Goal: Task Accomplishment & Management: Manage account settings

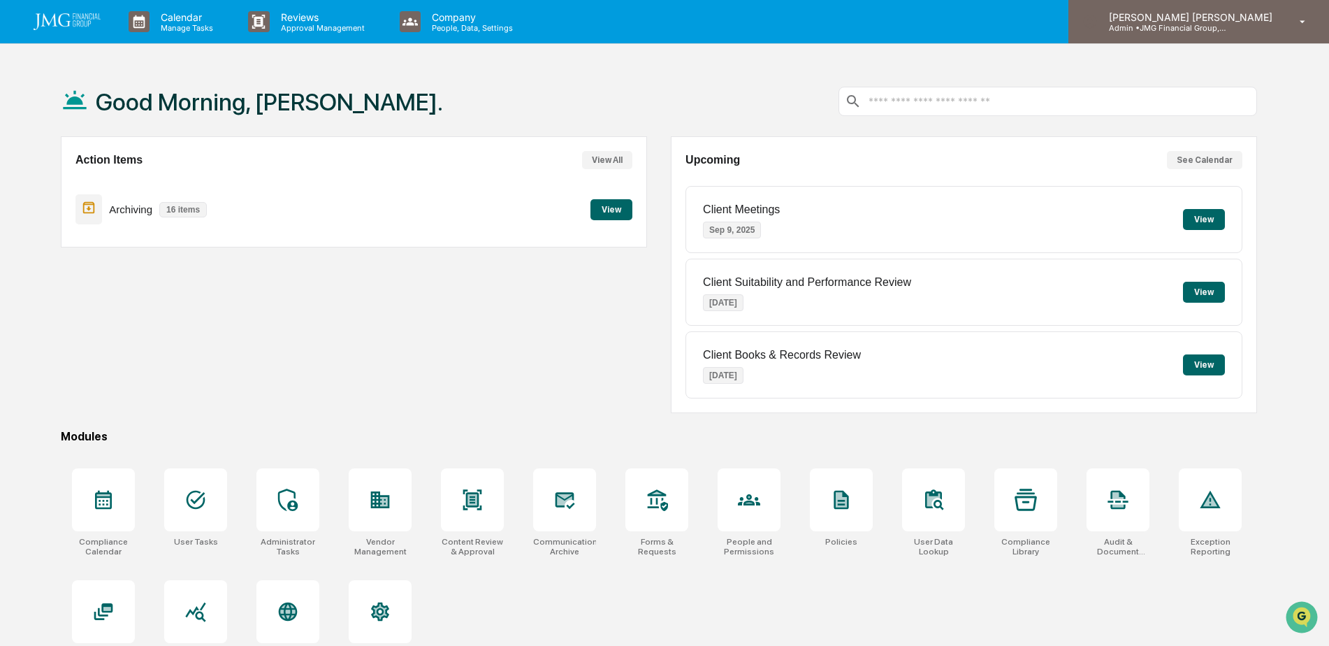
click at [1228, 24] on p "Admin • JMG Financial Group, Ltd." at bounding box center [1163, 28] width 130 height 10
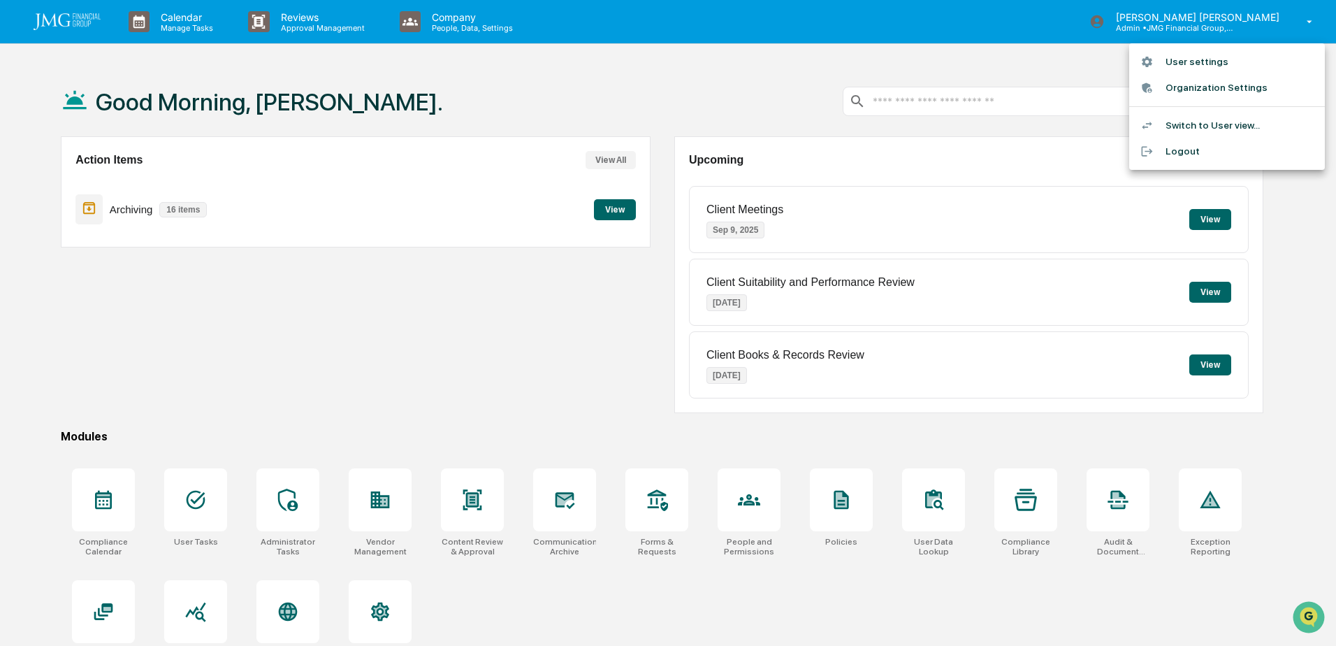
click at [1256, 124] on li "Switch to User view..." at bounding box center [1227, 126] width 196 height 26
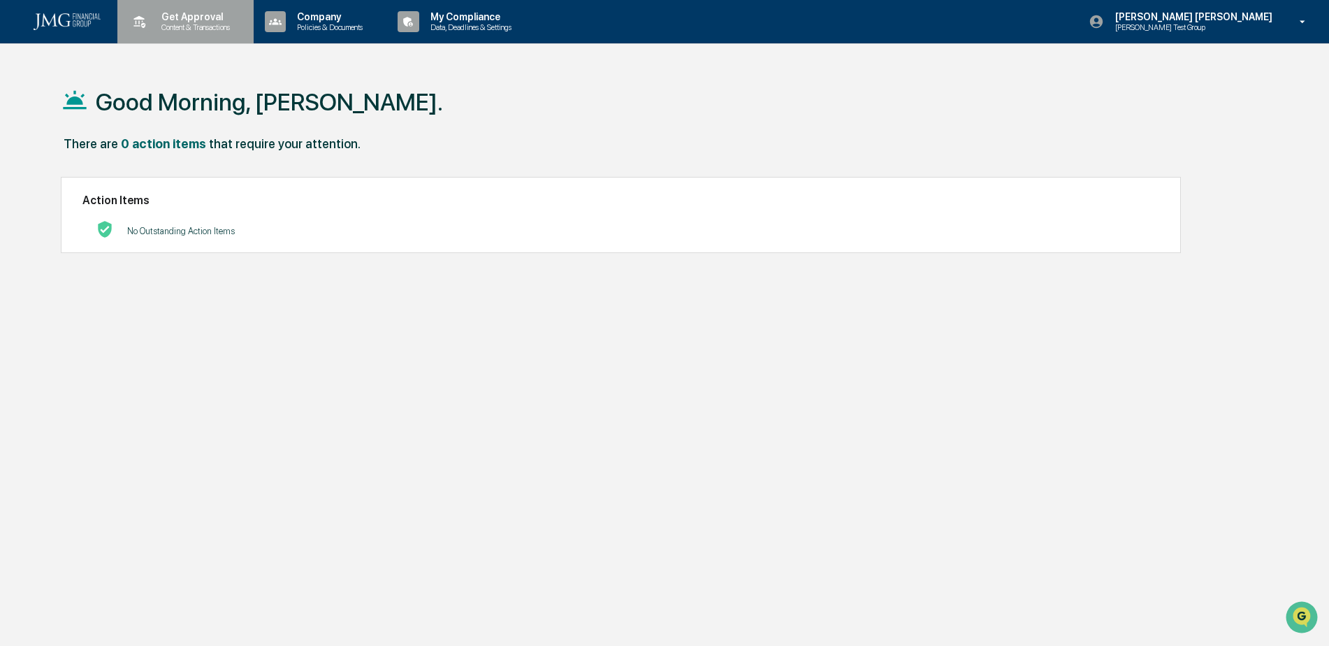
click at [206, 27] on p "Content & Transactions" at bounding box center [193, 27] width 87 height 10
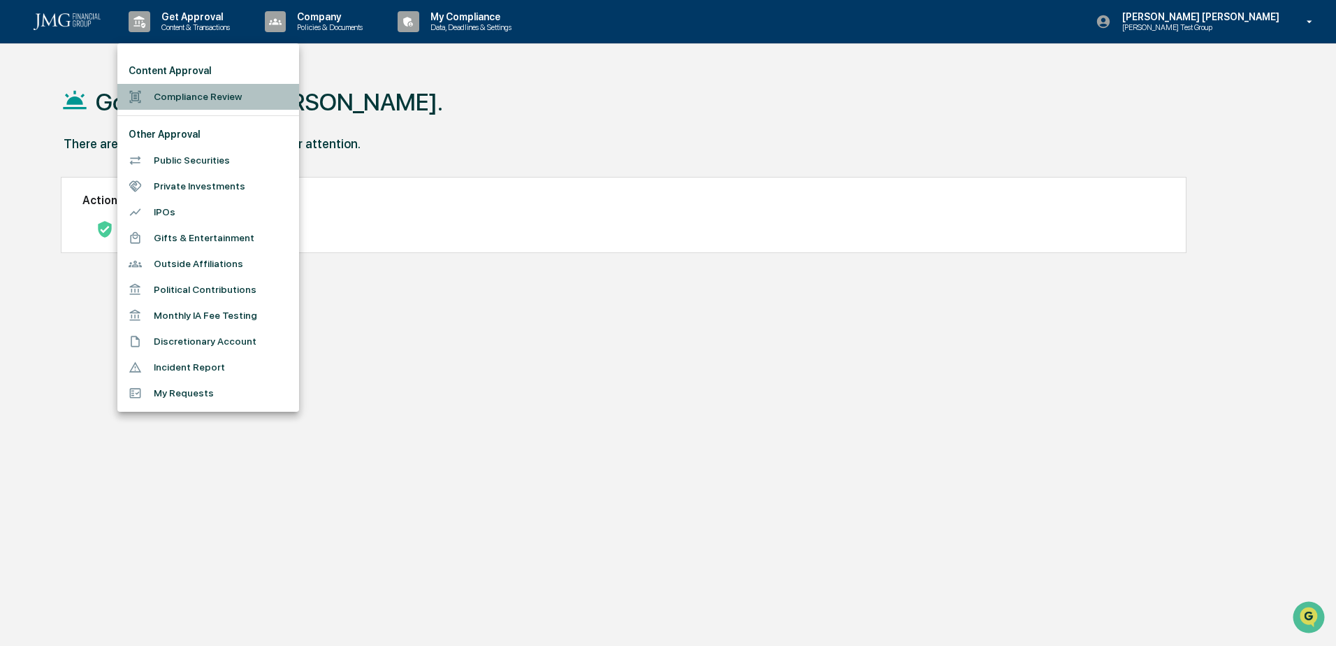
click at [232, 94] on li "Compliance Review" at bounding box center [208, 97] width 182 height 26
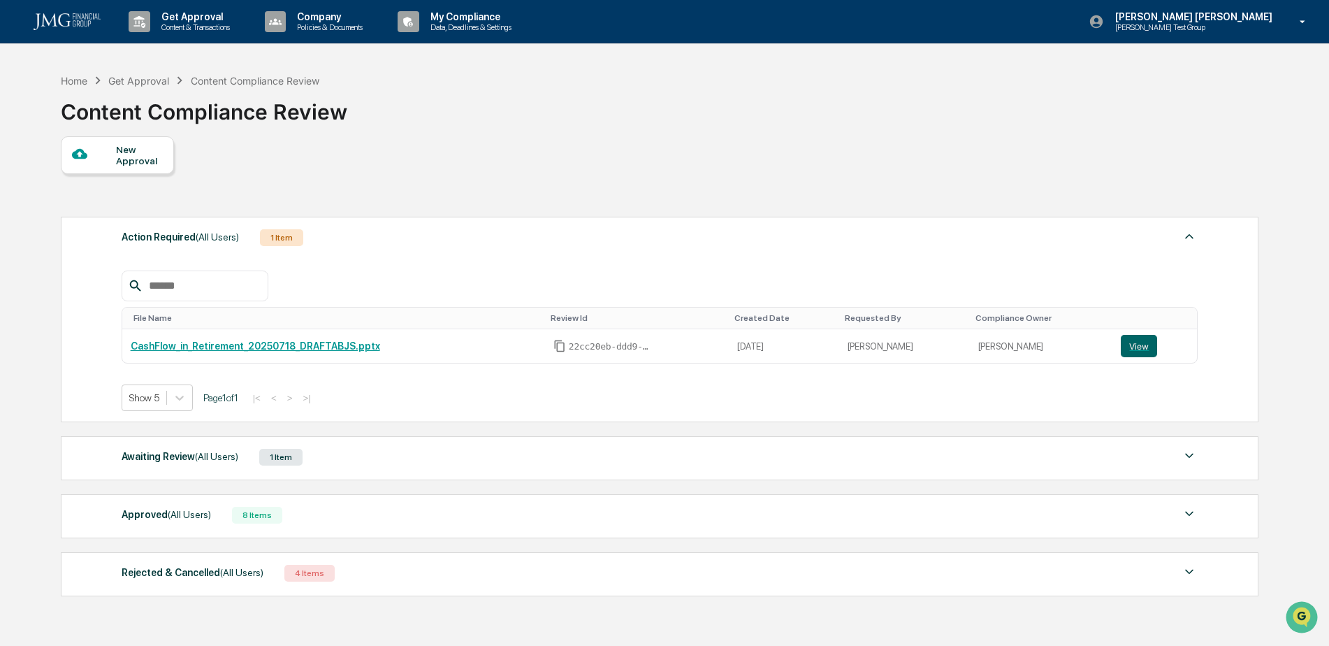
click at [154, 162] on div "New Approval" at bounding box center [139, 155] width 47 height 22
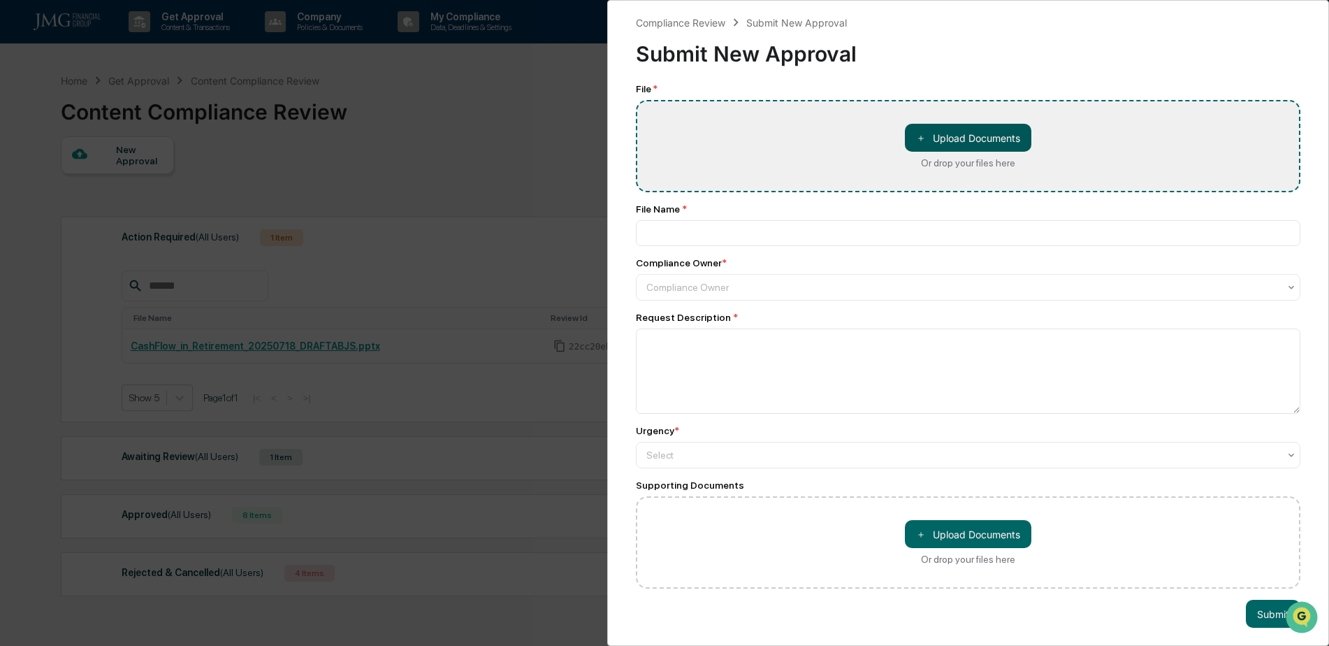
type input "**********"
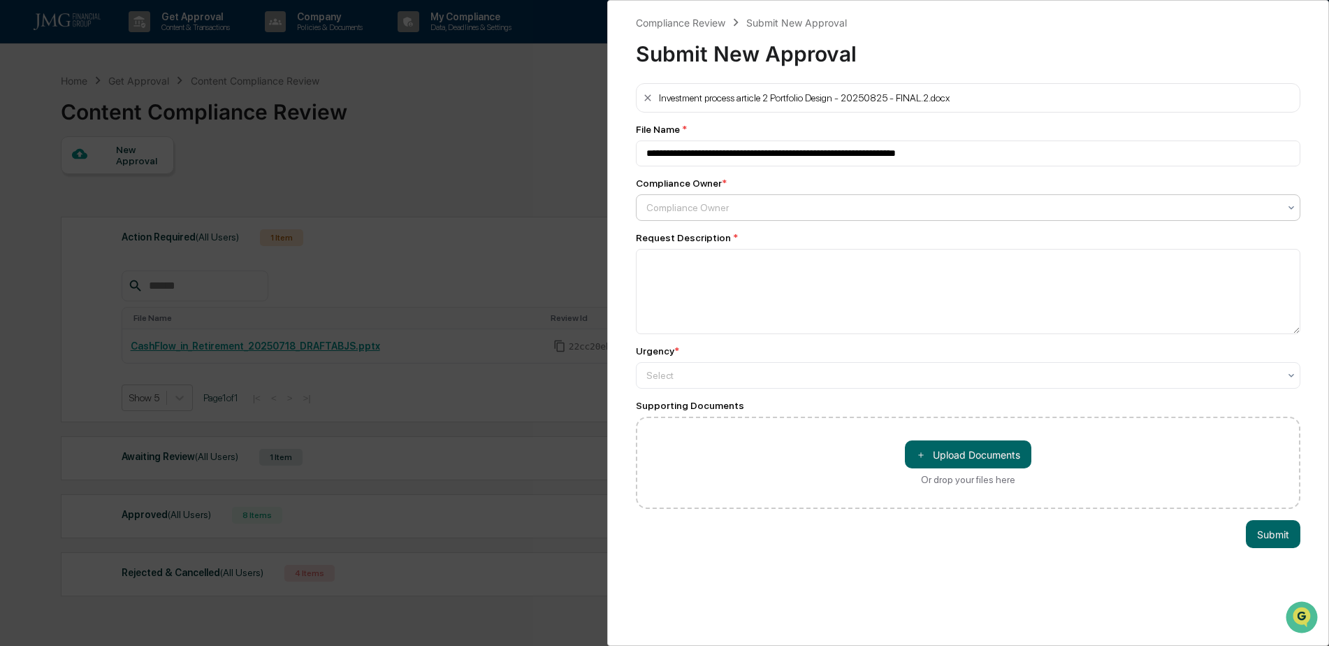
click at [745, 212] on div at bounding box center [962, 208] width 633 height 14
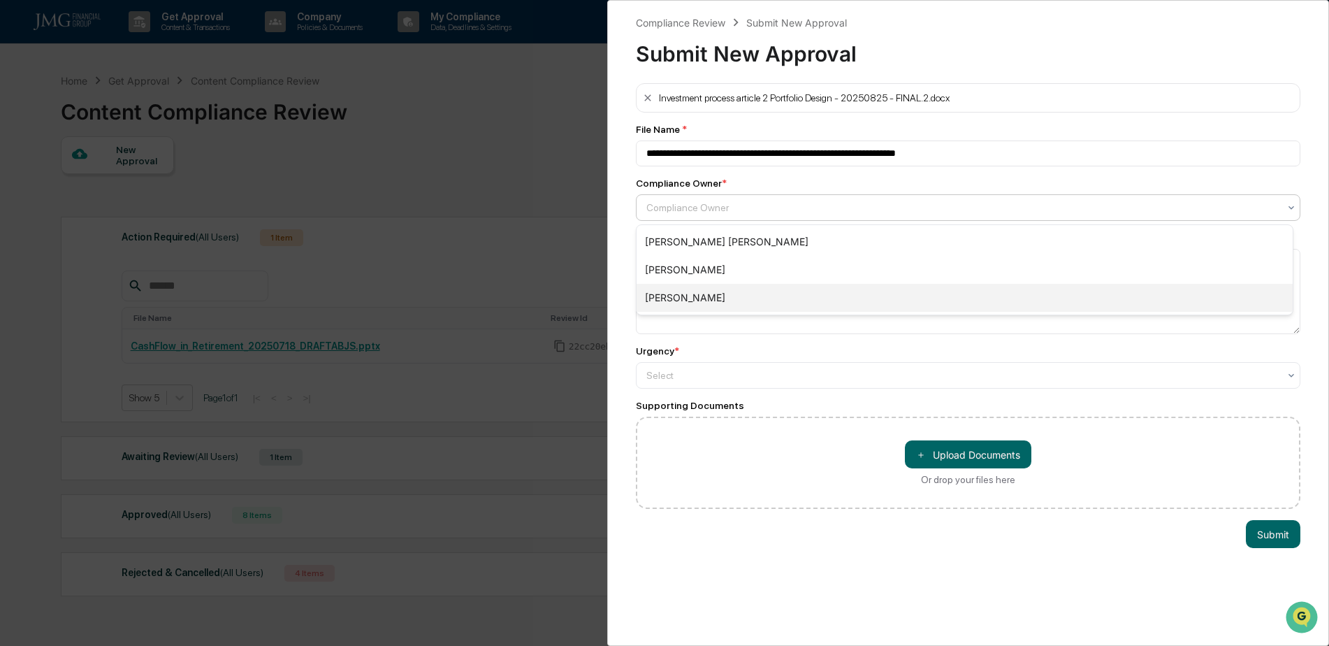
click at [738, 298] on div "Adam Boyer" at bounding box center [965, 298] width 656 height 28
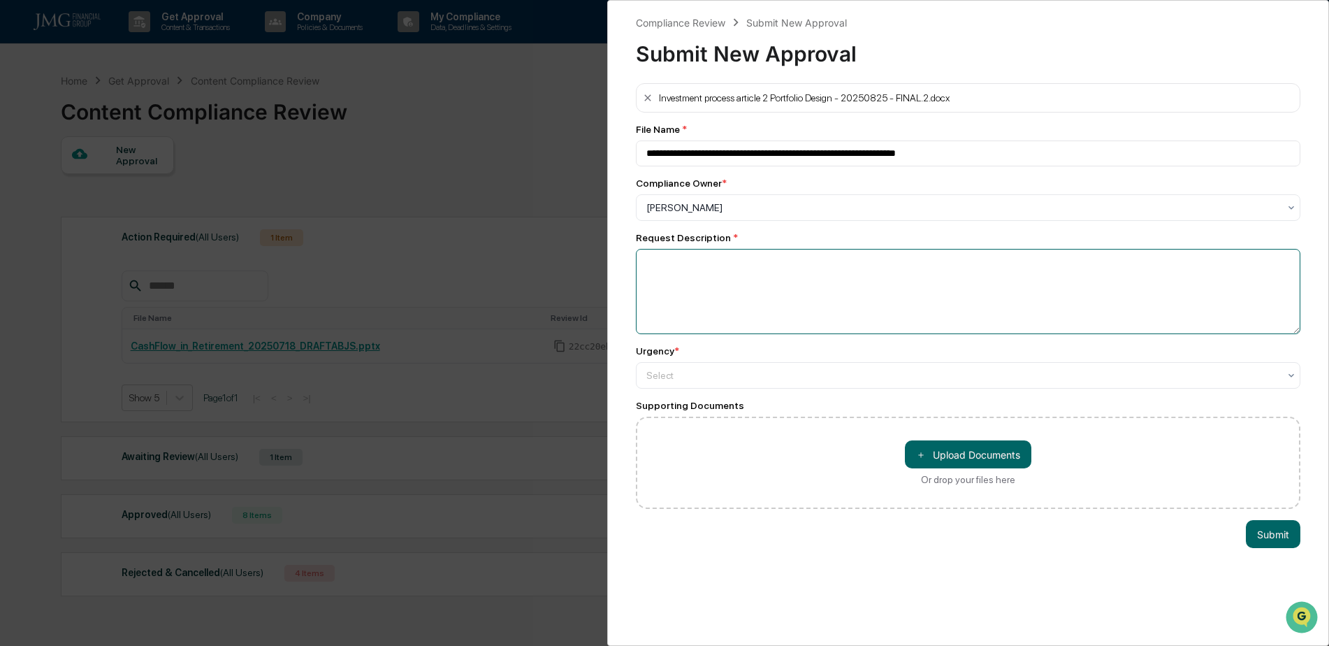
click at [722, 286] on textarea at bounding box center [968, 291] width 665 height 85
click at [711, 270] on textarea "**********" at bounding box center [965, 291] width 658 height 85
click at [648, 266] on textarea "**********" at bounding box center [965, 291] width 658 height 85
click at [803, 270] on textarea "**********" at bounding box center [965, 291] width 658 height 85
type textarea "**********"
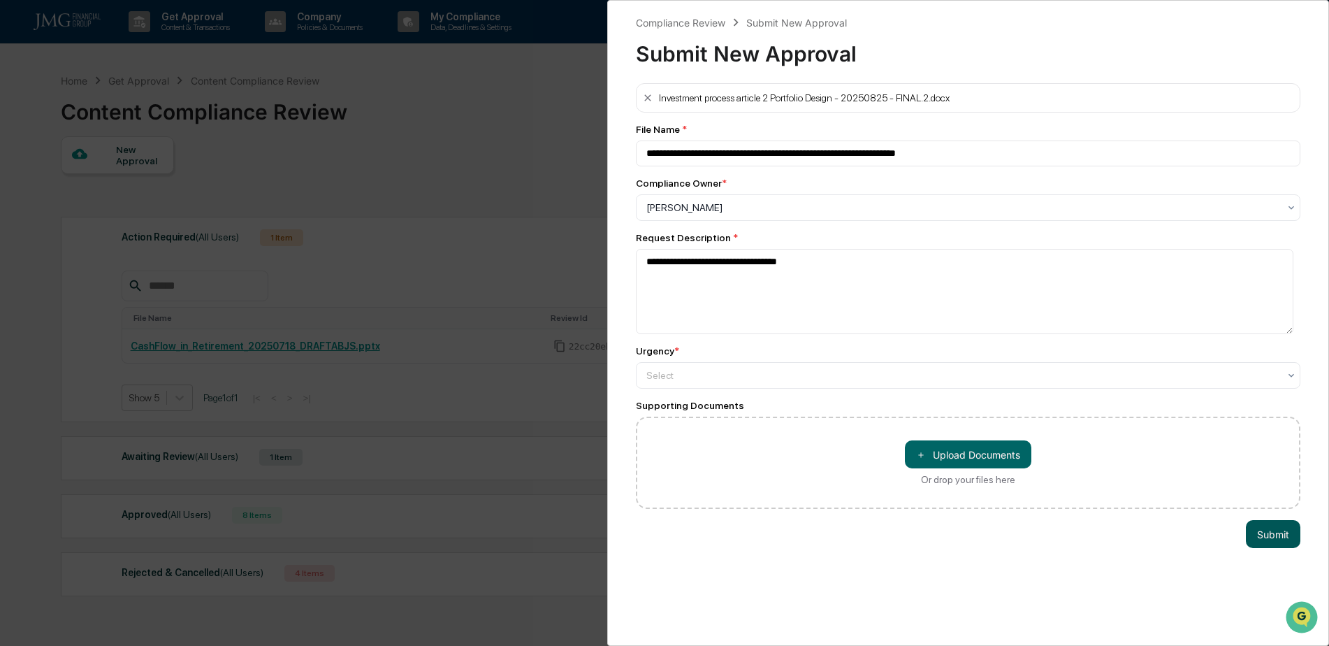
click at [1270, 543] on button "Submit" at bounding box center [1273, 534] width 55 height 28
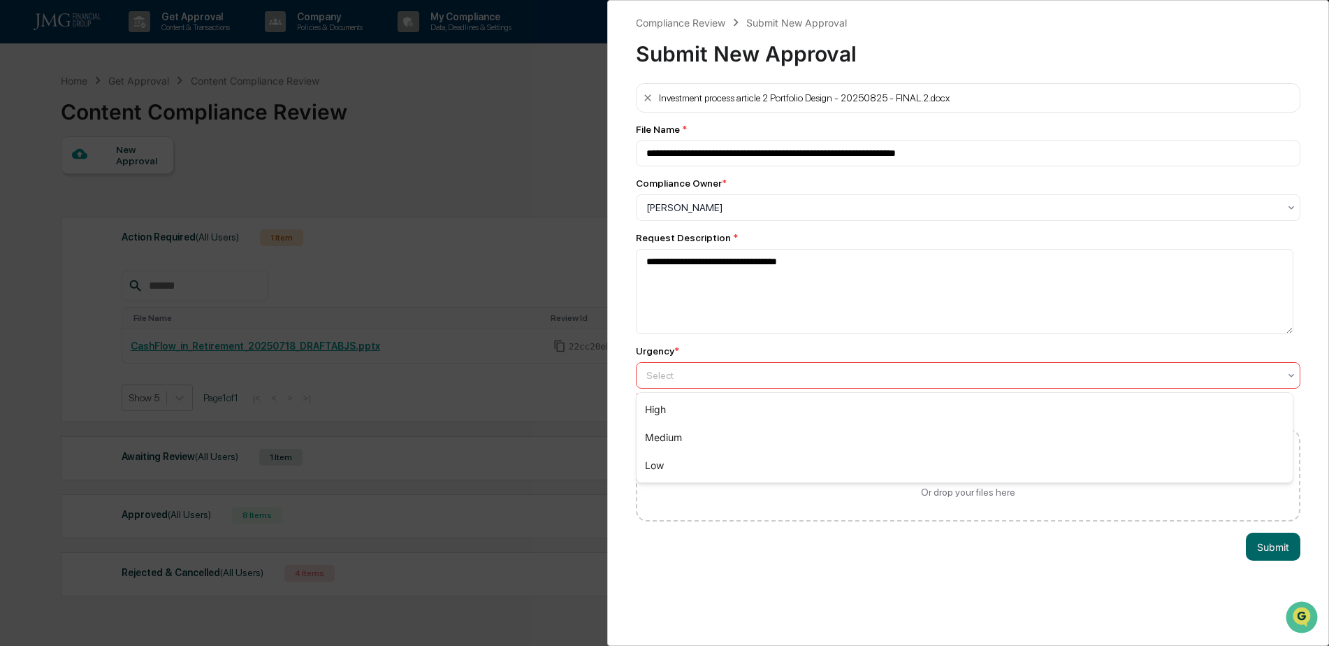
click at [685, 373] on div at bounding box center [962, 375] width 633 height 14
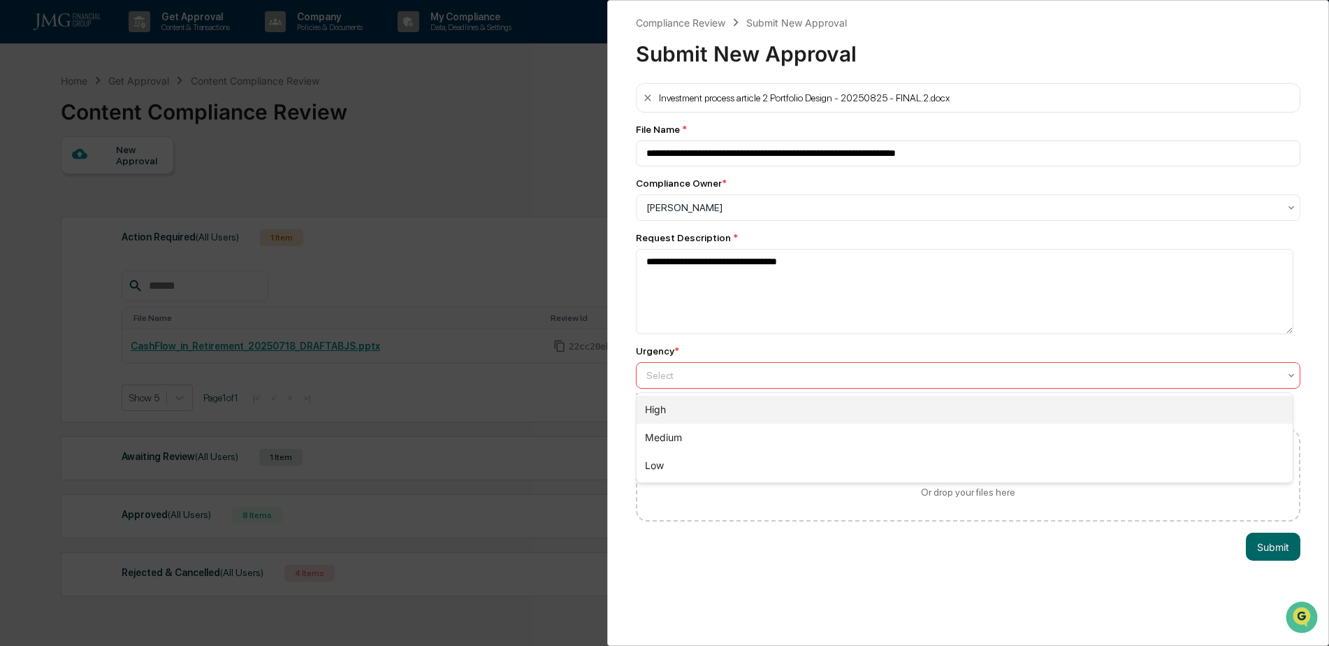
click at [670, 404] on div "High" at bounding box center [965, 410] width 656 height 28
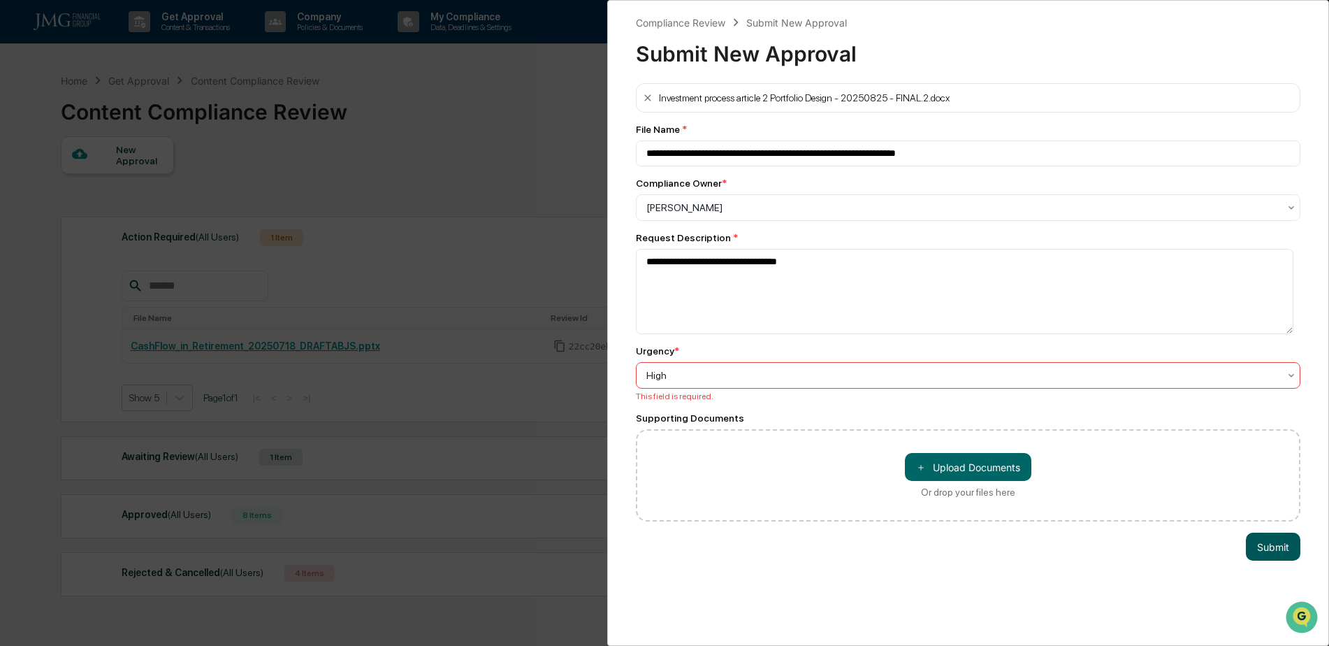
click at [1261, 542] on button "Submit" at bounding box center [1273, 547] width 55 height 28
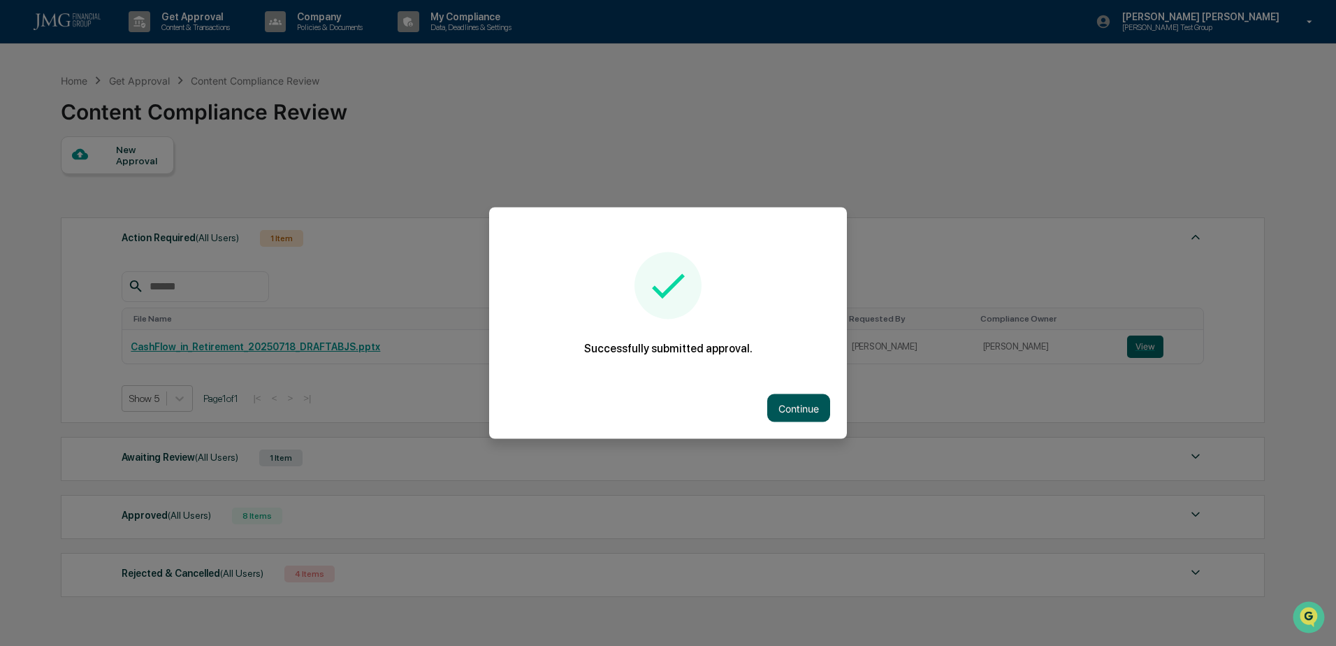
click at [779, 406] on button "Continue" at bounding box center [798, 408] width 63 height 28
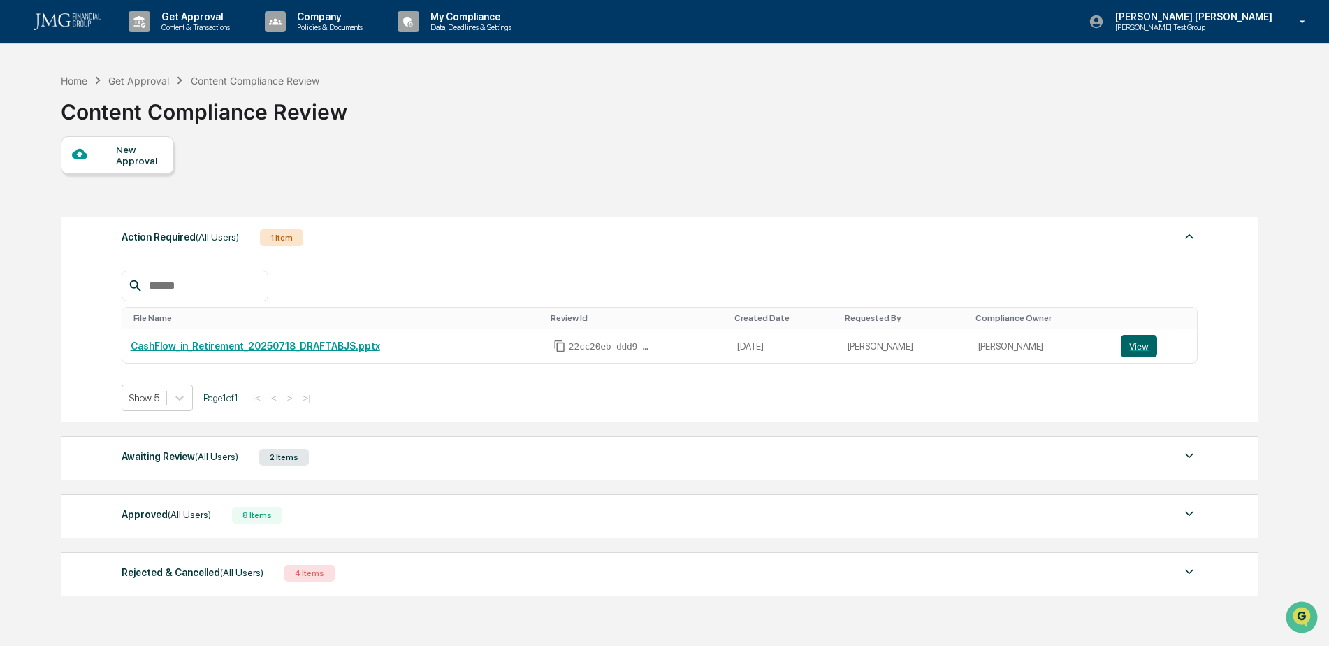
click at [1240, 36] on div "Steven Lennart Steve Test Group" at bounding box center [1202, 21] width 254 height 43
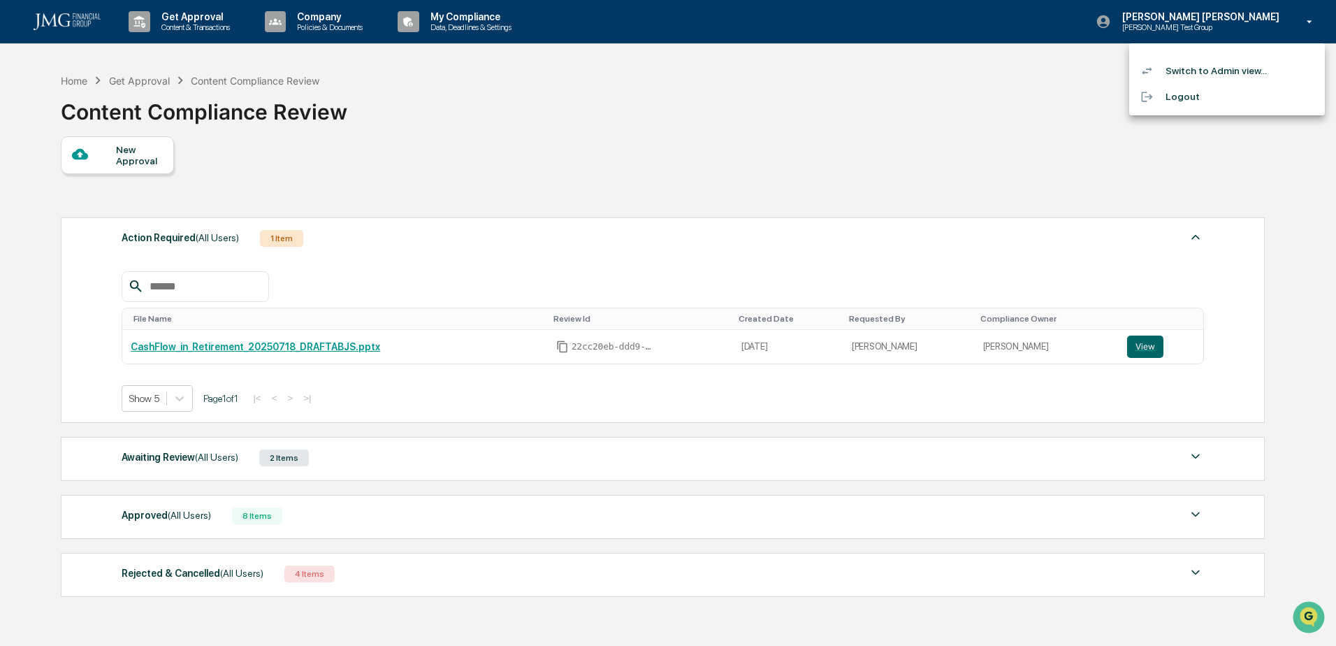
click at [484, 138] on div at bounding box center [668, 323] width 1336 height 646
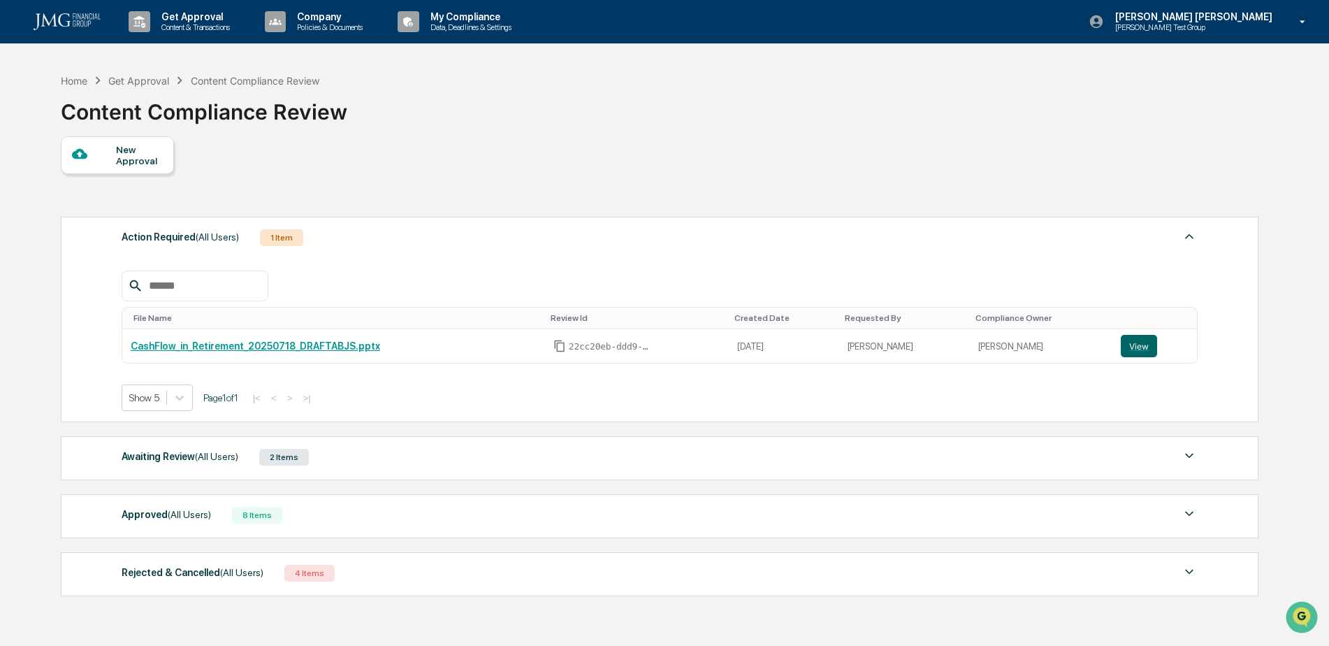
click at [1191, 458] on img at bounding box center [1189, 455] width 17 height 17
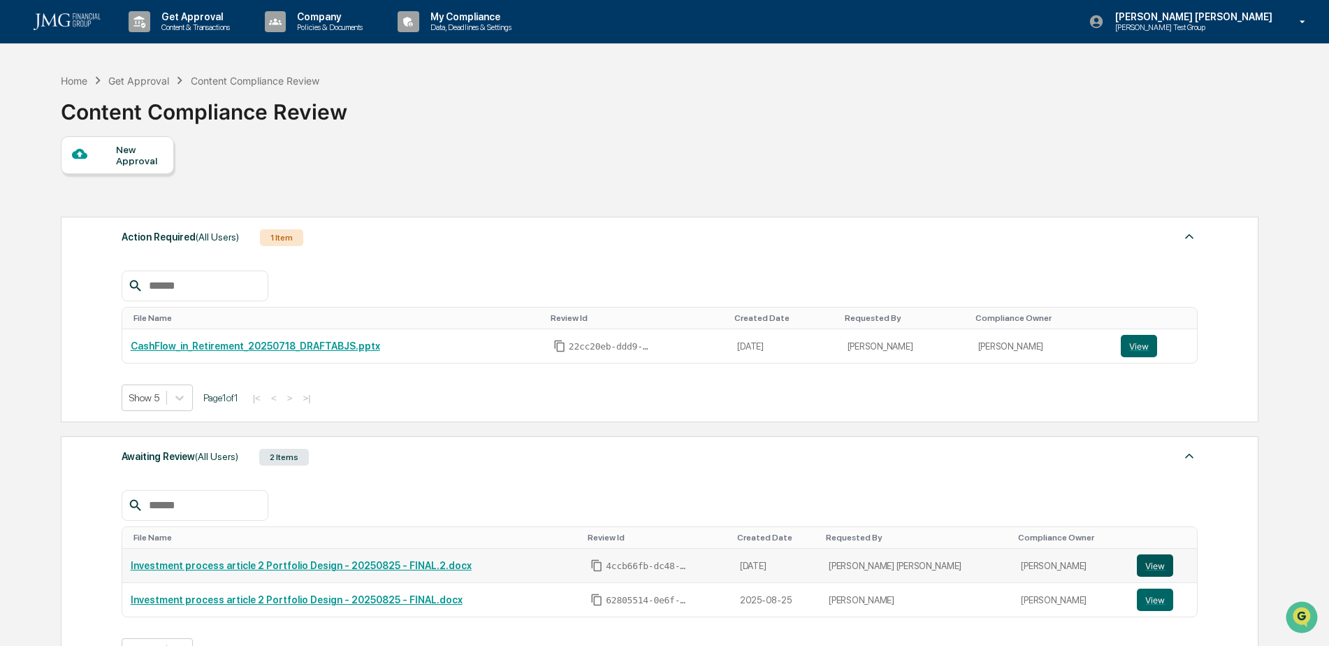
click at [1146, 568] on button "View" at bounding box center [1155, 565] width 36 height 22
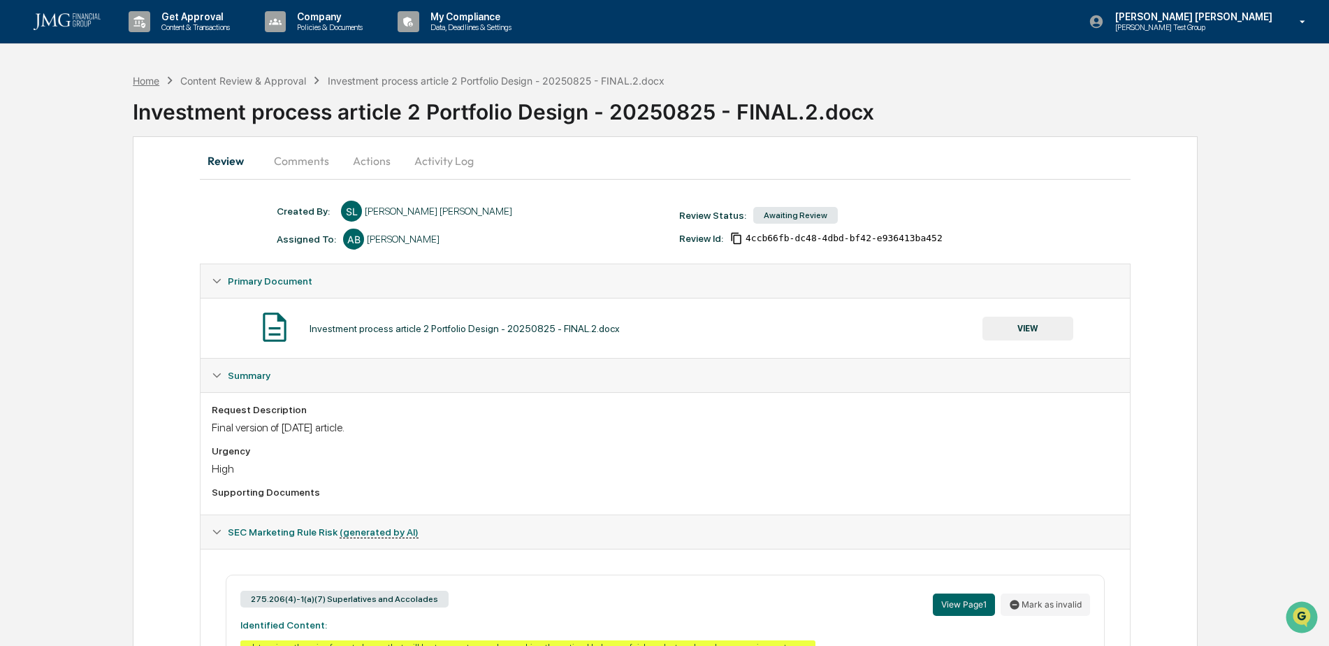
click at [151, 81] on div "Home" at bounding box center [146, 81] width 27 height 12
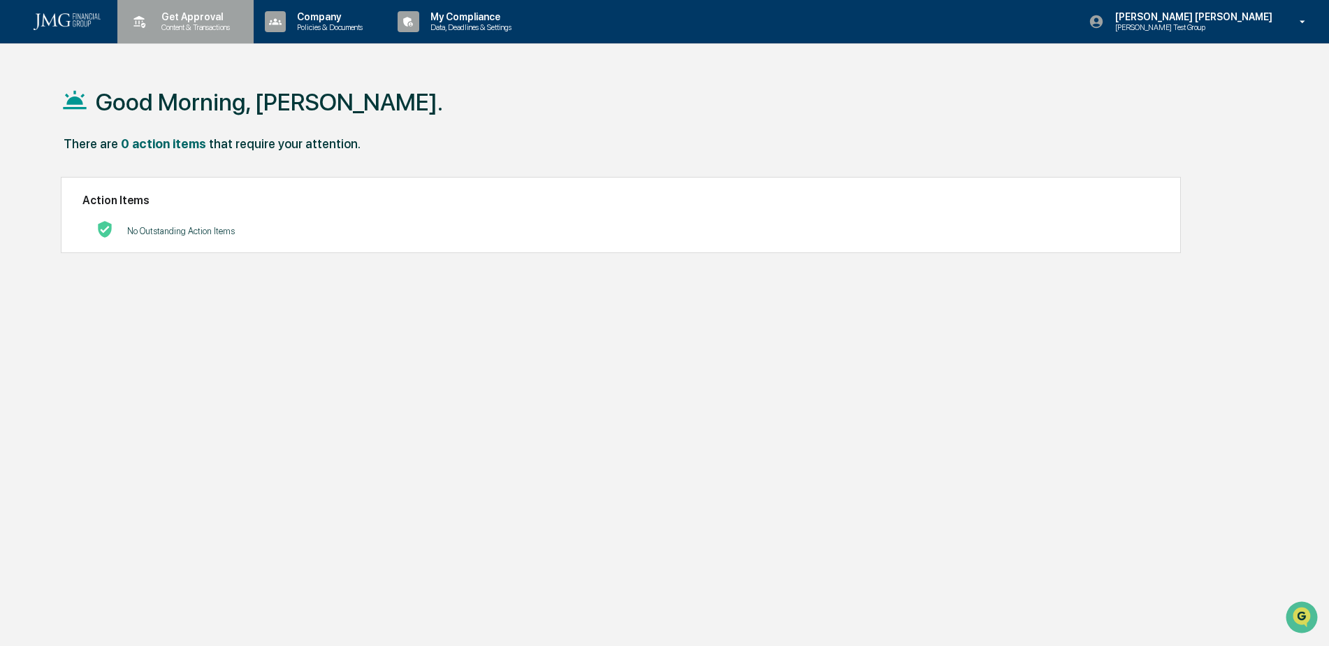
click at [173, 36] on div "Get Approval Content & Transactions" at bounding box center [184, 21] width 122 height 43
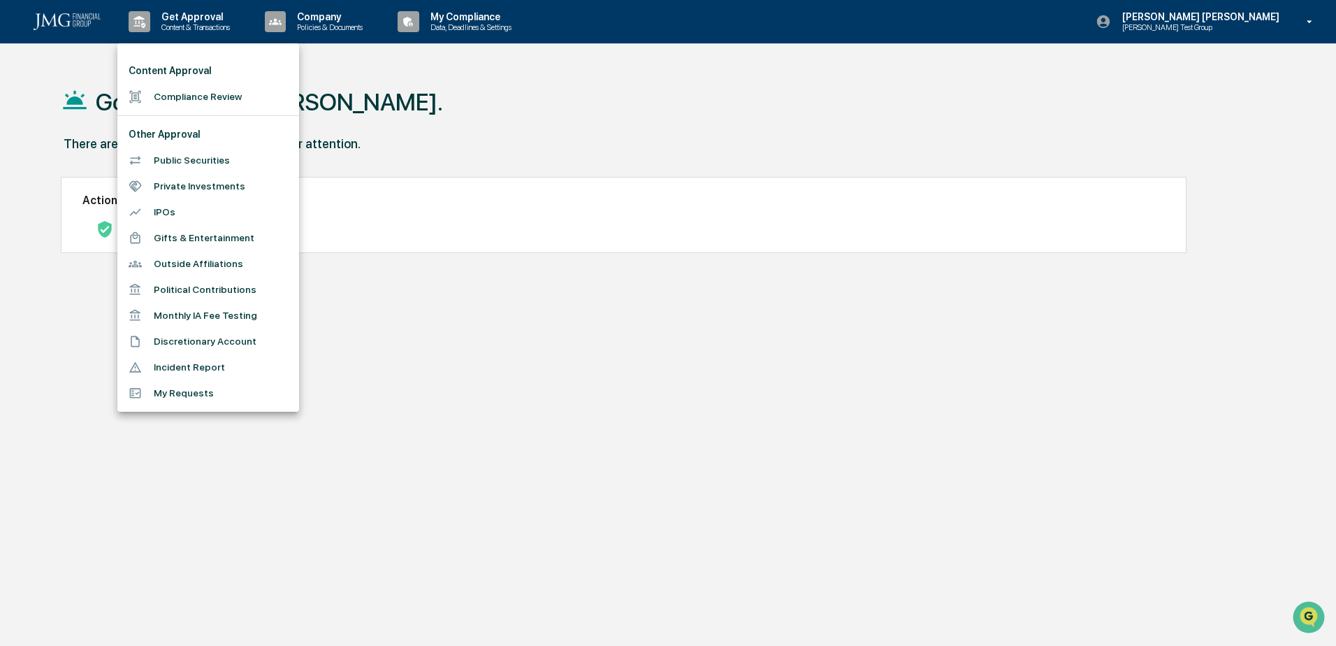
drag, startPoint x: 493, startPoint y: 352, endPoint x: 477, endPoint y: 330, distance: 27.1
click at [480, 338] on div at bounding box center [668, 323] width 1336 height 646
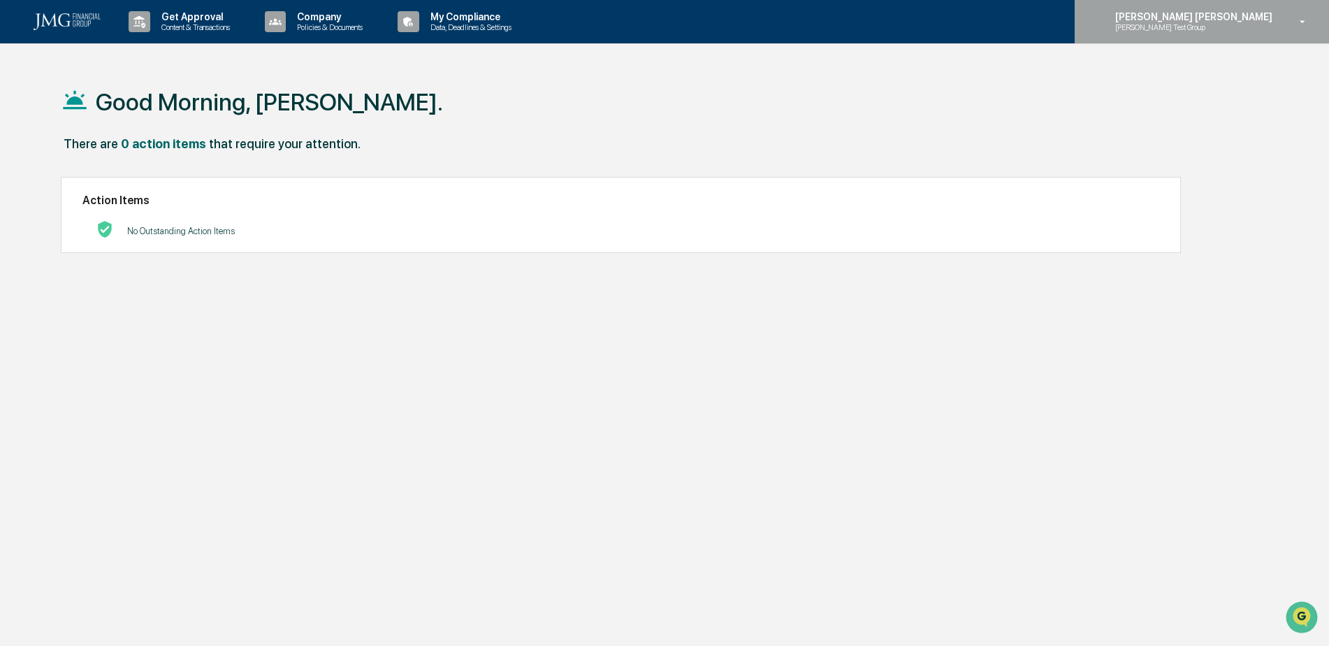
click at [1241, 30] on p "[PERSON_NAME] Test Group" at bounding box center [1172, 27] width 137 height 10
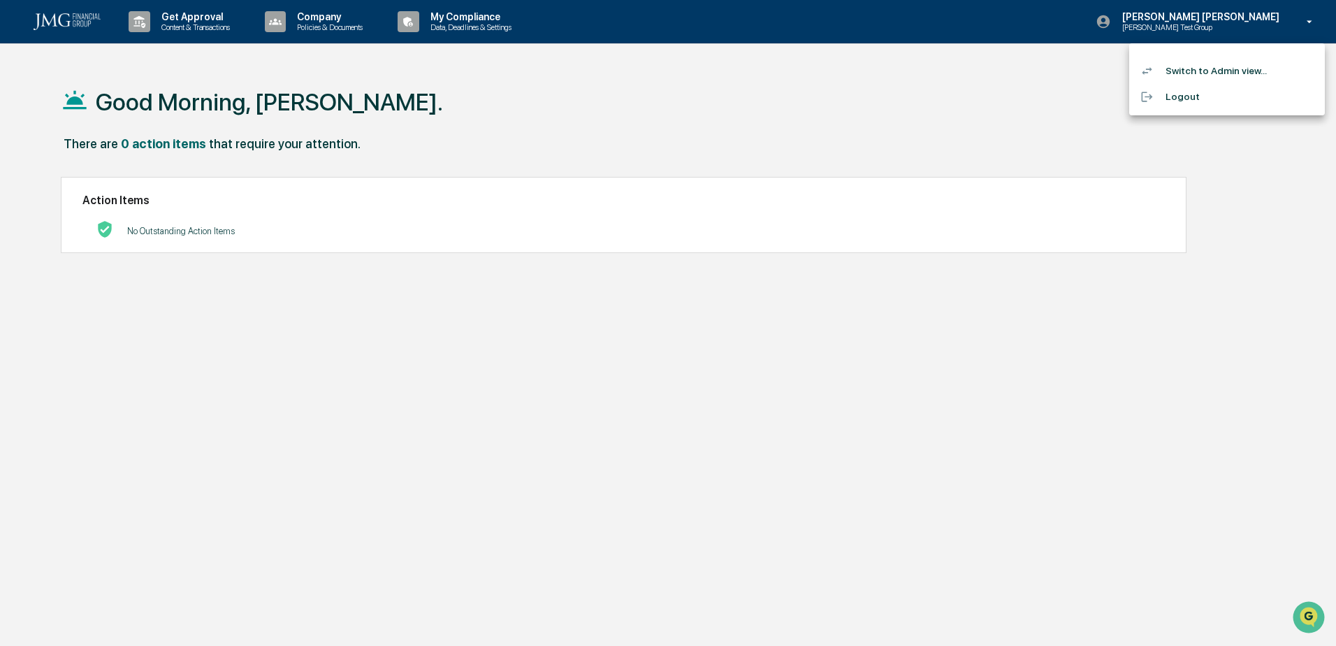
click at [1250, 66] on li "Switch to Admin view..." at bounding box center [1227, 71] width 196 height 26
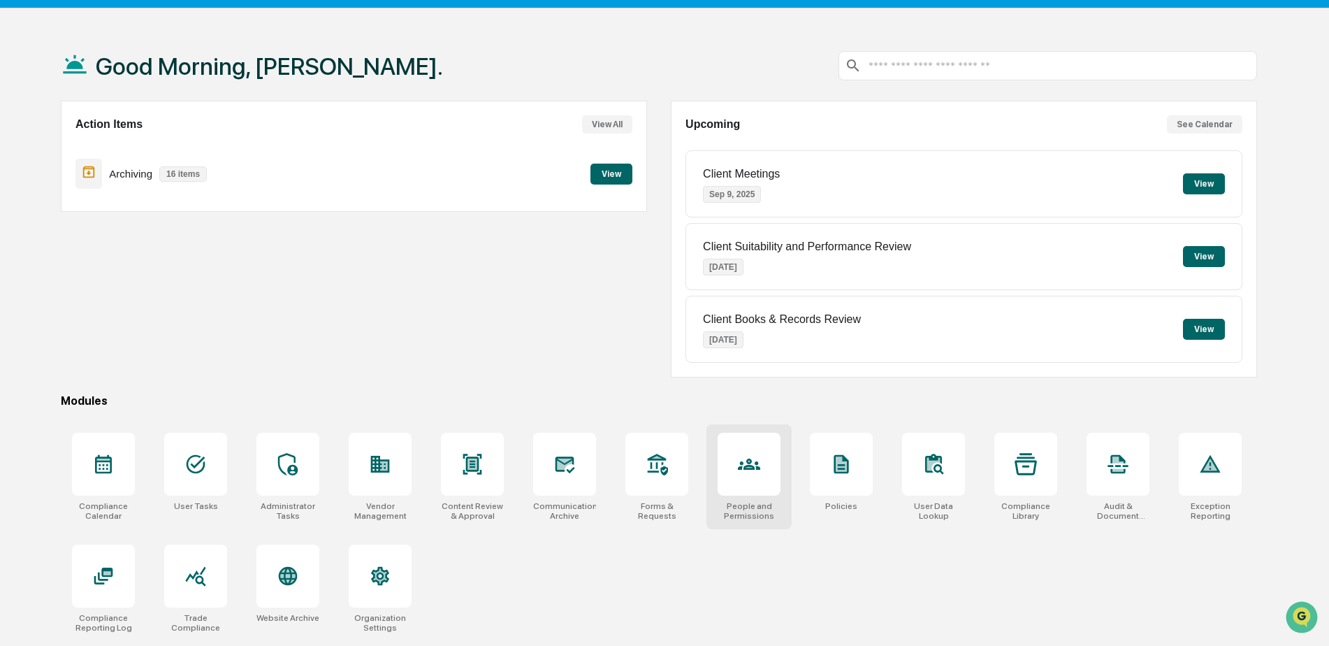
scroll to position [66, 0]
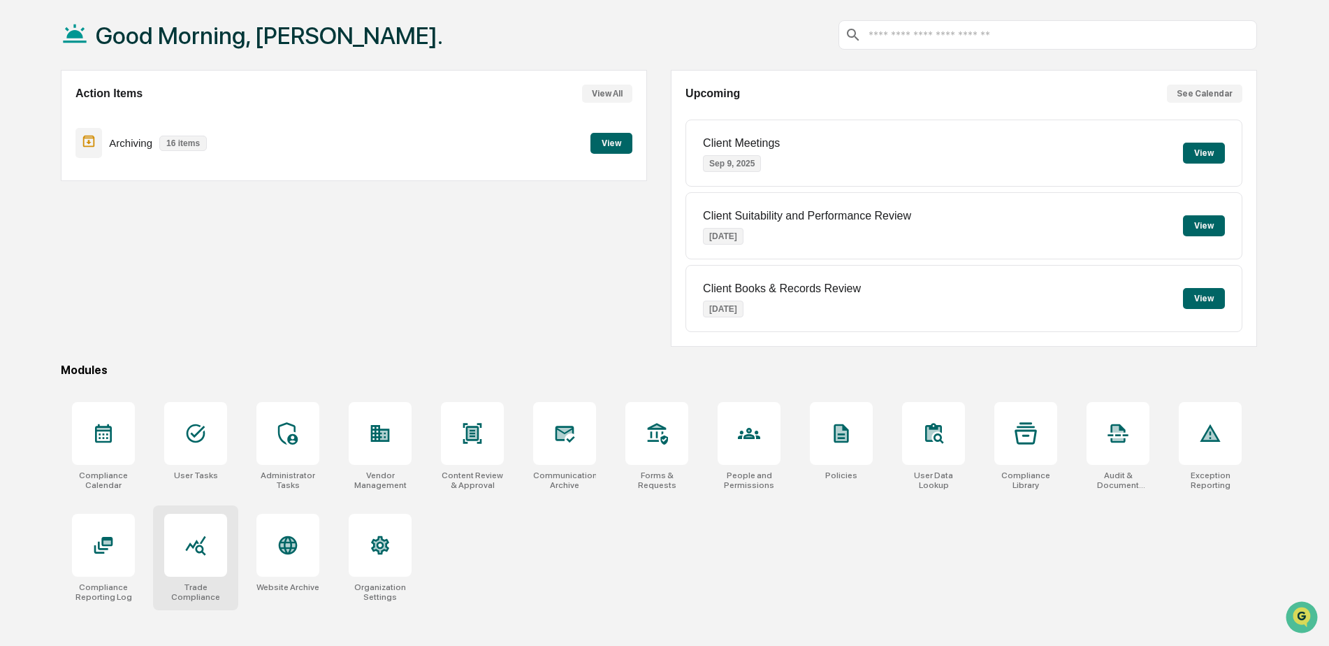
click at [206, 541] on icon at bounding box center [196, 545] width 22 height 22
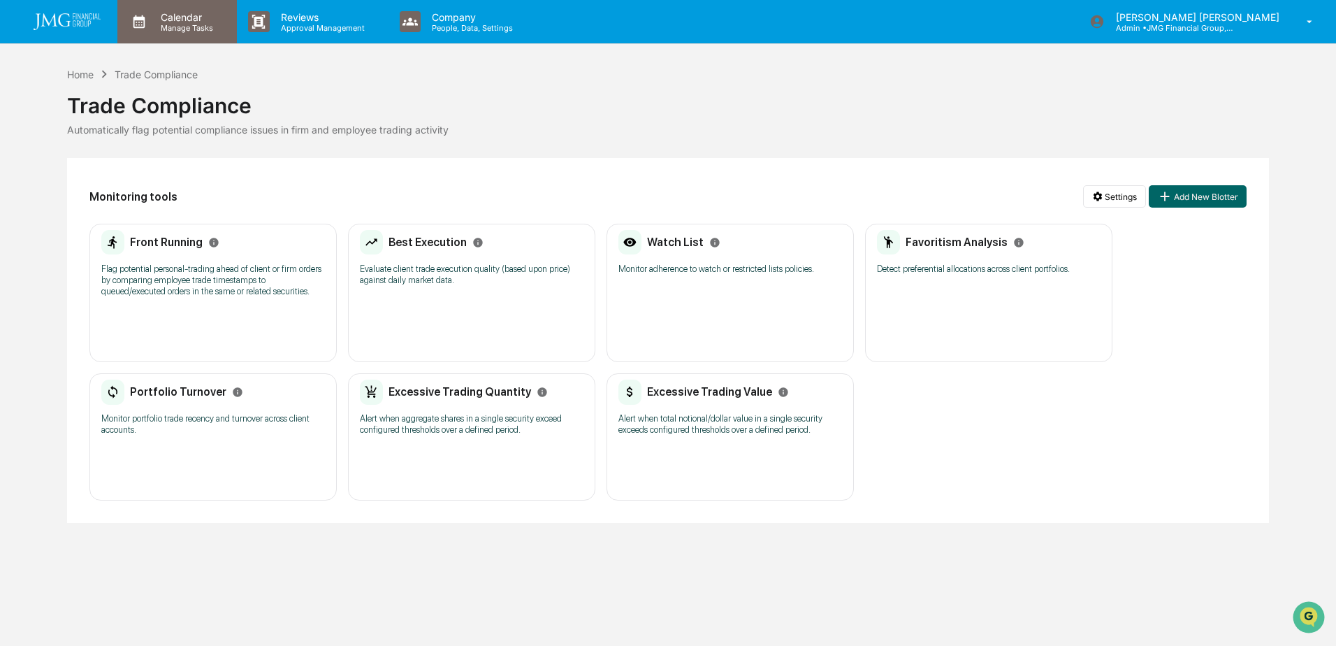
click at [208, 36] on div "Calendar Manage Tasks" at bounding box center [177, 21] width 120 height 43
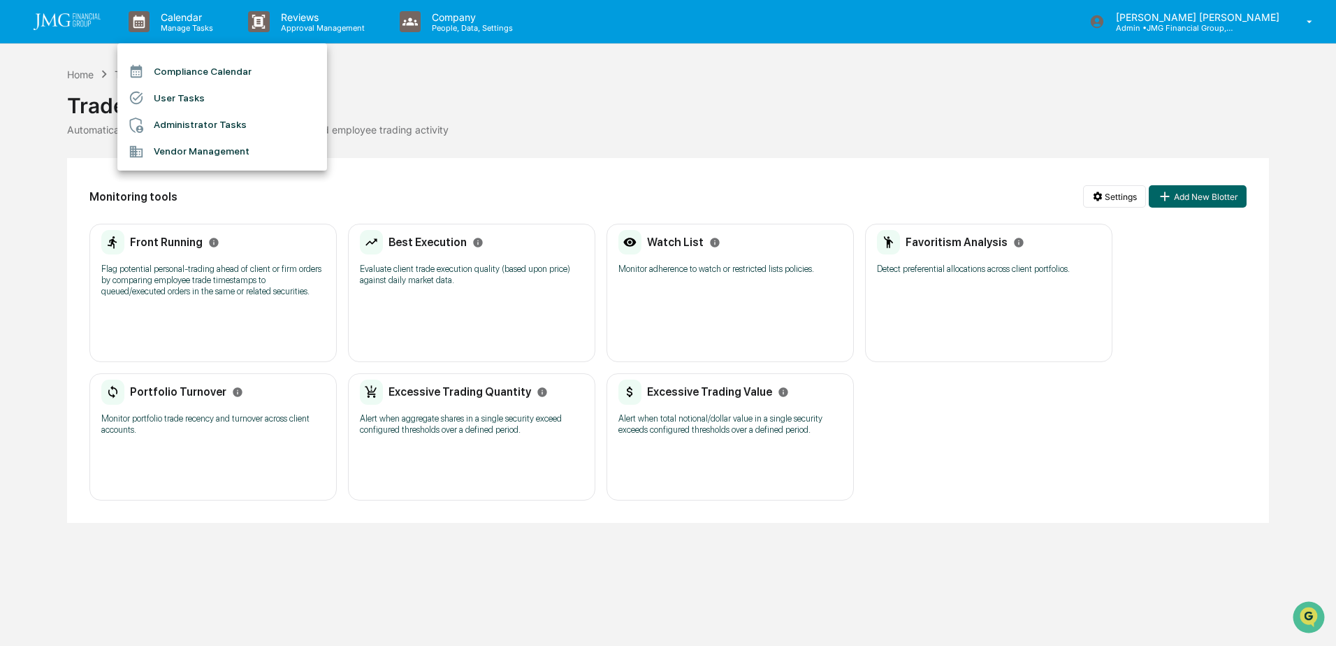
click at [530, 90] on div at bounding box center [668, 323] width 1336 height 646
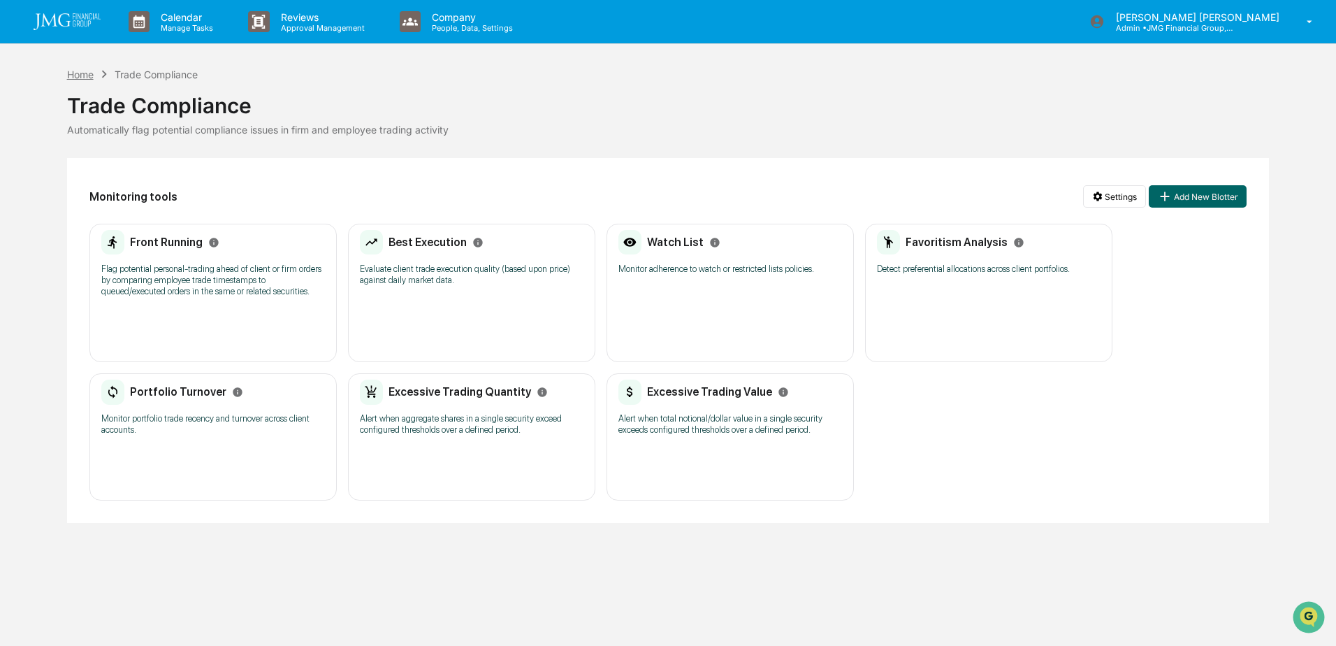
click at [87, 77] on div "Home" at bounding box center [80, 74] width 27 height 12
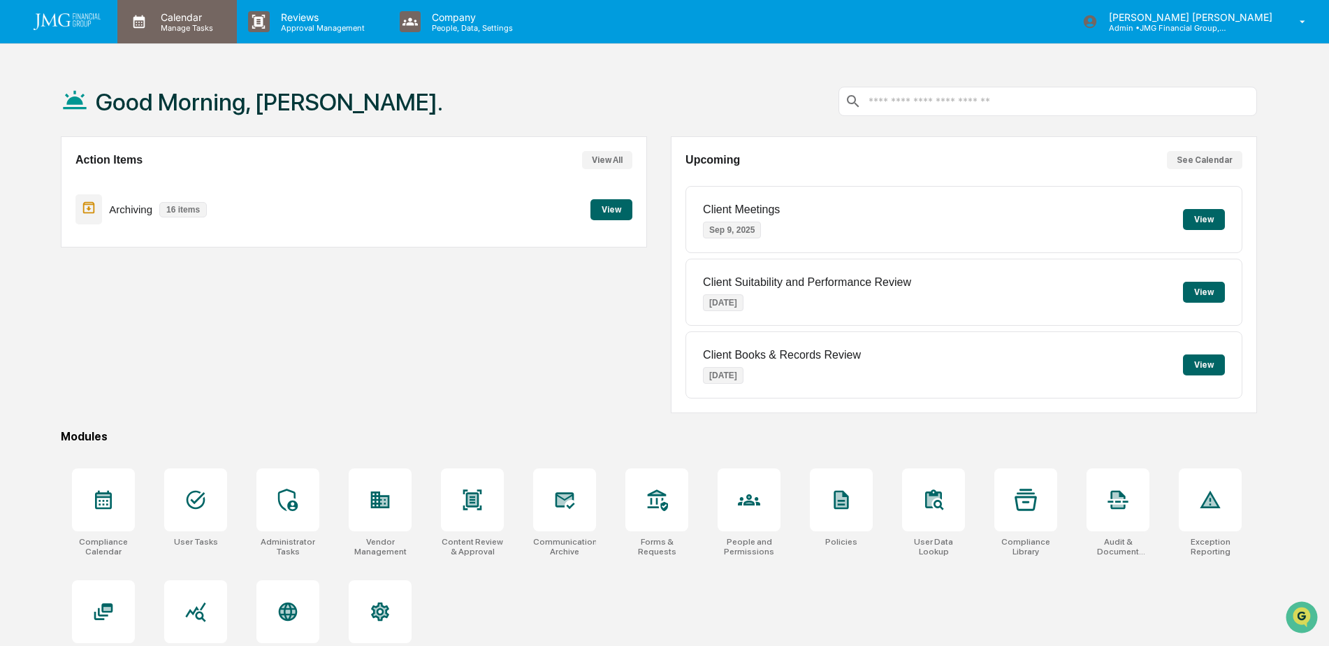
click at [171, 31] on p "Manage Tasks" at bounding box center [185, 28] width 71 height 10
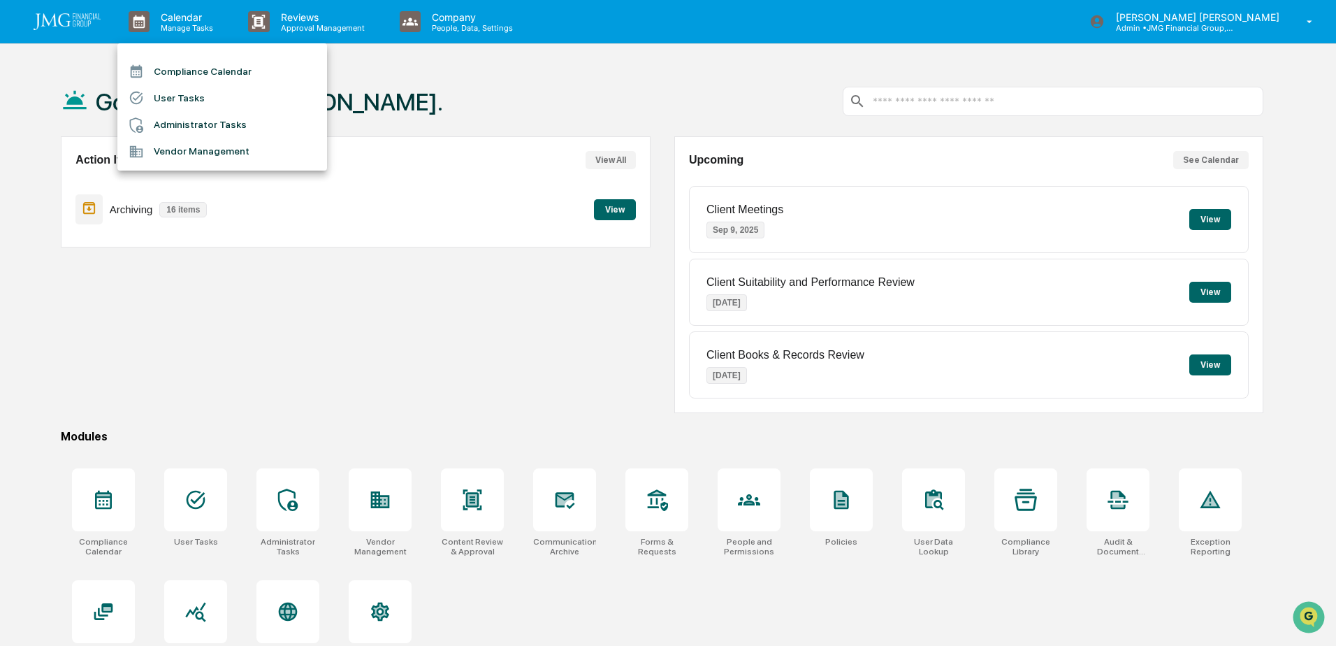
click at [432, 112] on div at bounding box center [668, 323] width 1336 height 646
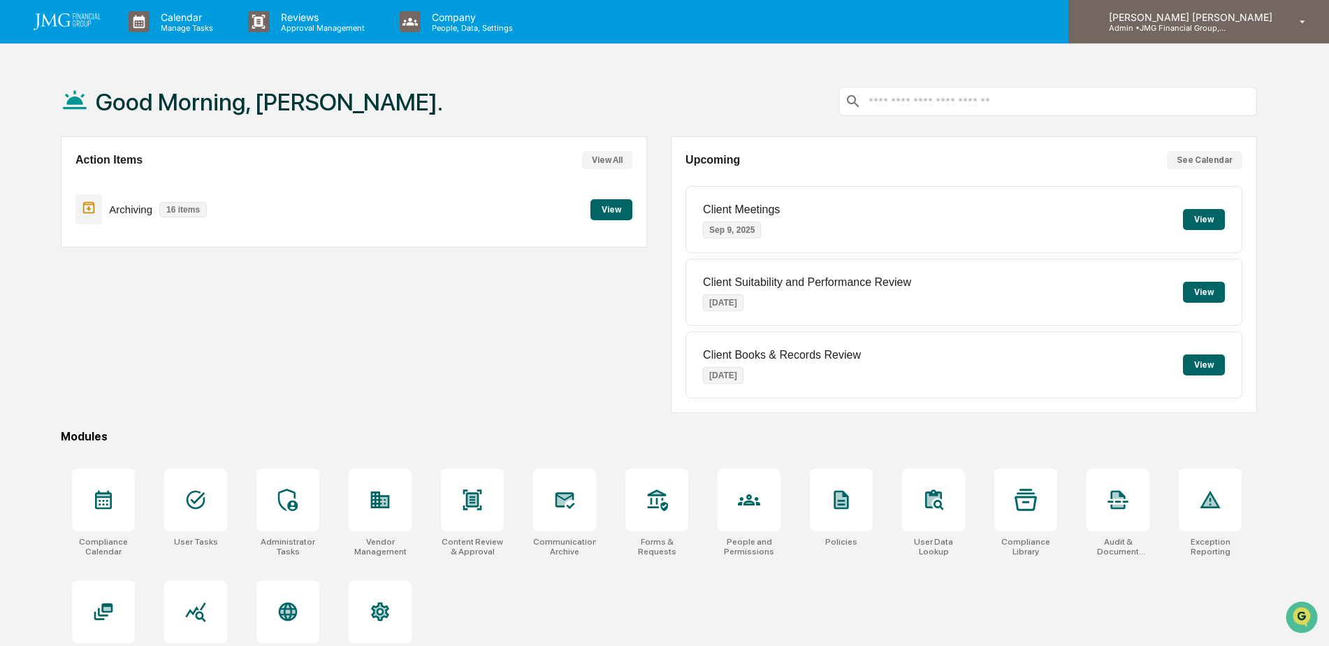
click at [1285, 33] on div "[PERSON_NAME] [PERSON_NAME] Admin • JMG Financial Group, Ltd." at bounding box center [1199, 21] width 261 height 43
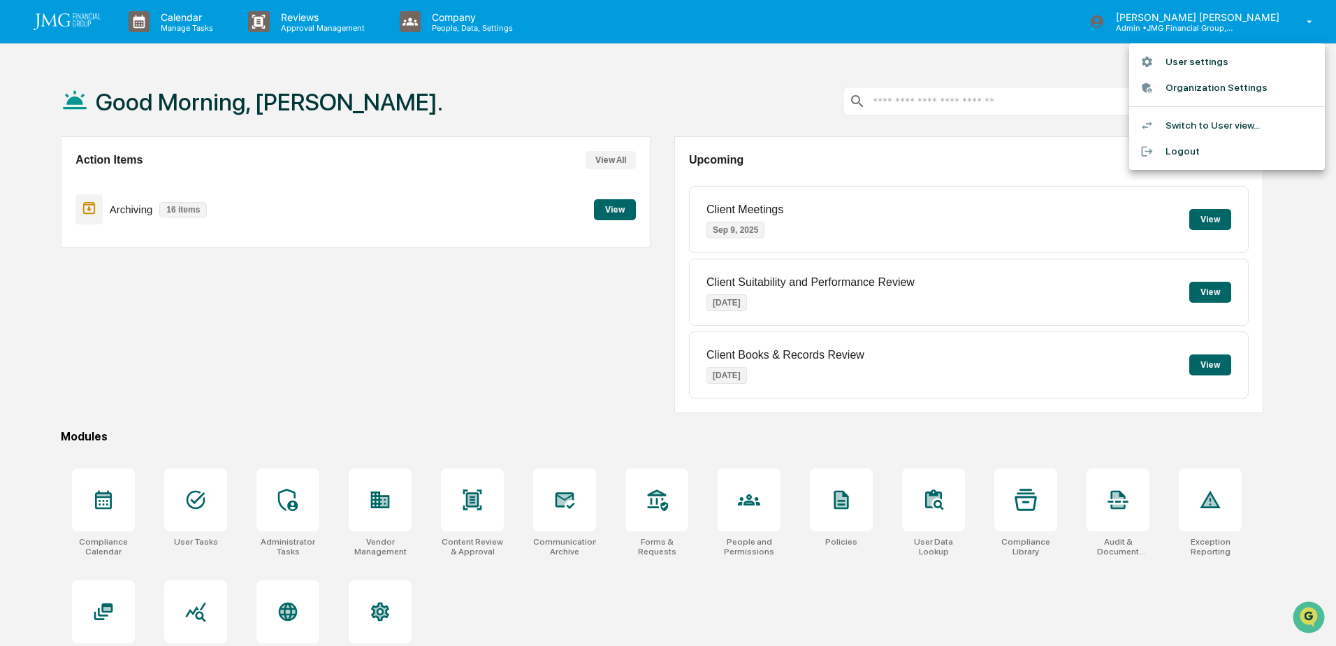
click at [1243, 123] on li "Switch to User view..." at bounding box center [1227, 126] width 196 height 26
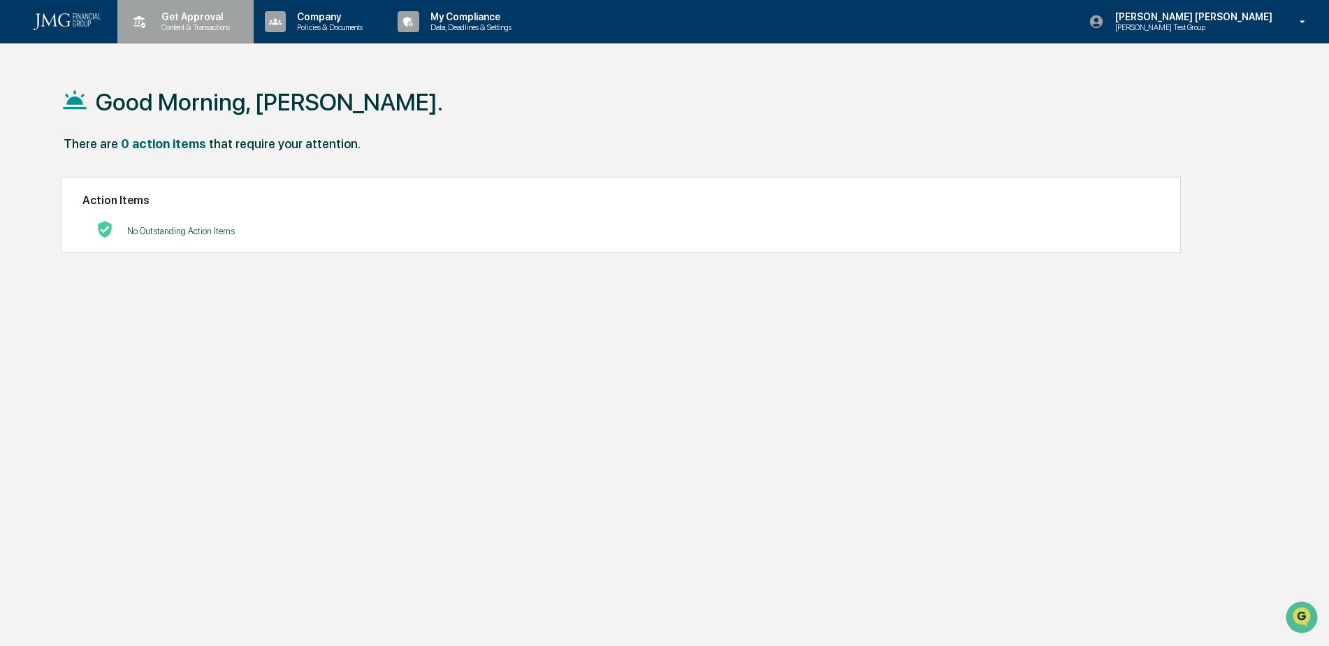
click at [189, 41] on div "Get Approval Content & Transactions" at bounding box center [184, 21] width 122 height 43
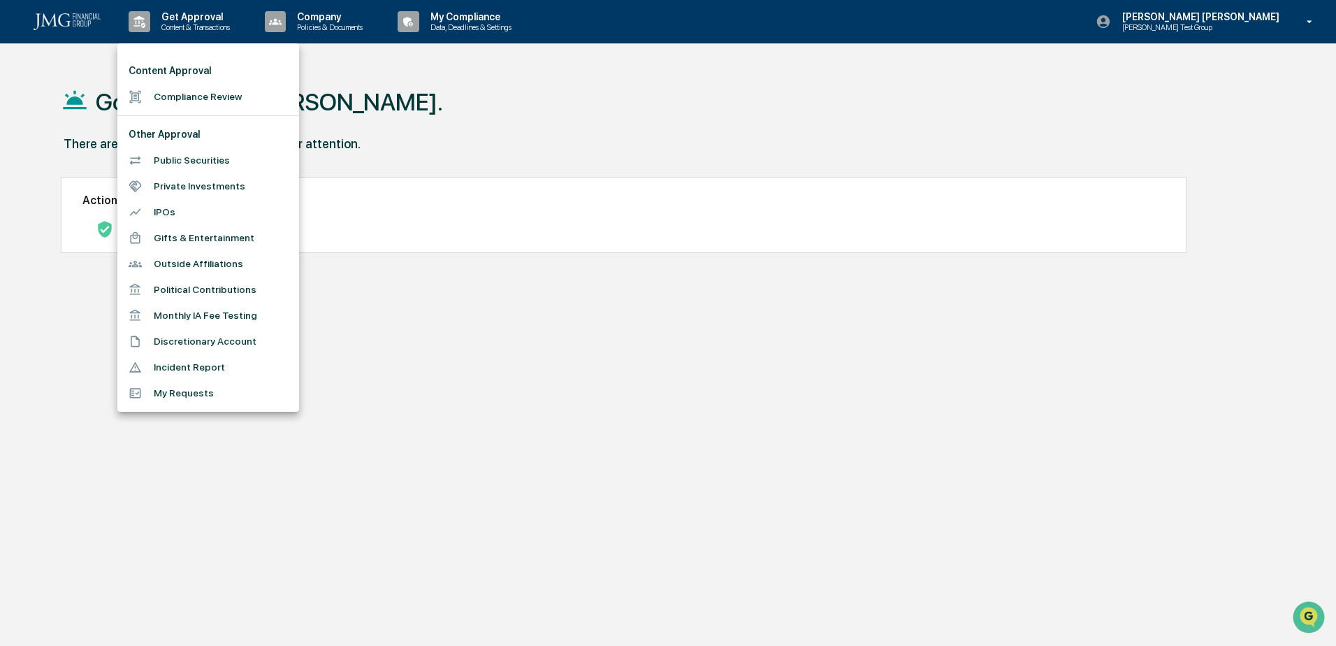
click at [569, 362] on div at bounding box center [668, 323] width 1336 height 646
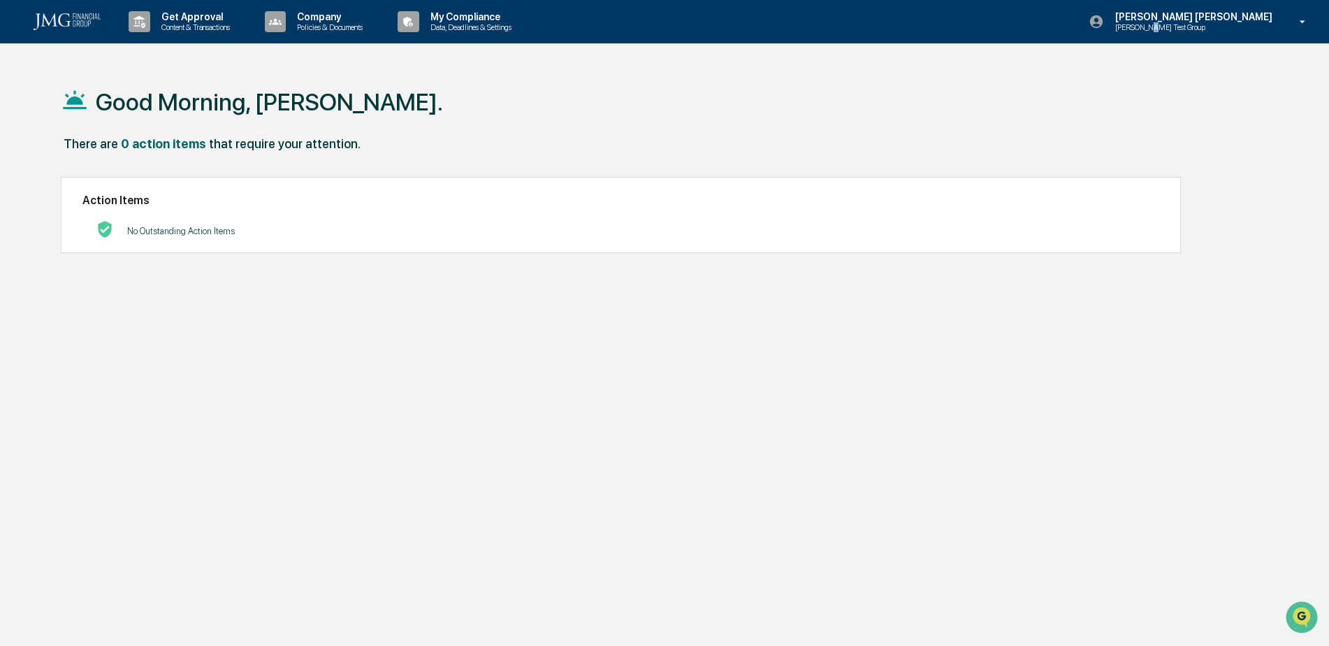
click at [1239, 25] on p "Steve Test Group" at bounding box center [1172, 27] width 137 height 10
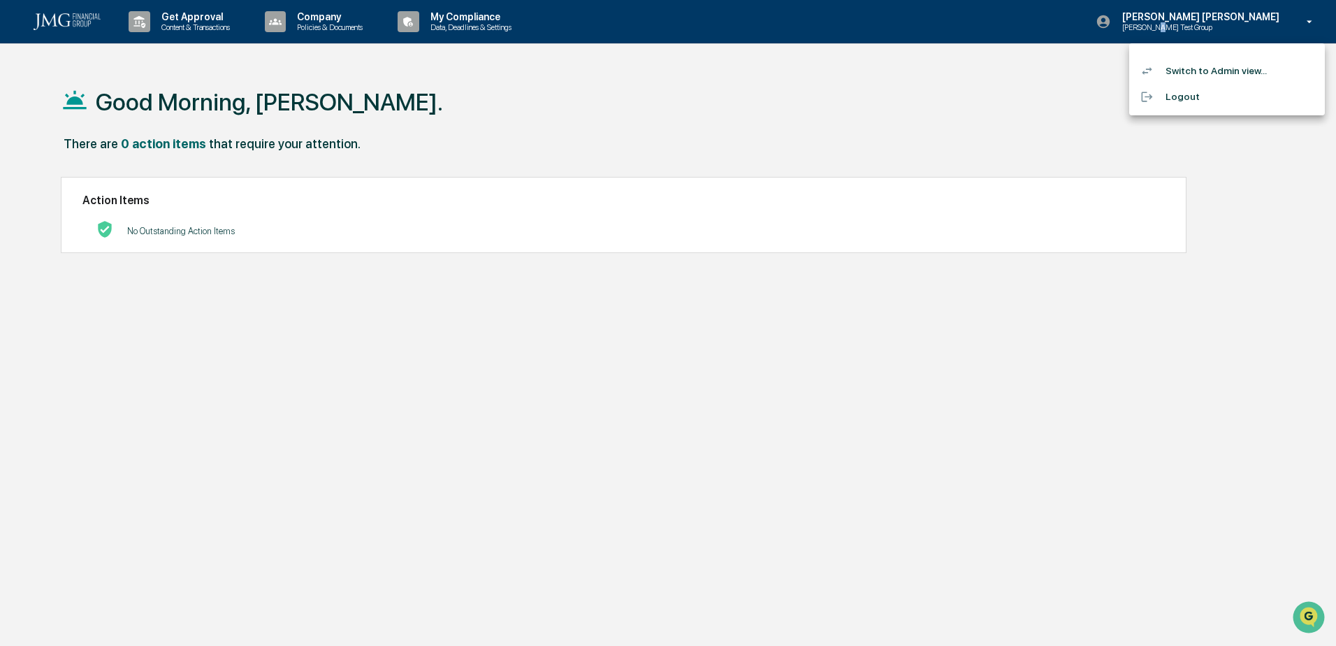
drag, startPoint x: 1239, startPoint y: 25, endPoint x: 1221, endPoint y: 73, distance: 50.9
click at [1221, 73] on li "Switch to Admin view..." at bounding box center [1227, 71] width 196 height 26
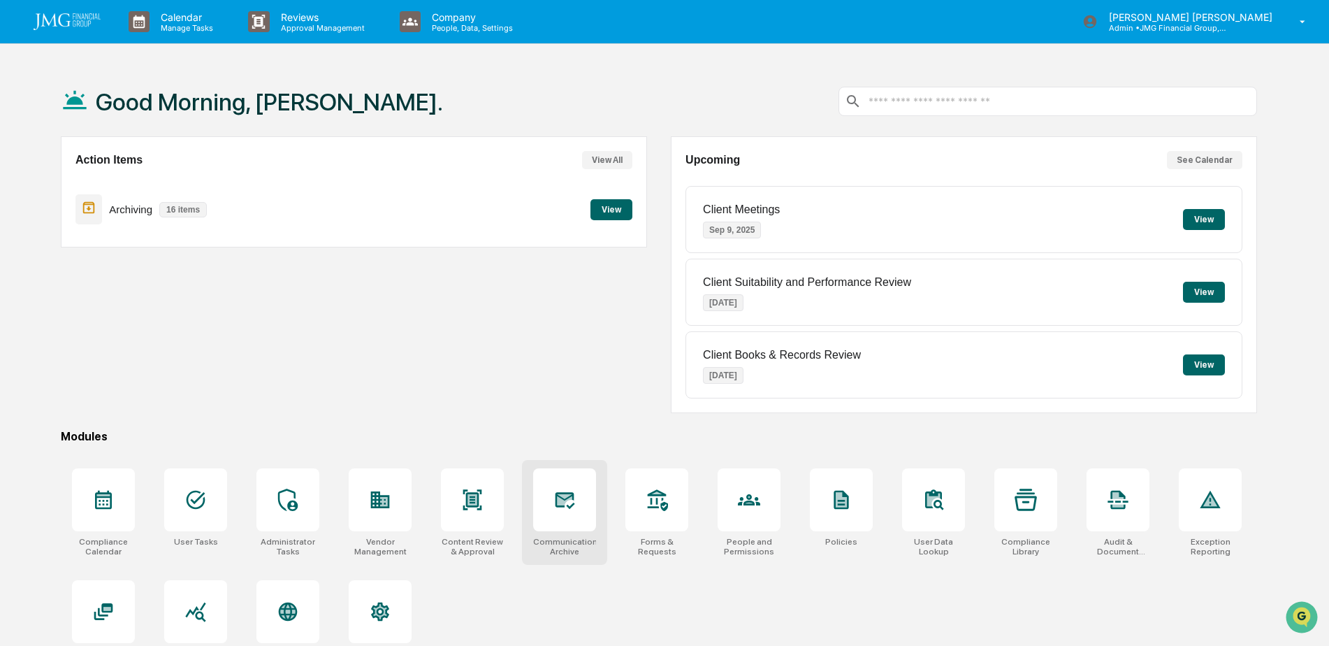
scroll to position [66, 0]
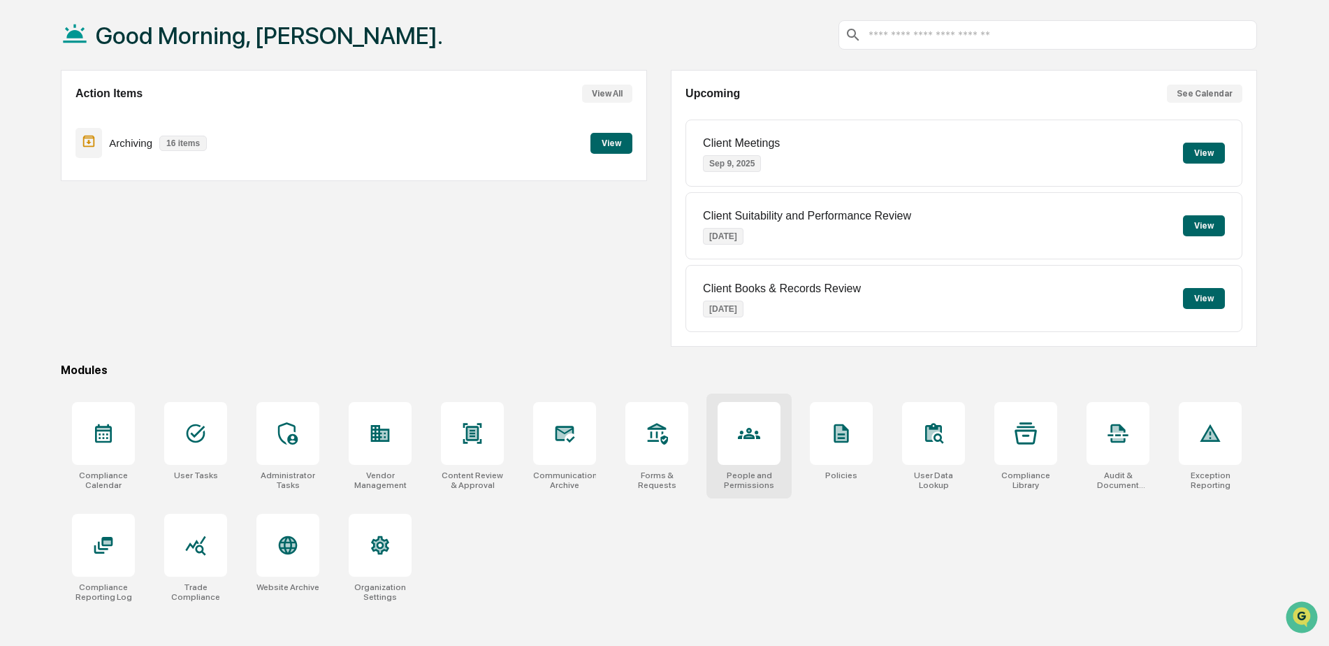
click at [725, 456] on div at bounding box center [749, 433] width 63 height 63
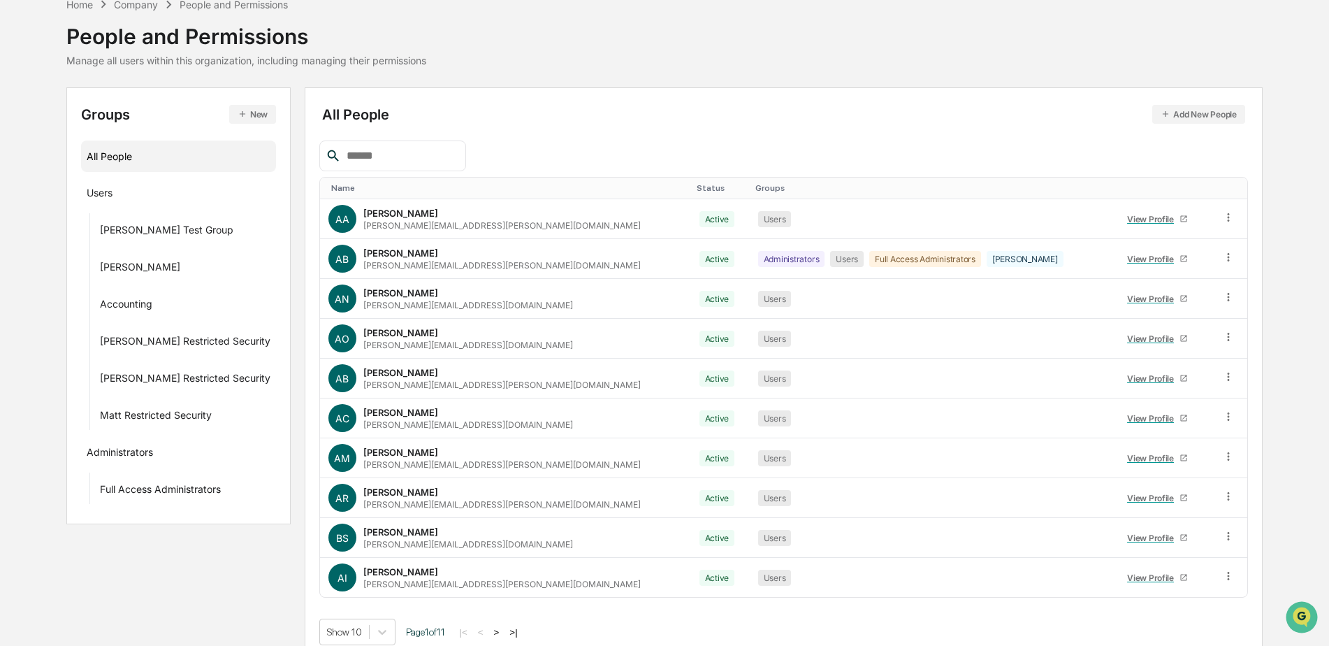
click at [370, 153] on input "text" at bounding box center [400, 156] width 119 height 18
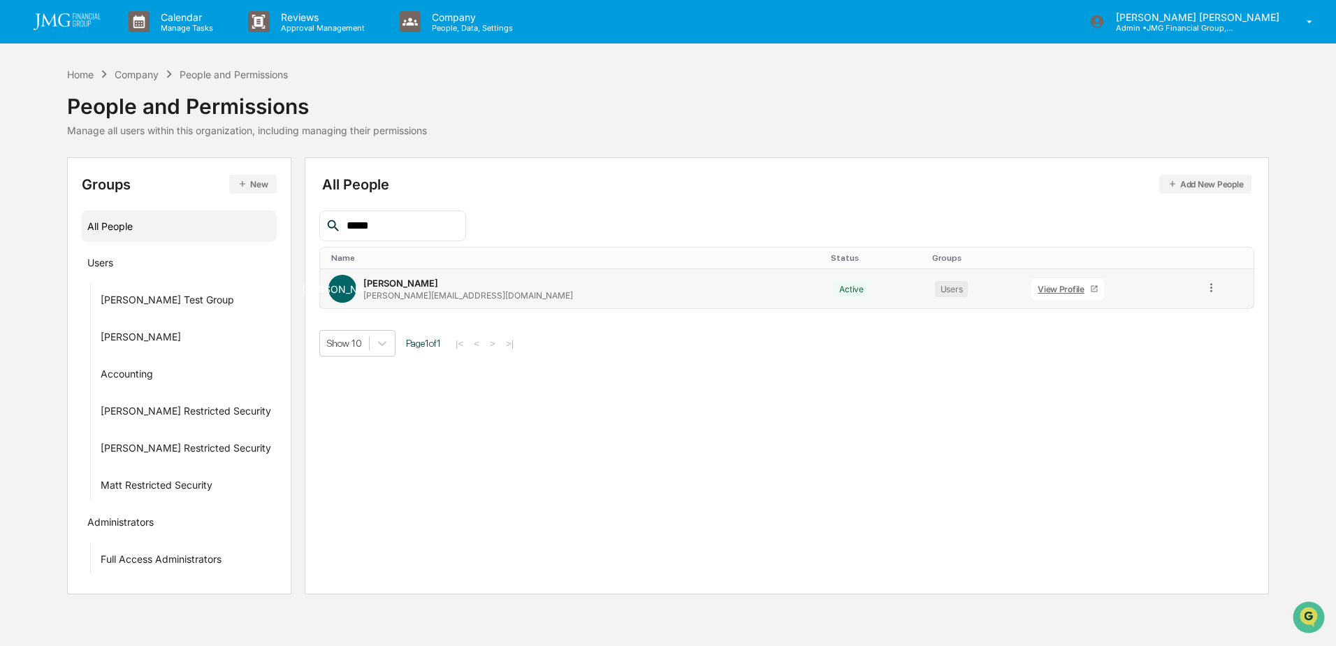
type input "*****"
click at [1038, 291] on div "View Profile" at bounding box center [1064, 289] width 52 height 10
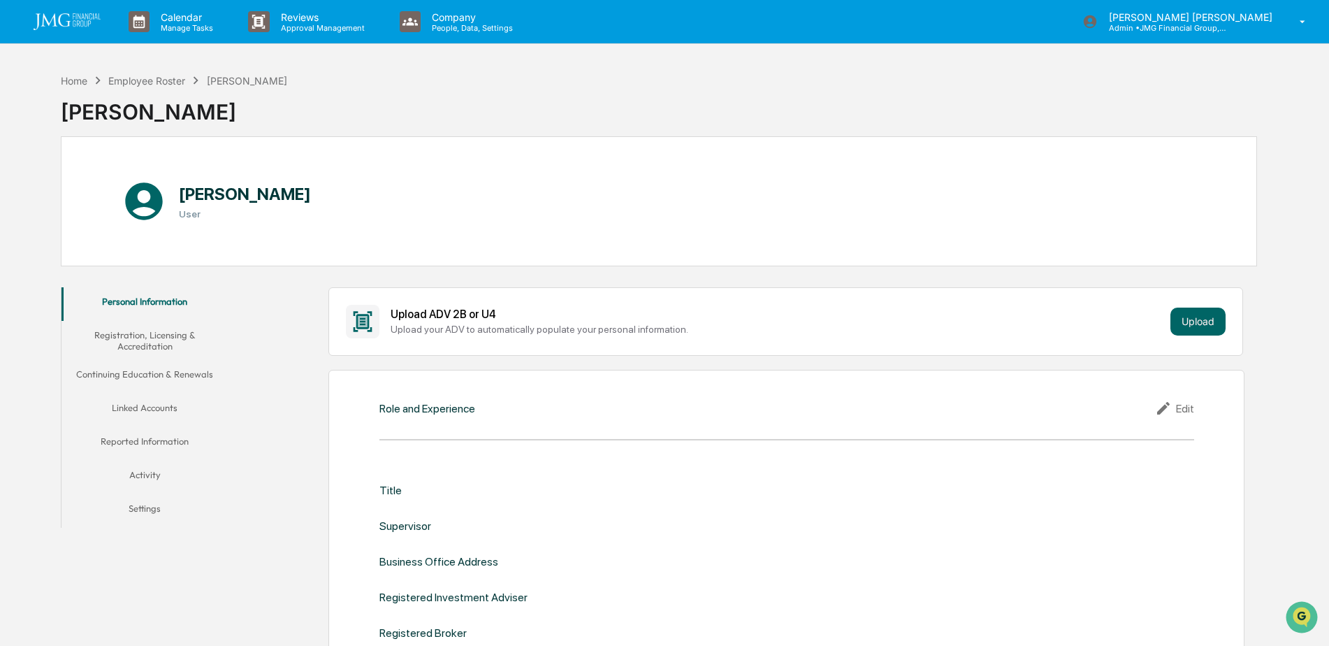
click at [174, 407] on button "Linked Accounts" at bounding box center [145, 410] width 167 height 34
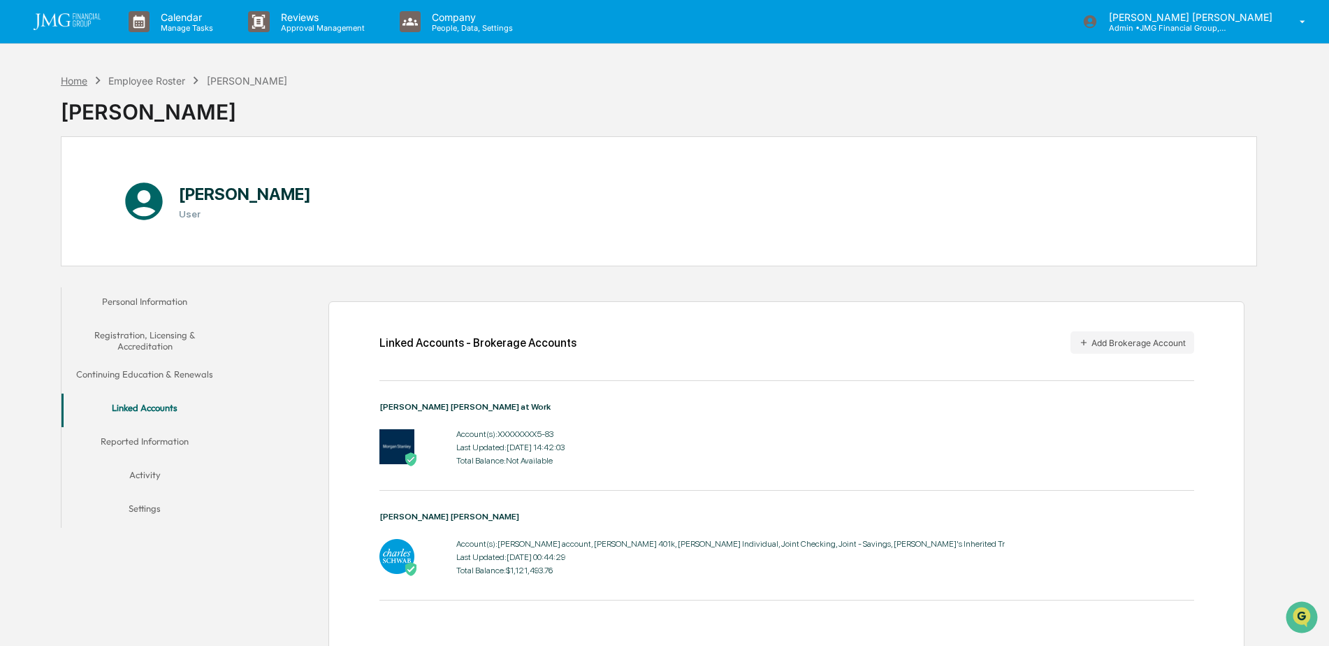
click at [82, 83] on div "Home" at bounding box center [74, 81] width 27 height 12
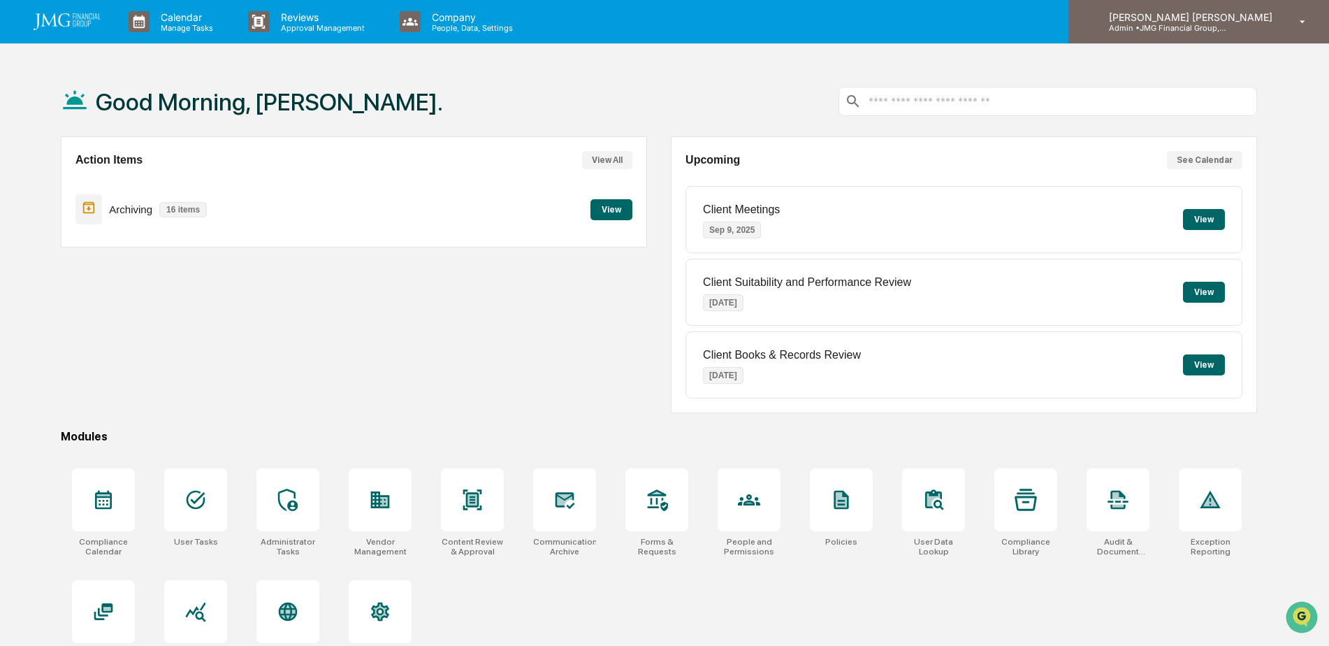
click at [1171, 31] on p "Admin • JMG Financial Group, Ltd." at bounding box center [1163, 28] width 130 height 10
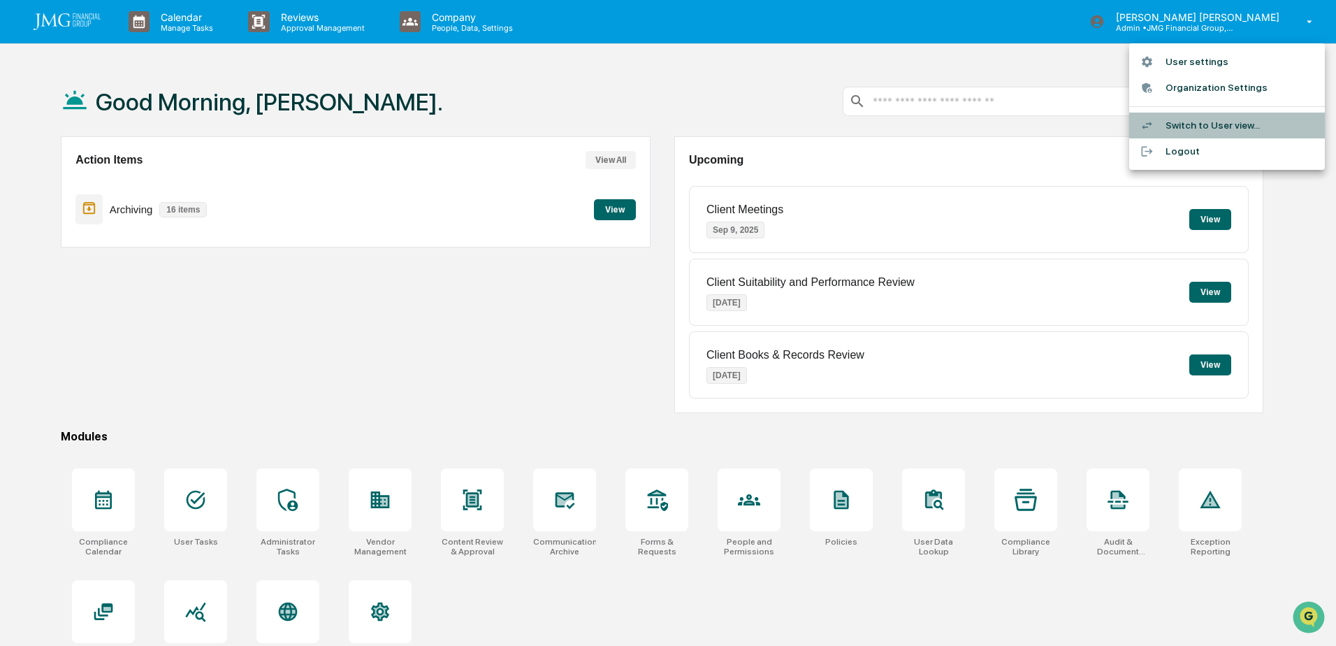
click at [1210, 120] on li "Switch to User view..." at bounding box center [1227, 126] width 196 height 26
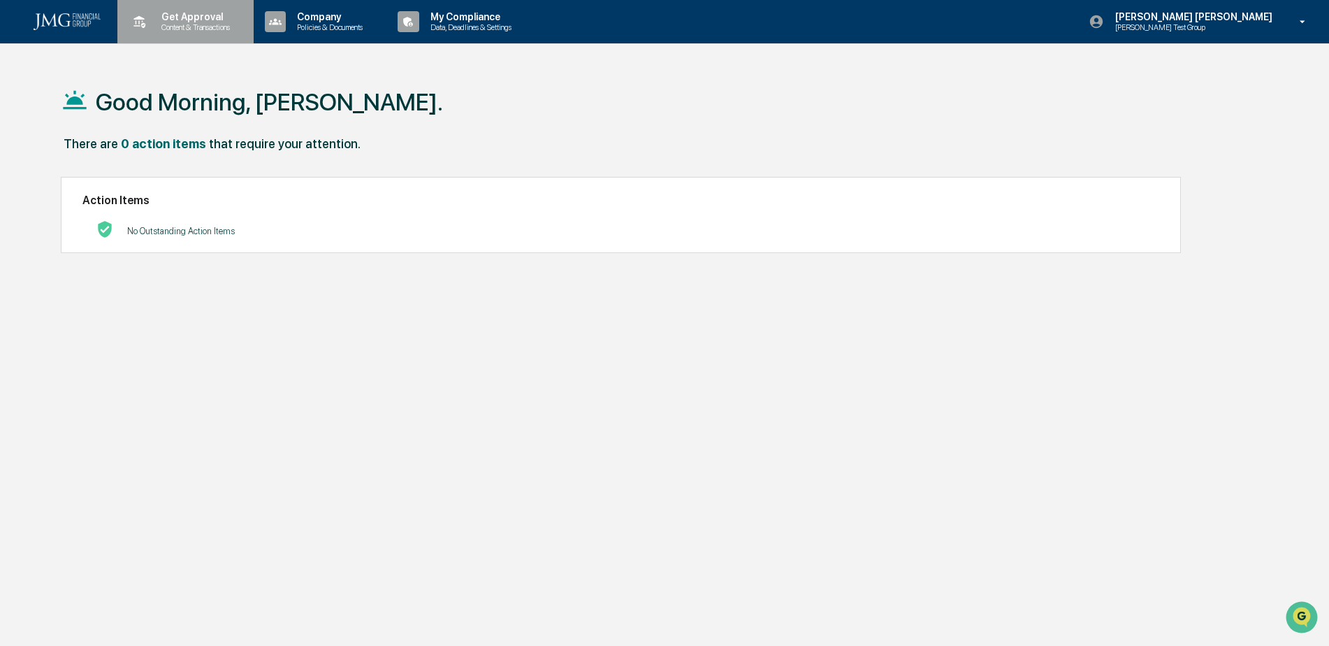
click at [193, 21] on p "Get Approval" at bounding box center [193, 16] width 87 height 11
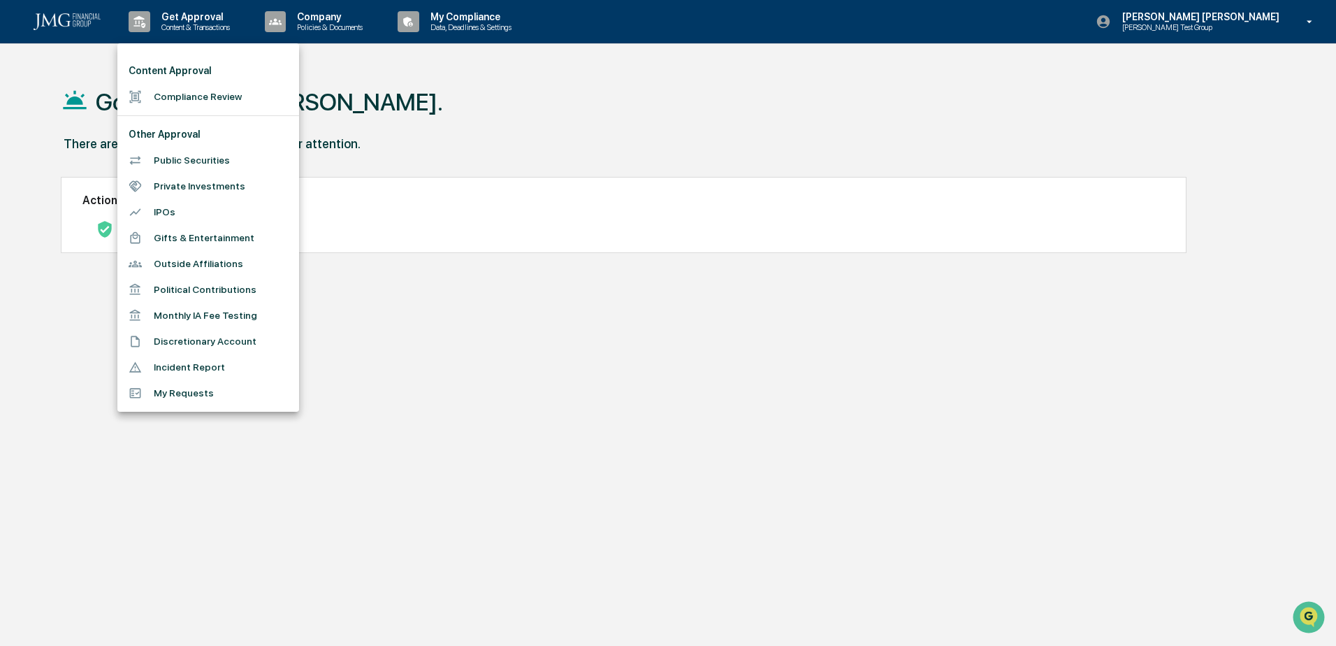
click at [224, 392] on li "My Requests" at bounding box center [208, 393] width 182 height 26
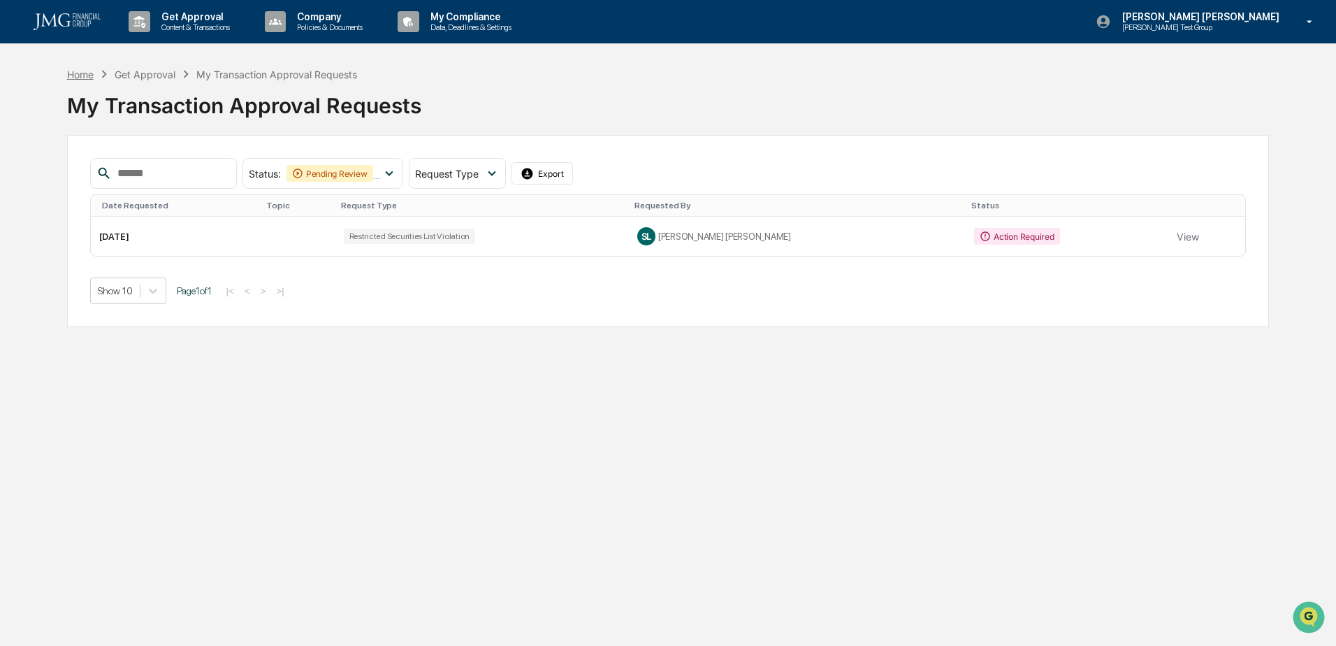
click at [87, 73] on div "Home" at bounding box center [80, 74] width 27 height 12
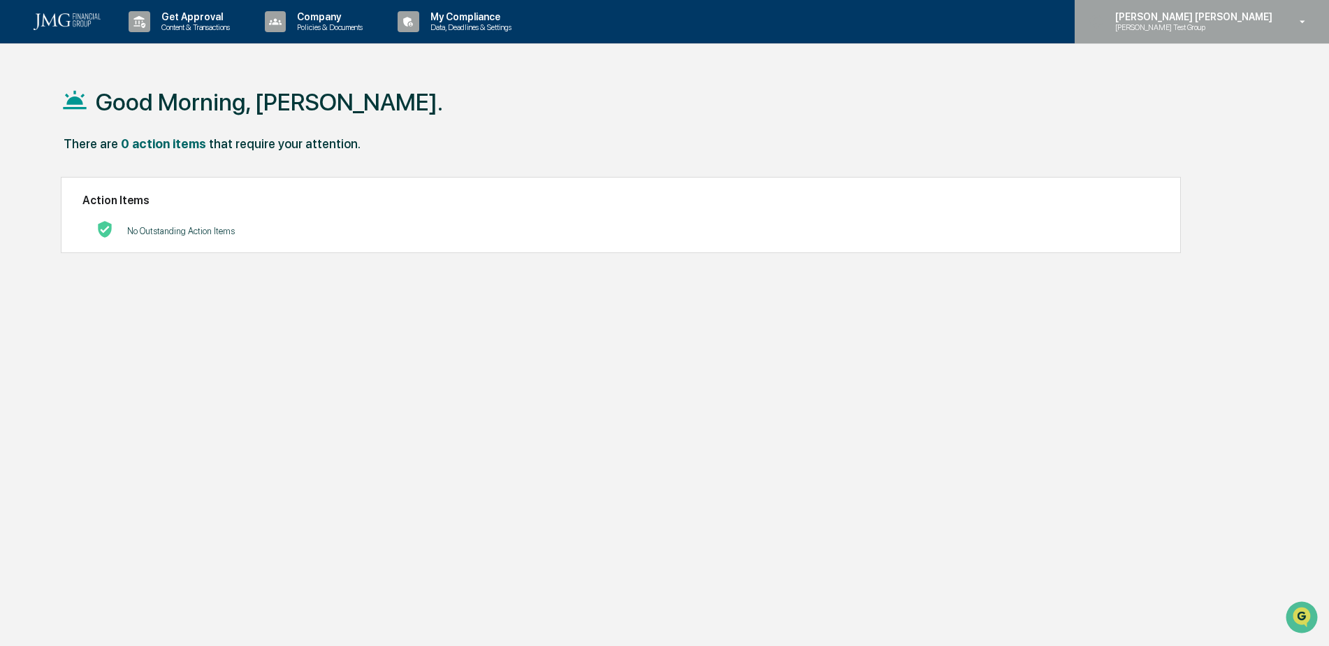
click at [1241, 23] on p "Steve Test Group" at bounding box center [1172, 27] width 137 height 10
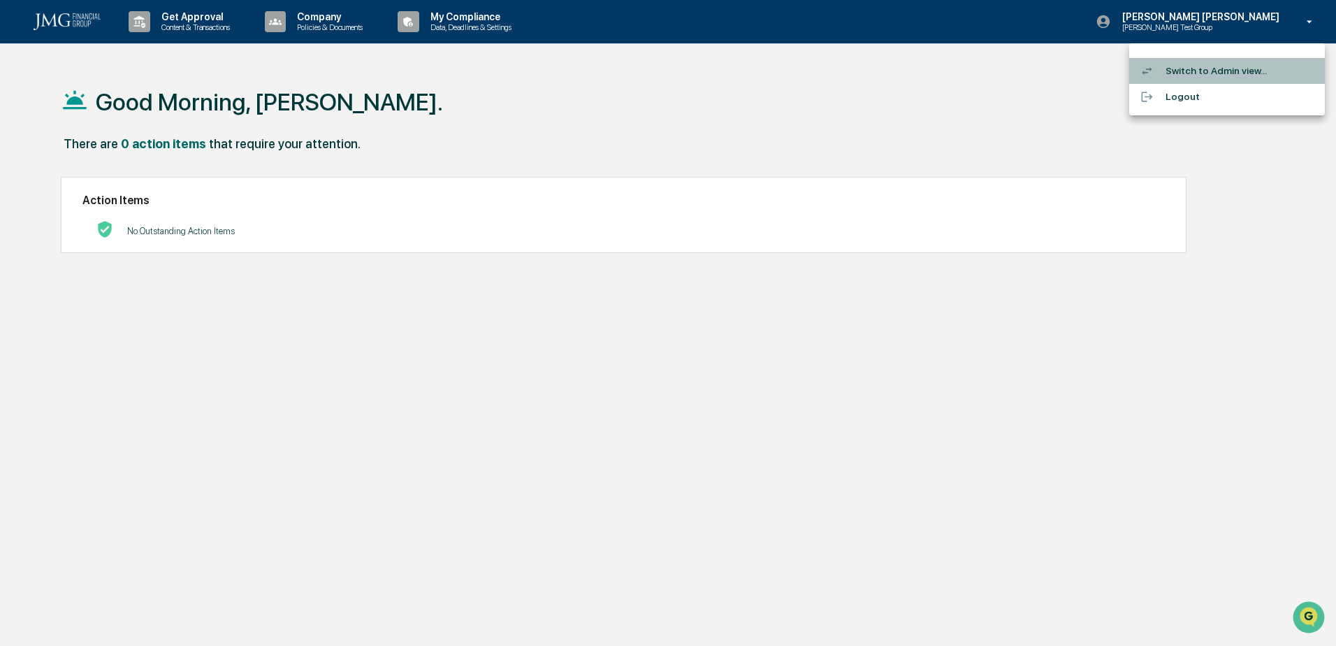
click at [1233, 70] on li "Switch to Admin view..." at bounding box center [1227, 71] width 196 height 26
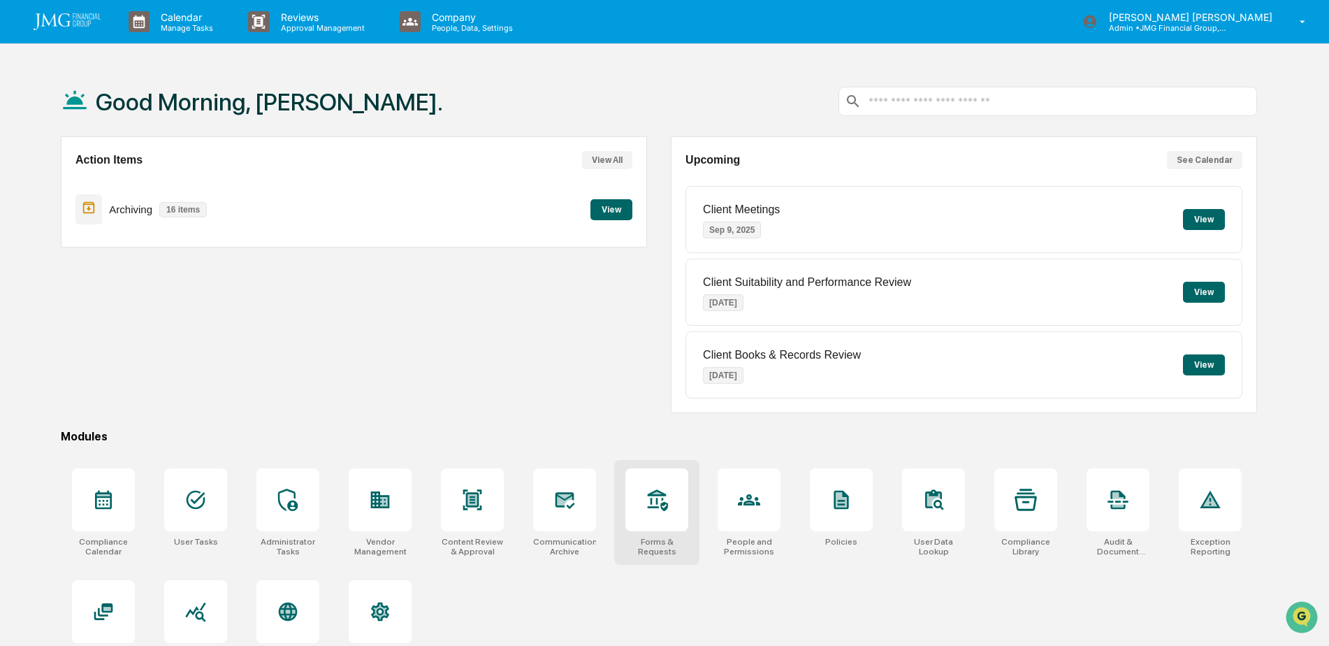
click at [648, 496] on icon at bounding box center [657, 500] width 22 height 22
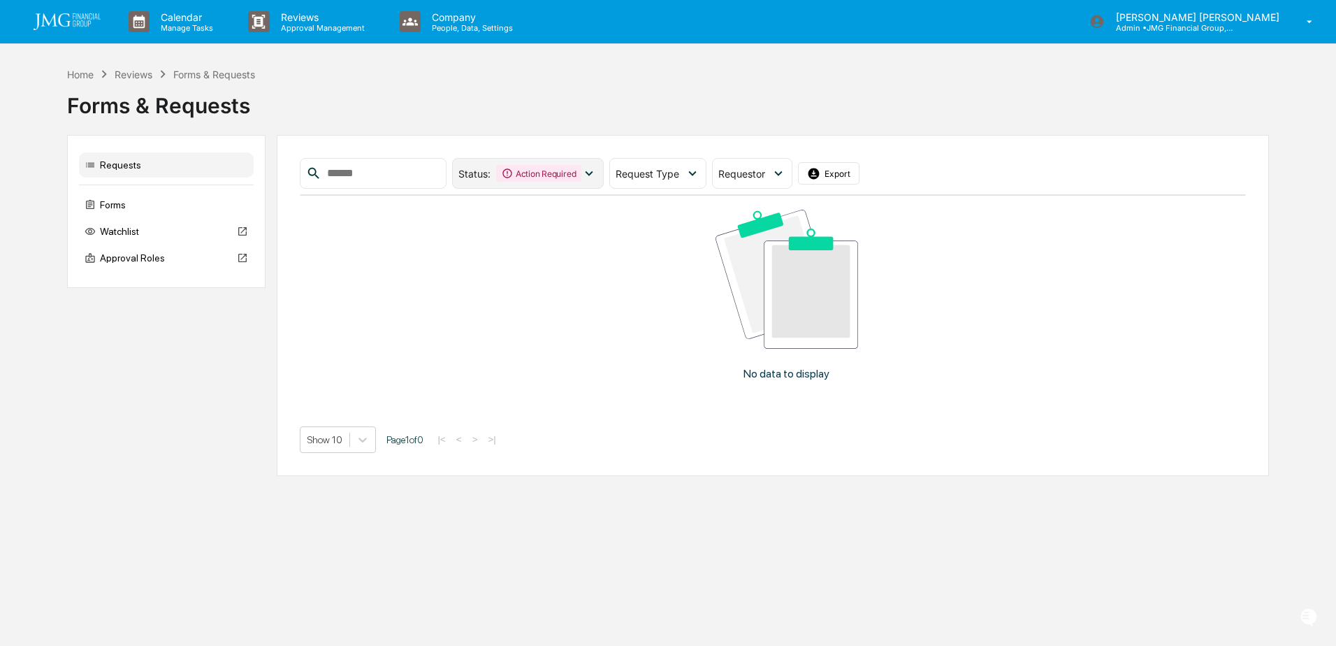
click at [581, 171] on div "Action Required" at bounding box center [538, 173] width 85 height 17
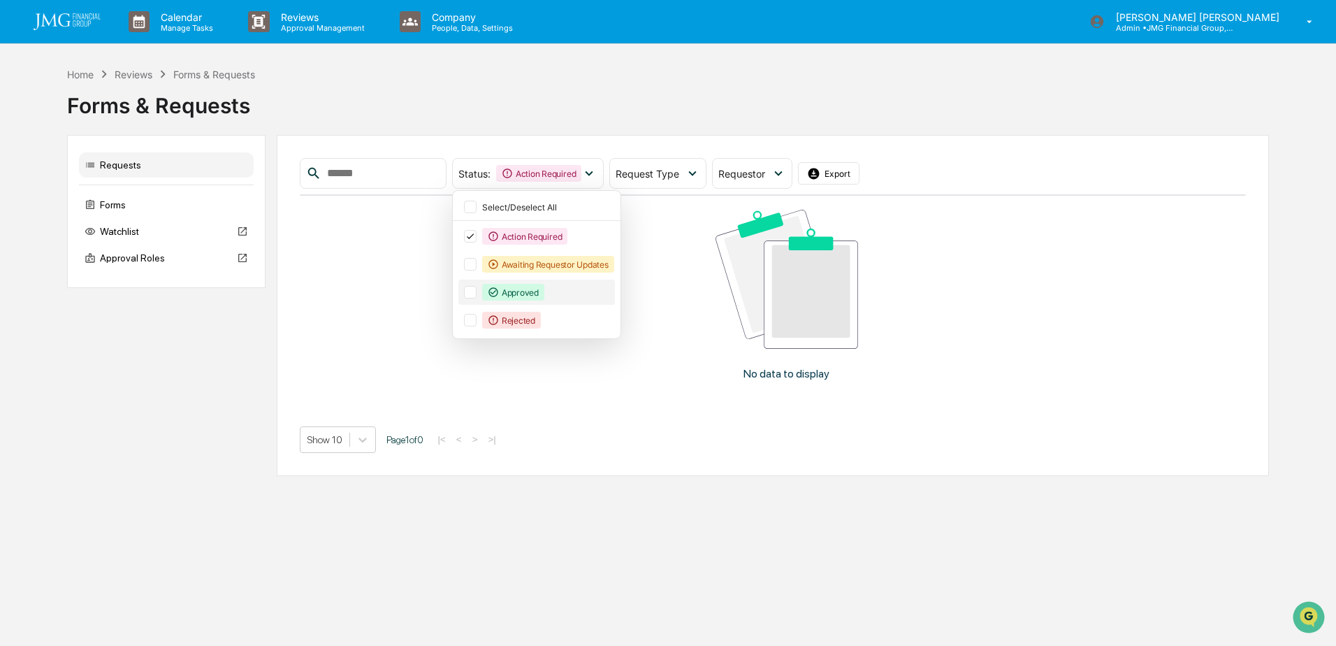
click at [477, 290] on div at bounding box center [470, 292] width 13 height 13
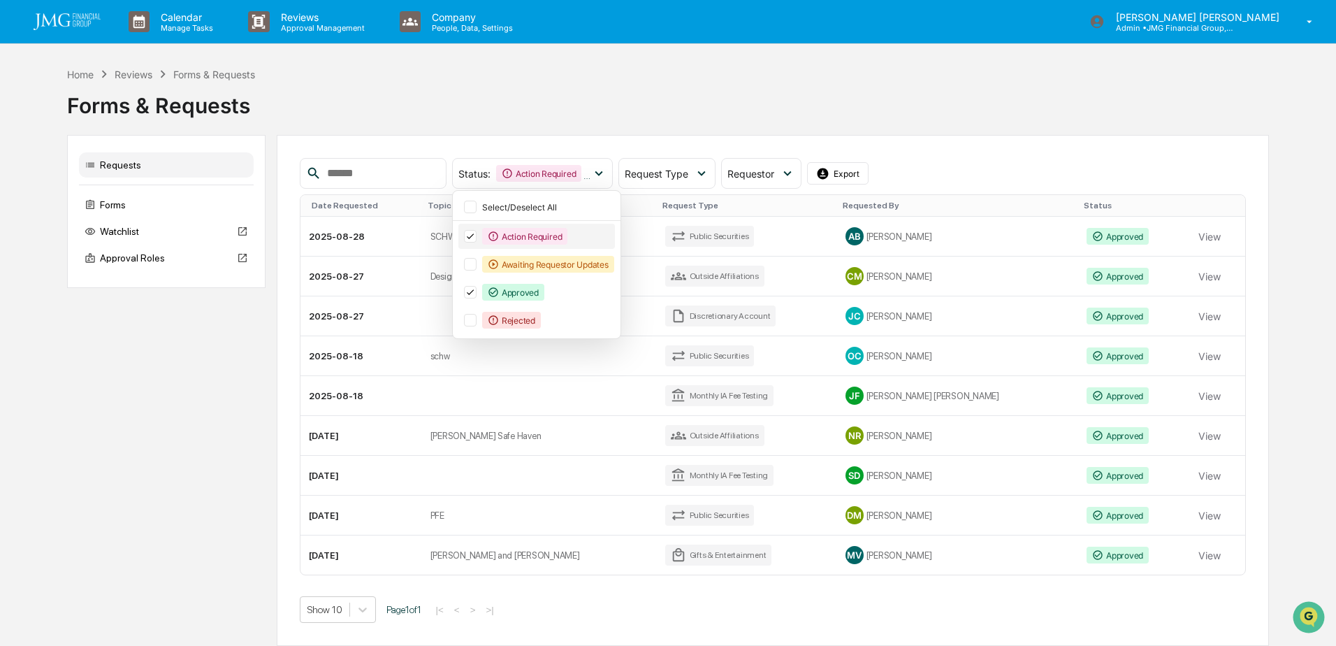
click at [478, 234] on icon at bounding box center [470, 236] width 15 height 10
click at [909, 151] on div "Status : Approved Select/Deselect All Action Required Awaiting Requestor Update…" at bounding box center [773, 390] width 993 height 511
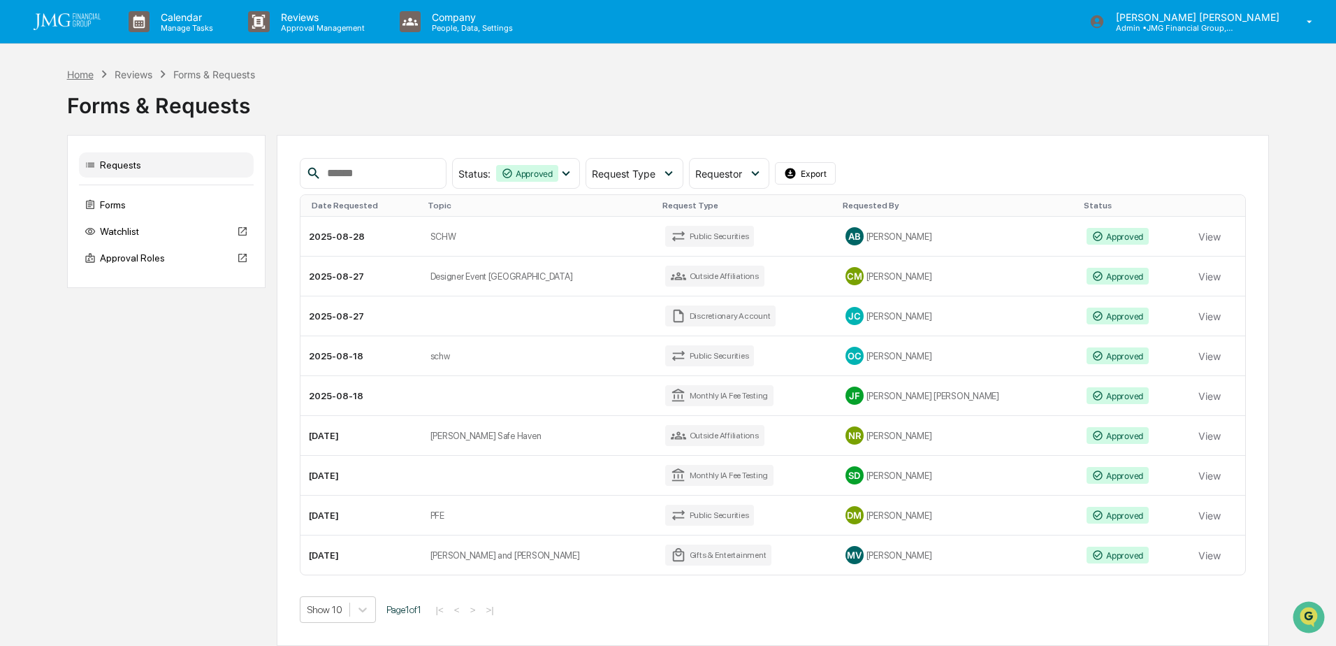
click at [84, 75] on div "Home" at bounding box center [80, 74] width 27 height 12
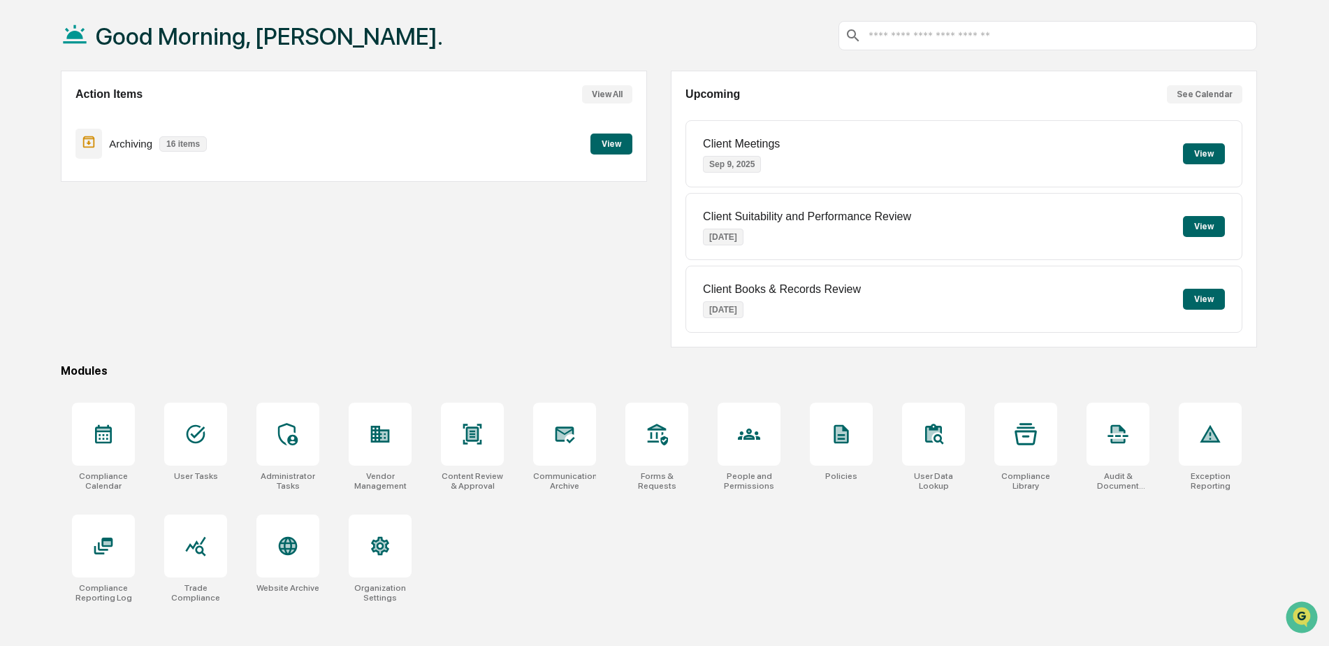
scroll to position [66, 0]
click at [468, 426] on icon at bounding box center [472, 433] width 19 height 20
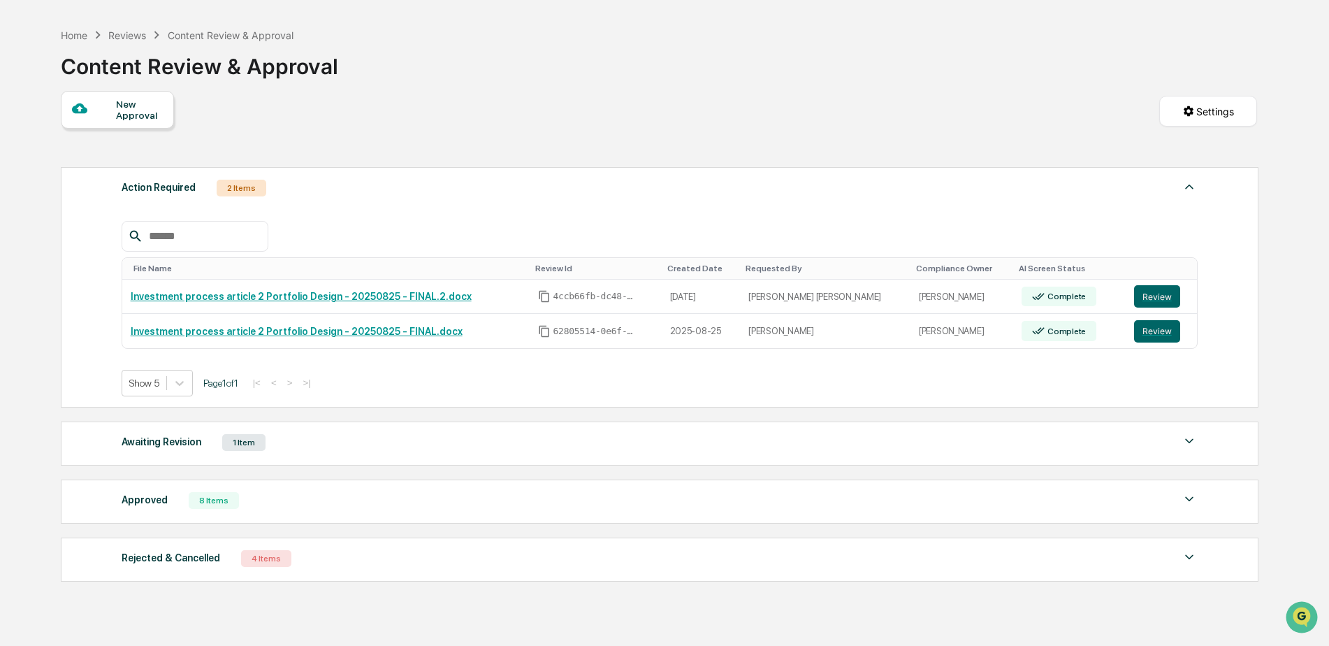
scroll to position [70, 0]
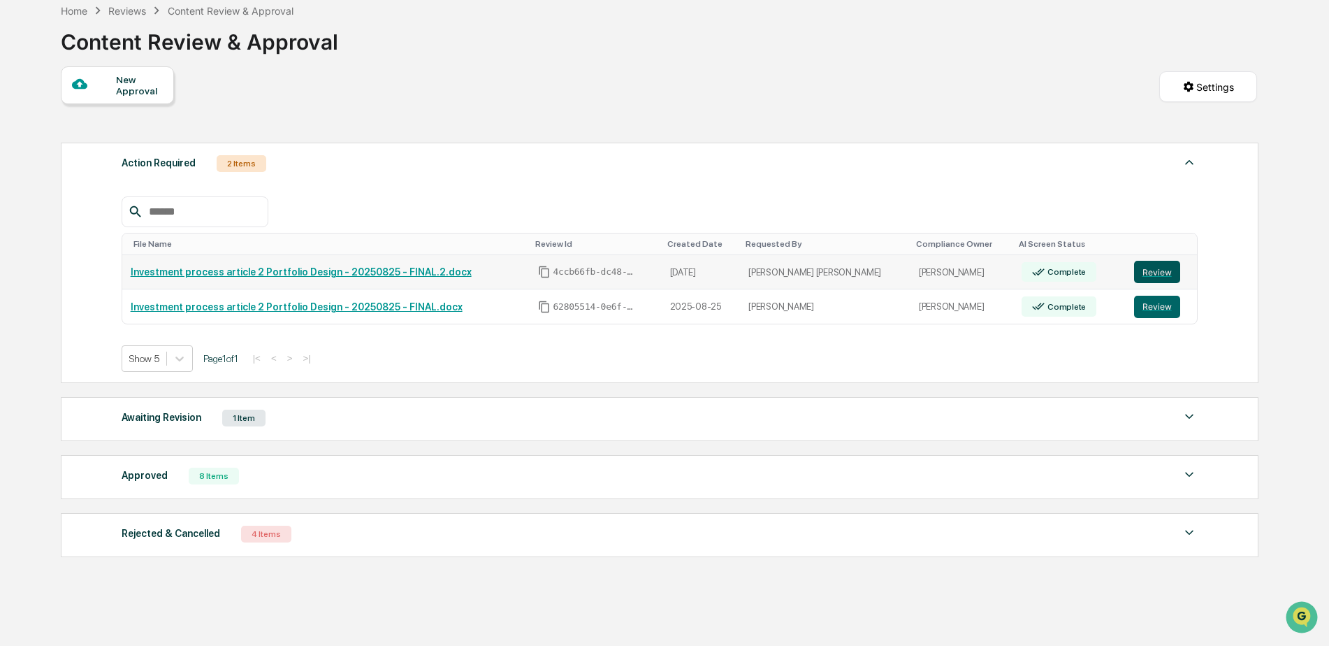
click at [1165, 268] on button "Review" at bounding box center [1157, 272] width 46 height 22
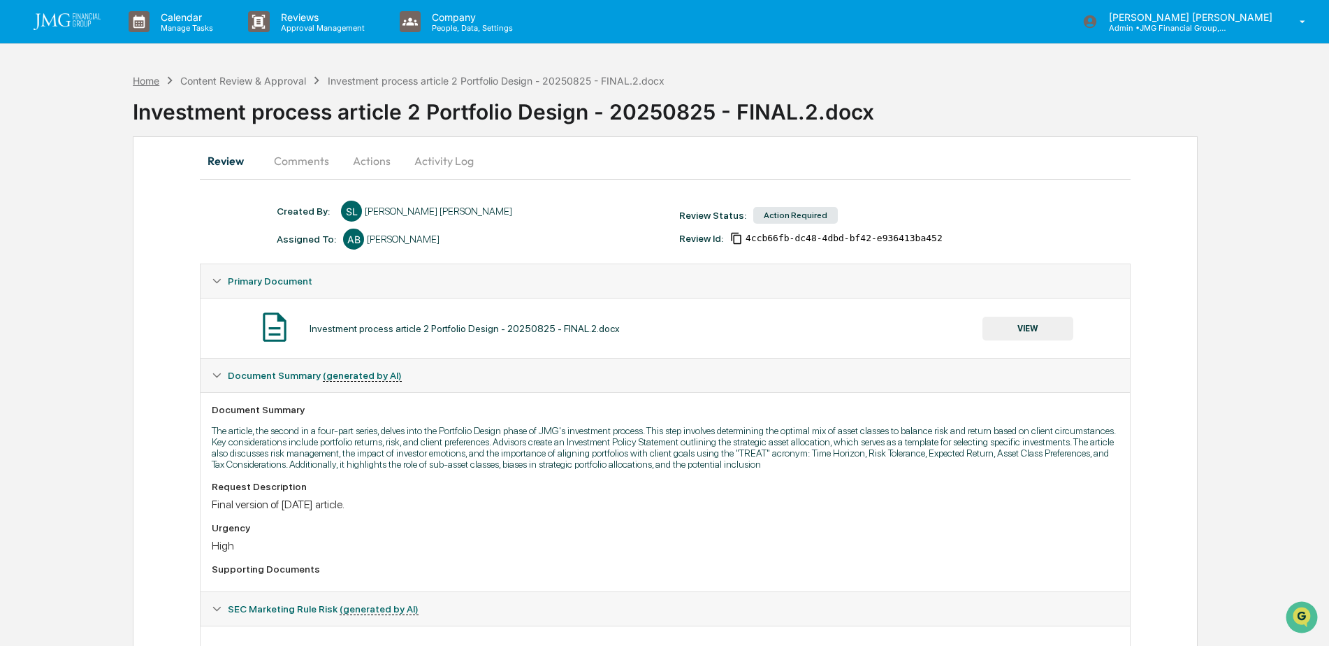
click at [150, 83] on div "Home" at bounding box center [146, 81] width 27 height 12
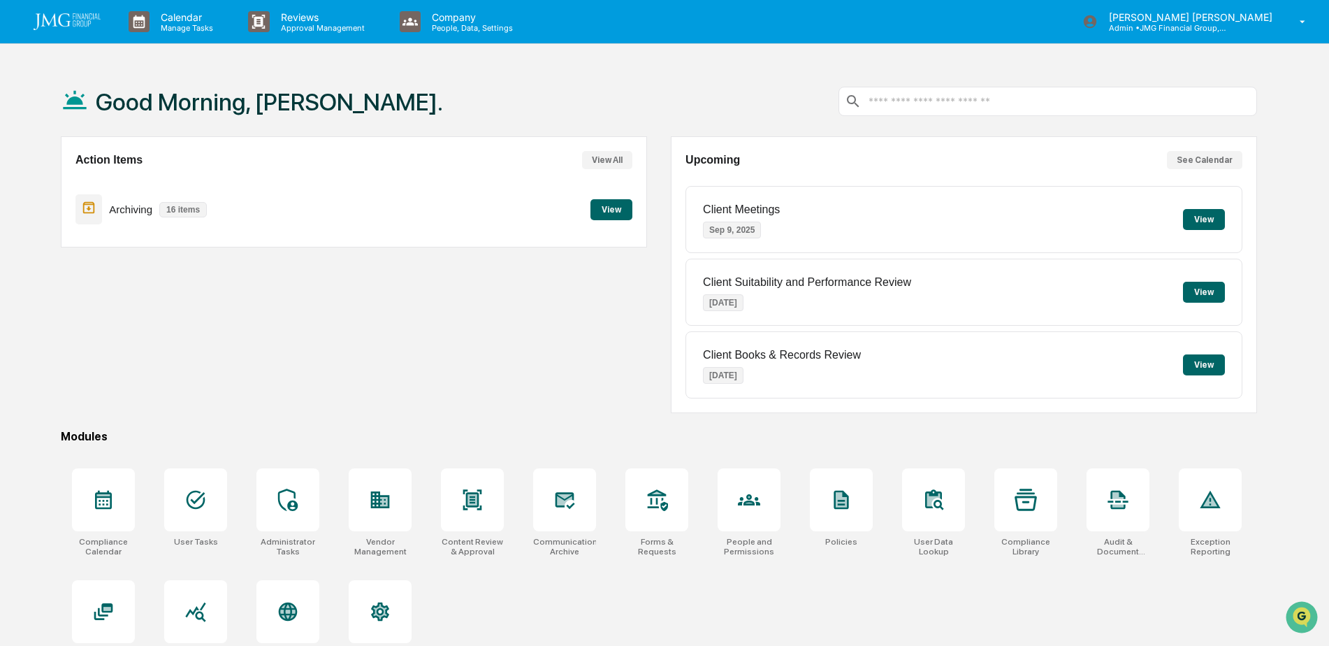
scroll to position [66, 0]
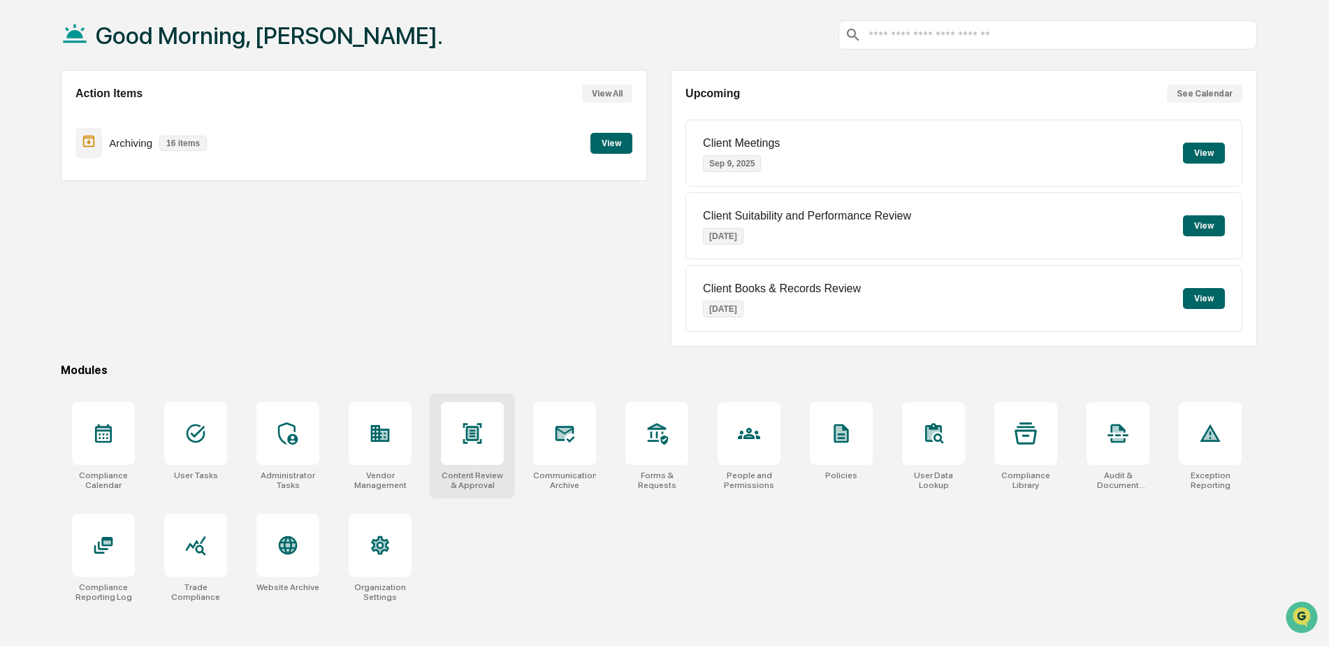
click at [484, 435] on icon at bounding box center [472, 433] width 22 height 22
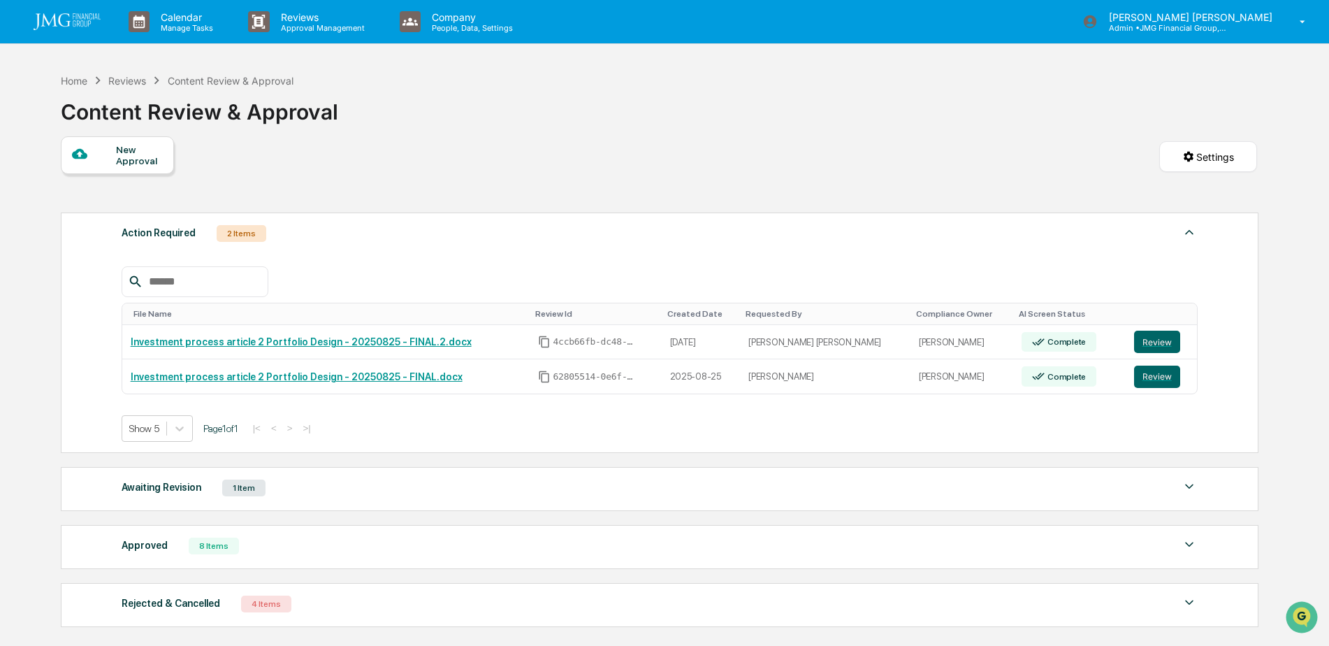
click at [1120, 541] on div "Approved 8 Items" at bounding box center [660, 546] width 1077 height 20
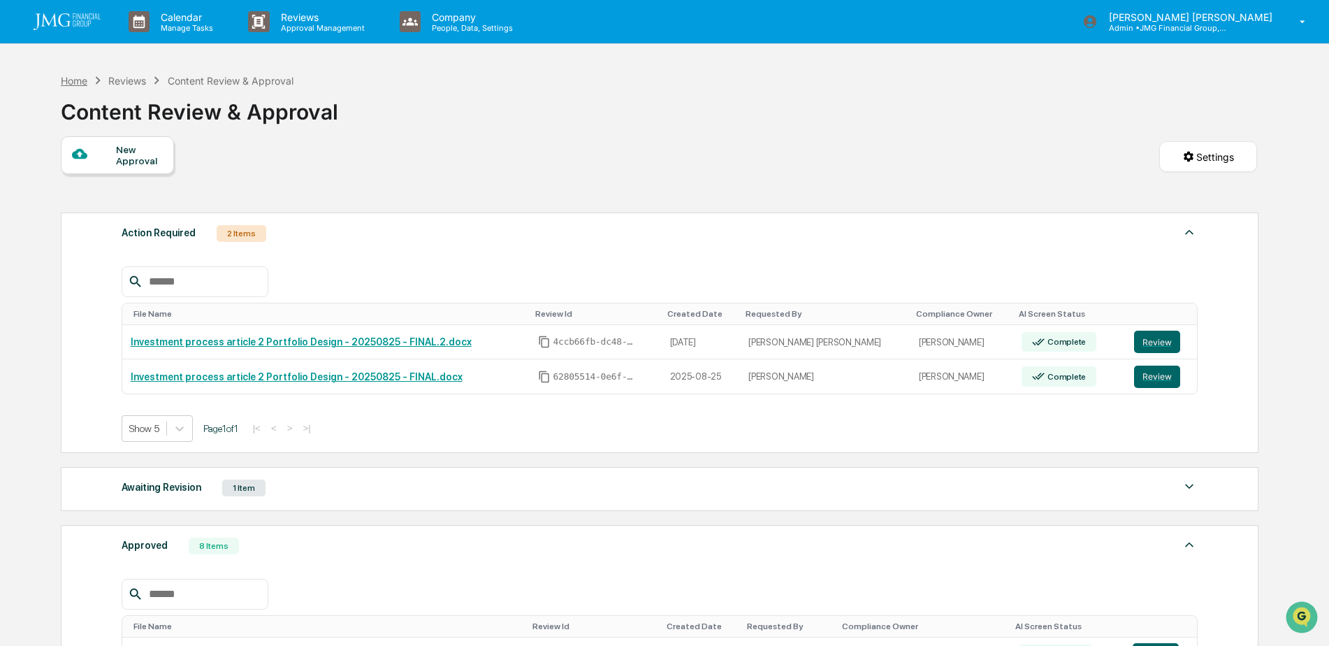
click at [73, 85] on div "Home" at bounding box center [74, 81] width 27 height 12
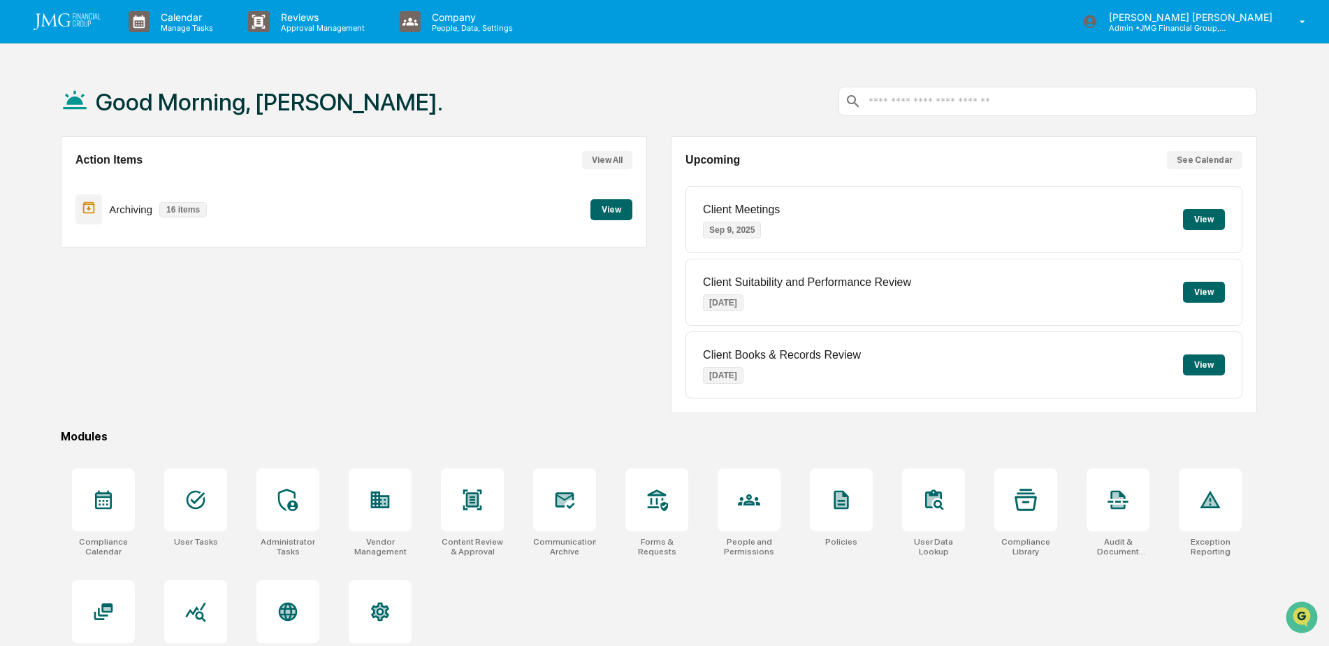
scroll to position [66, 0]
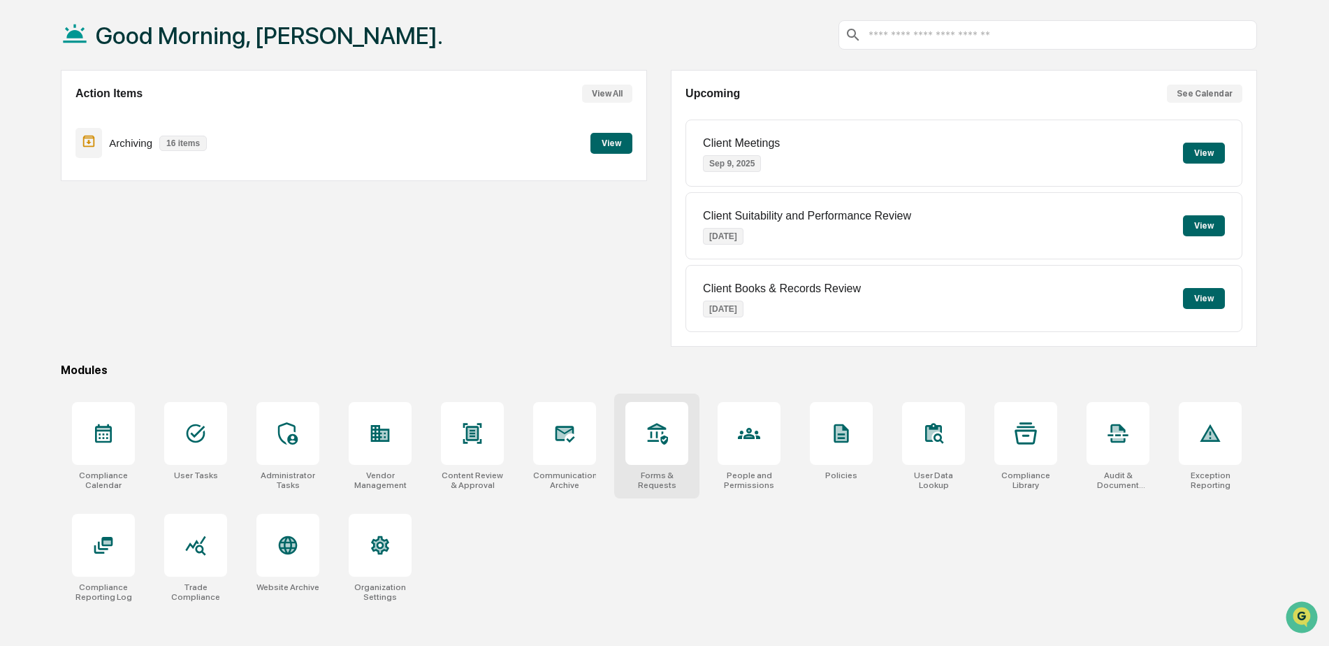
click at [640, 439] on div at bounding box center [657, 433] width 63 height 63
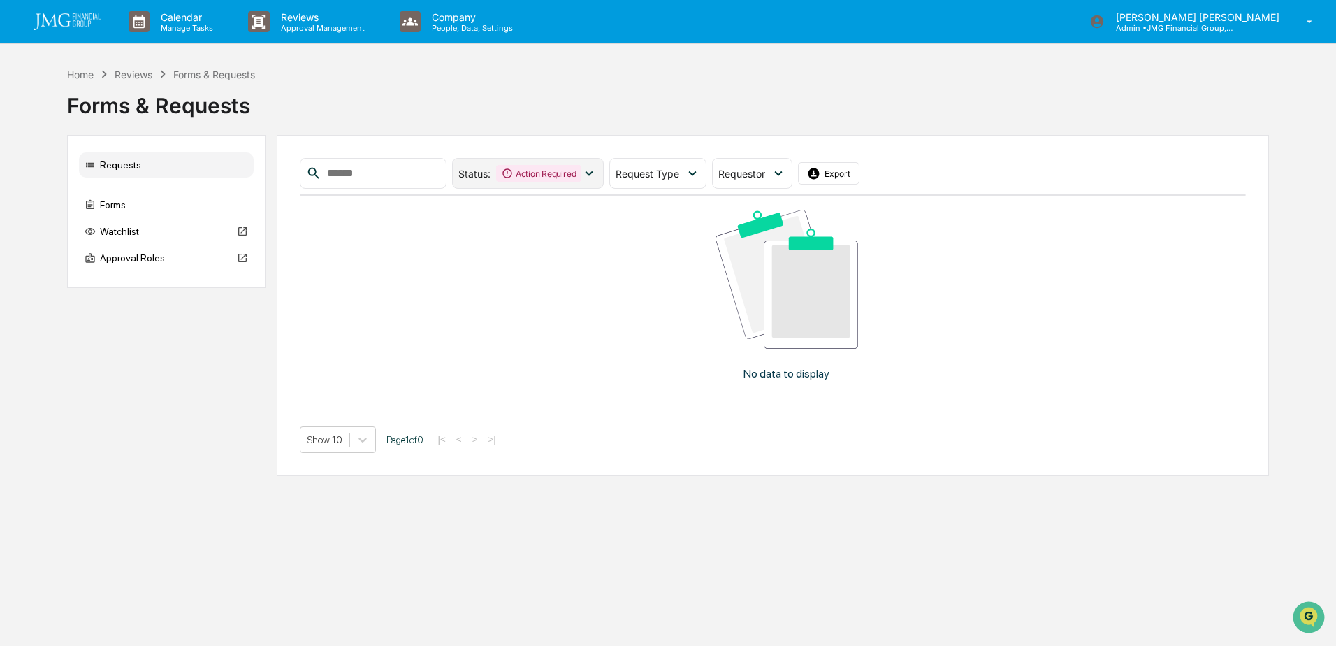
click at [581, 180] on div "Action Required" at bounding box center [538, 173] width 85 height 17
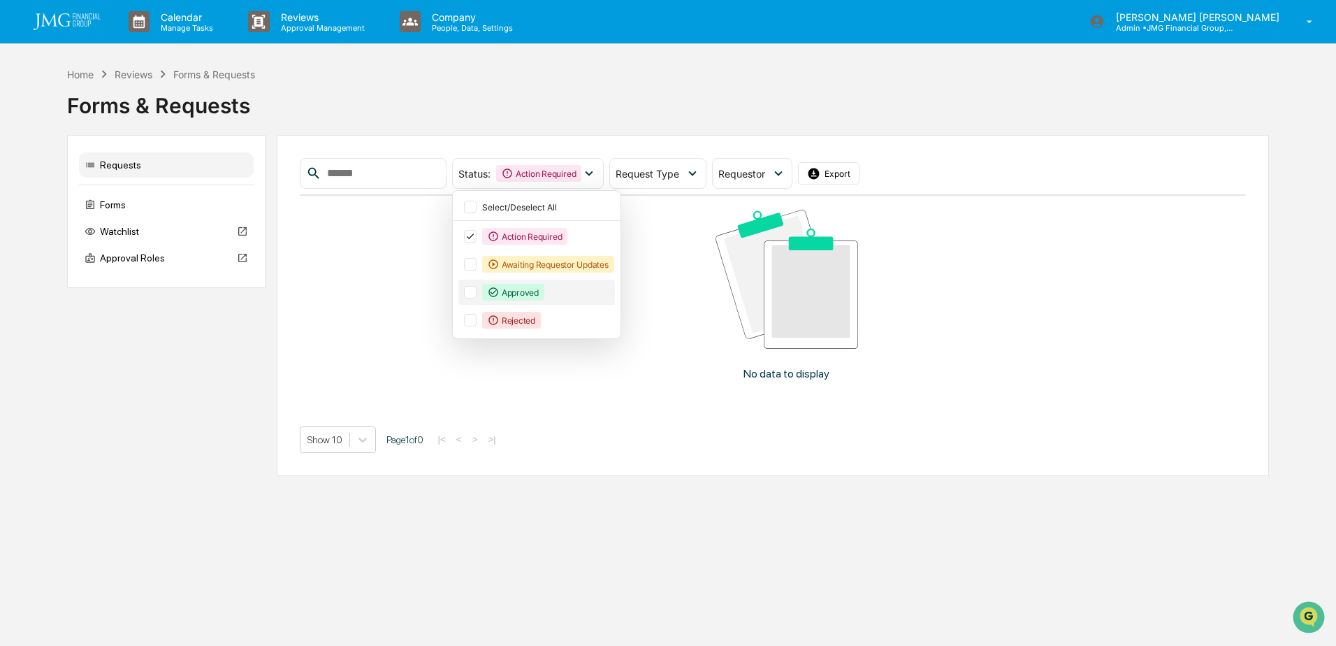
click at [477, 287] on div at bounding box center [470, 292] width 13 height 13
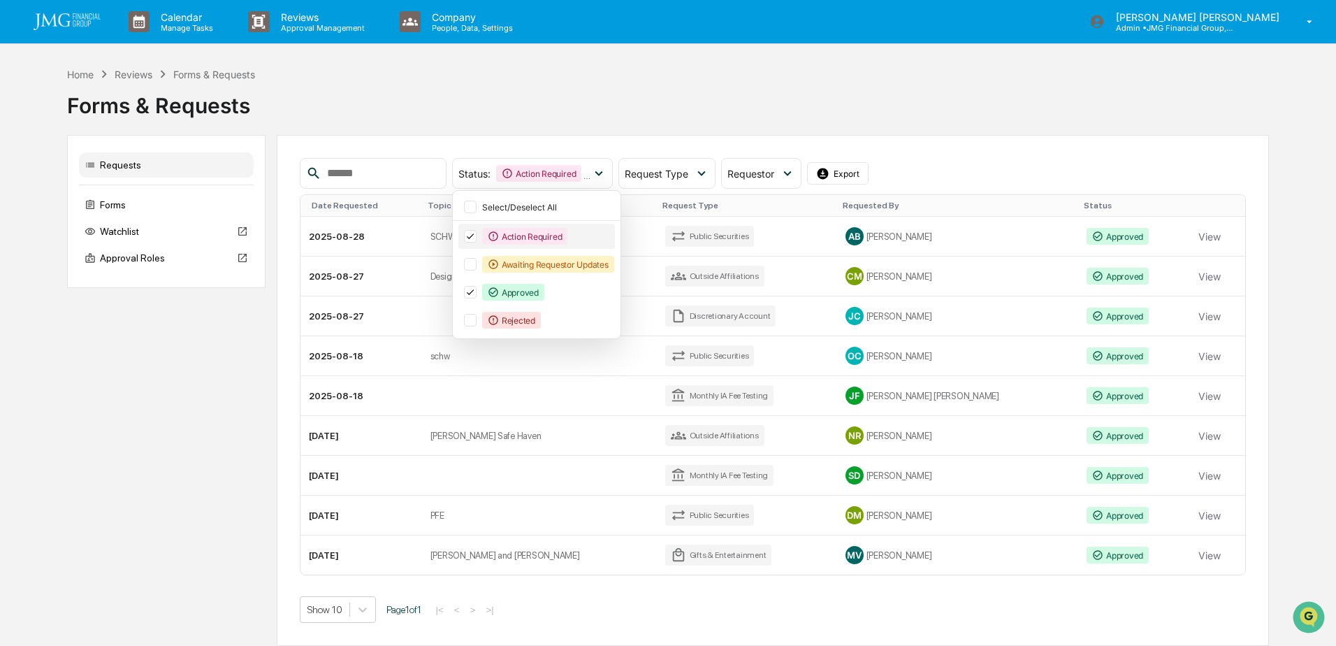
click at [478, 241] on icon at bounding box center [470, 236] width 15 height 10
click at [939, 163] on div "Status : Approved Select/Deselect All Action Required Awaiting Requestor Update…" at bounding box center [773, 173] width 947 height 31
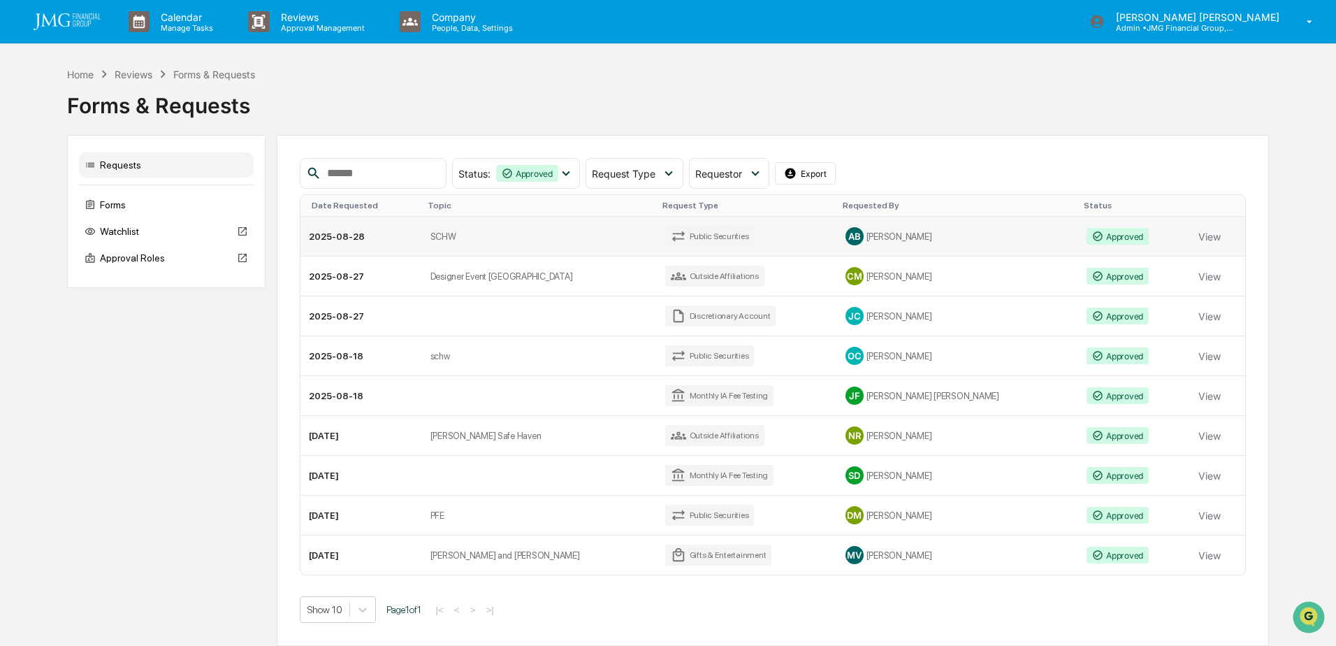
click at [767, 233] on td "Public Securities" at bounding box center [747, 237] width 180 height 40
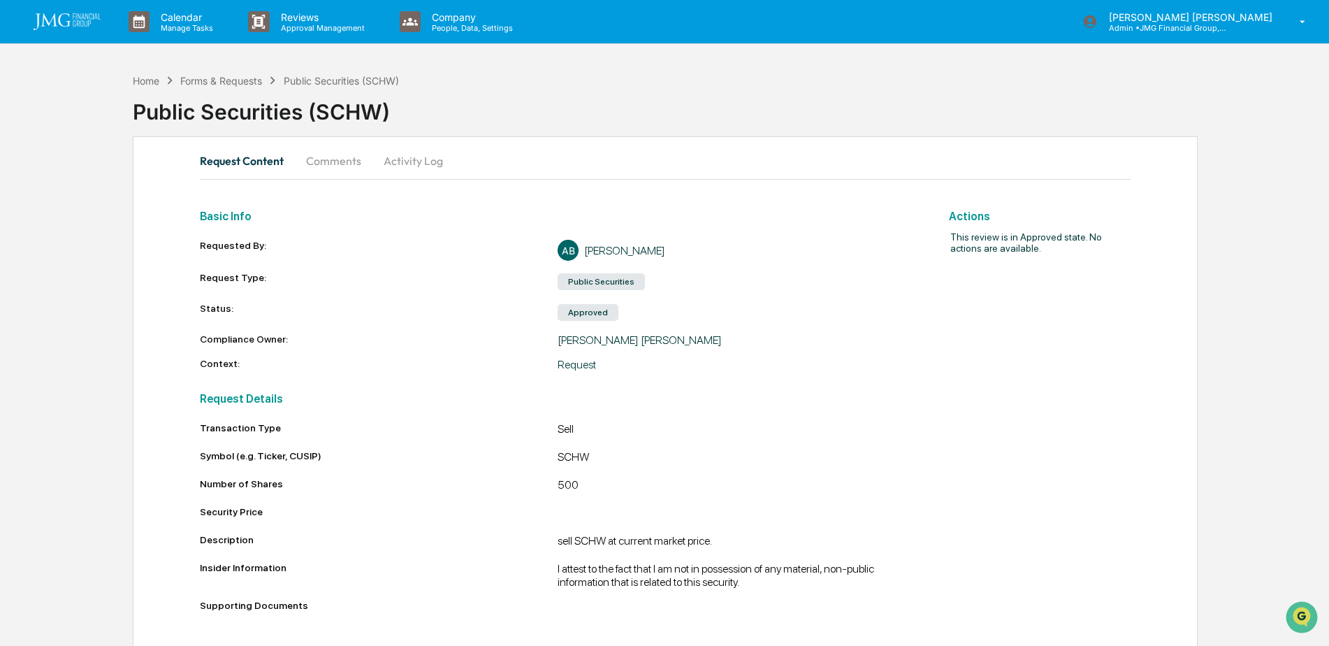
click at [338, 167] on button "Comments" at bounding box center [334, 161] width 78 height 34
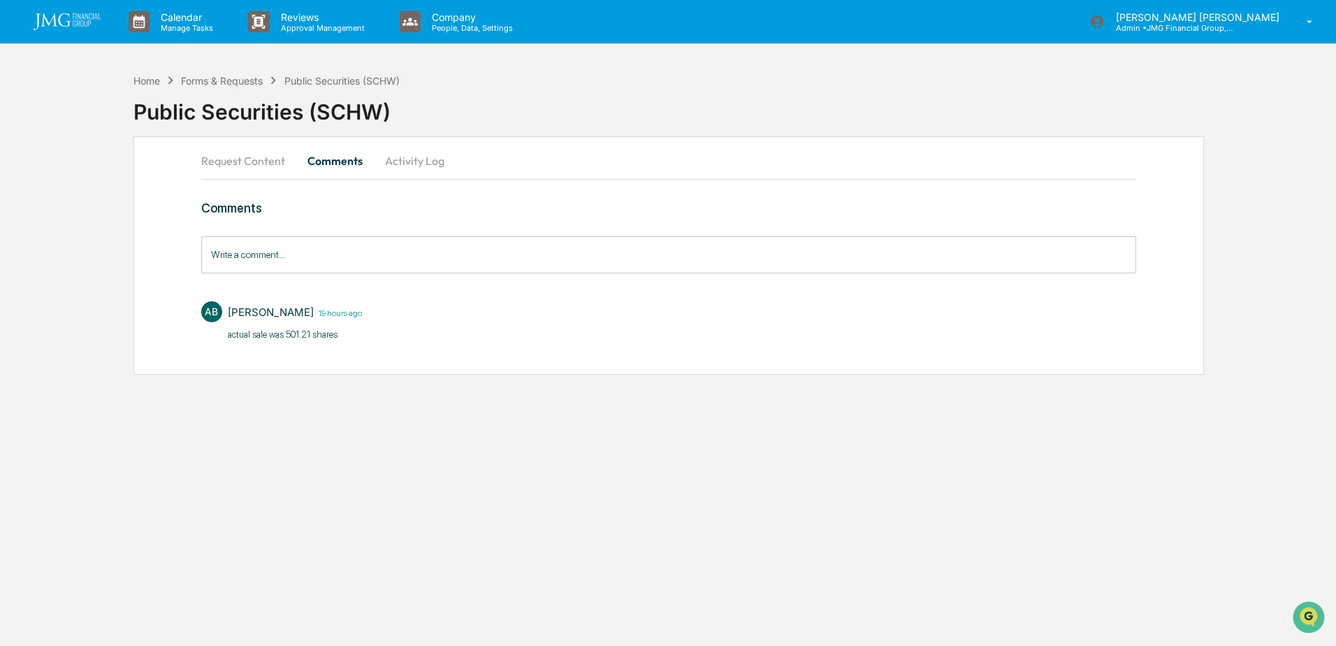
click at [258, 170] on button "Request Content" at bounding box center [248, 161] width 95 height 34
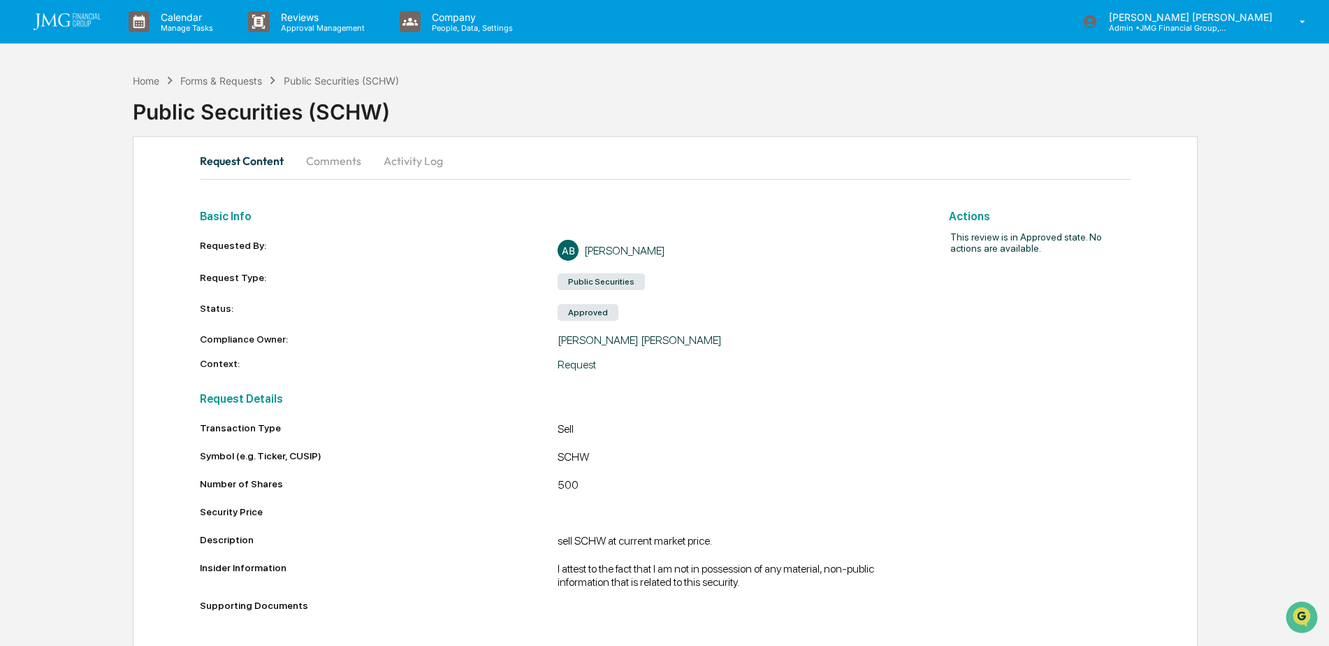
scroll to position [1, 0]
click at [87, 22] on img at bounding box center [67, 21] width 67 height 17
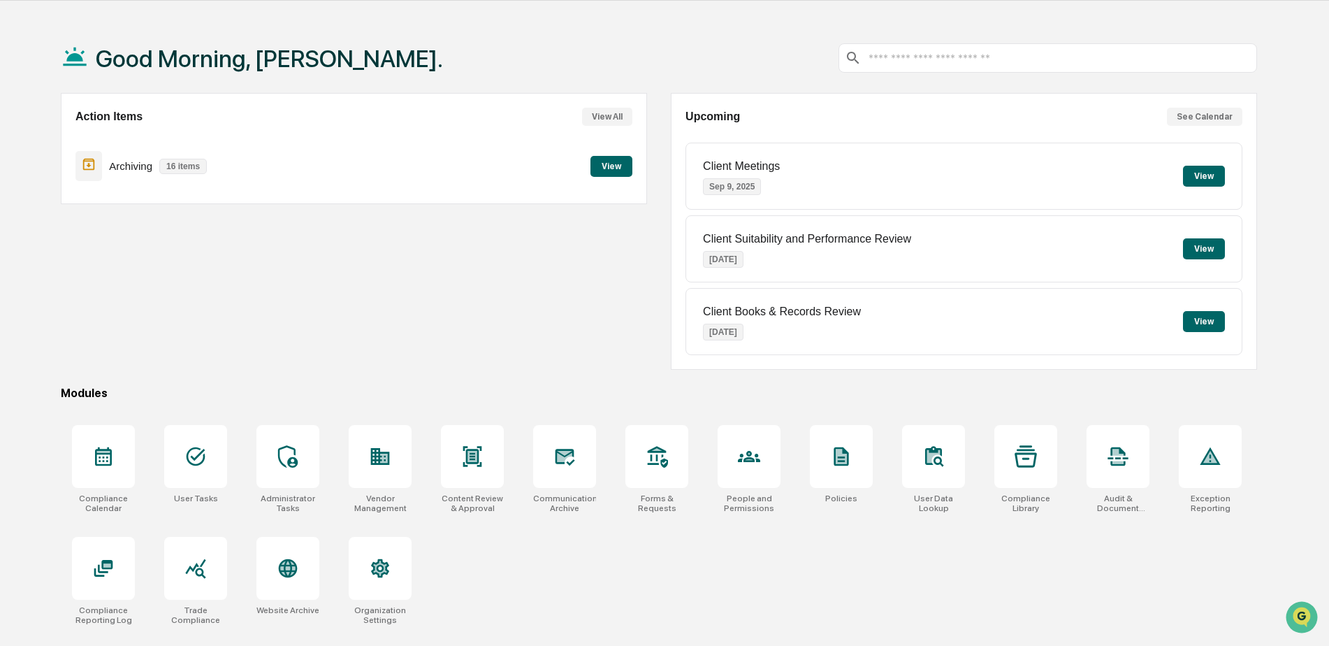
scroll to position [66, 0]
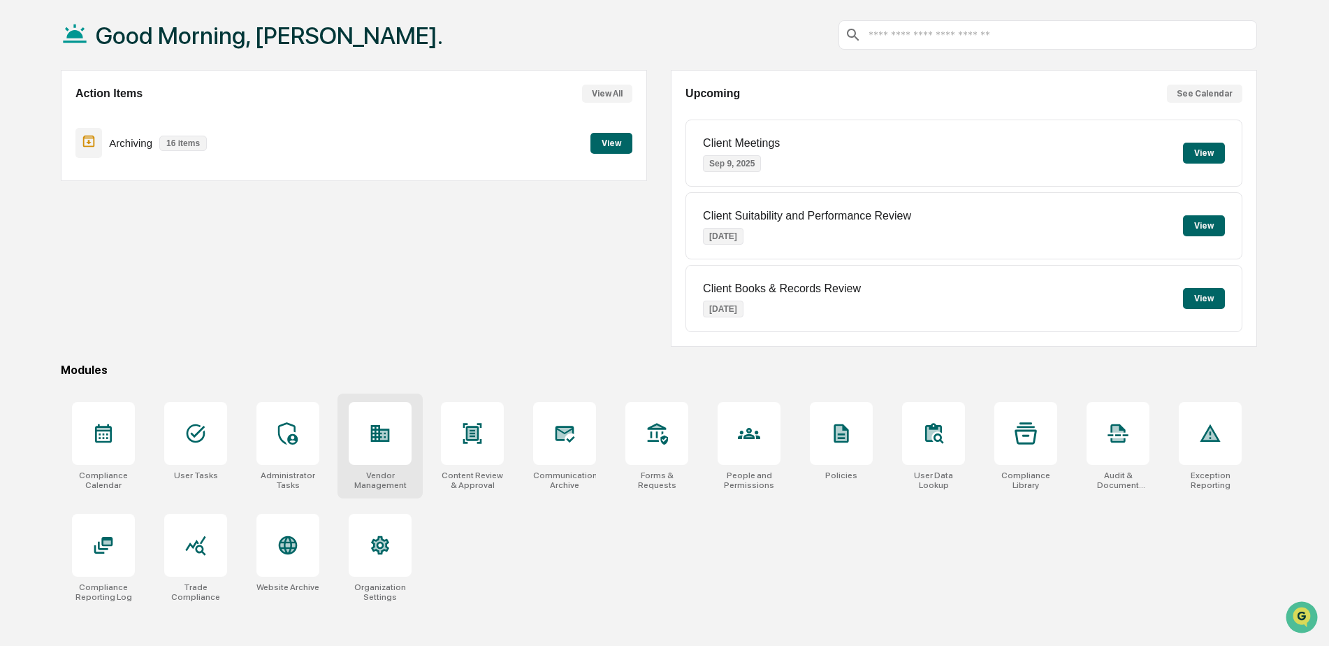
click at [366, 434] on div at bounding box center [380, 433] width 63 height 63
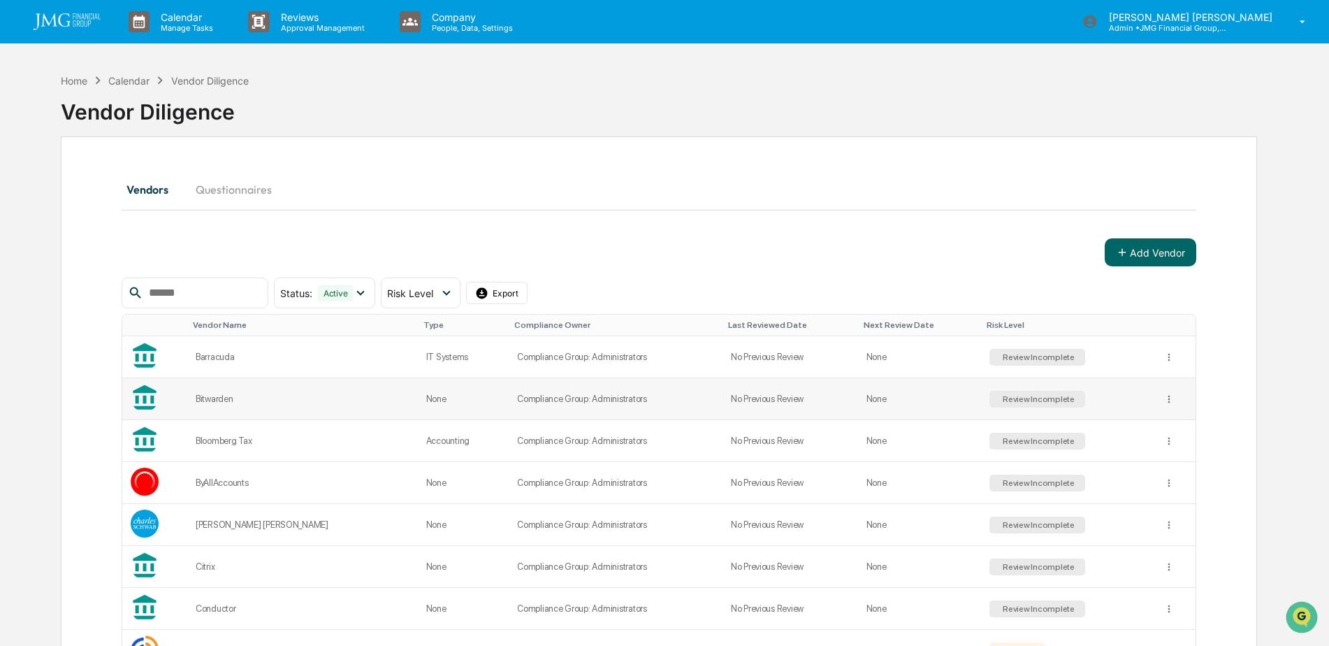
click at [259, 396] on div "Bitwarden" at bounding box center [303, 398] width 214 height 10
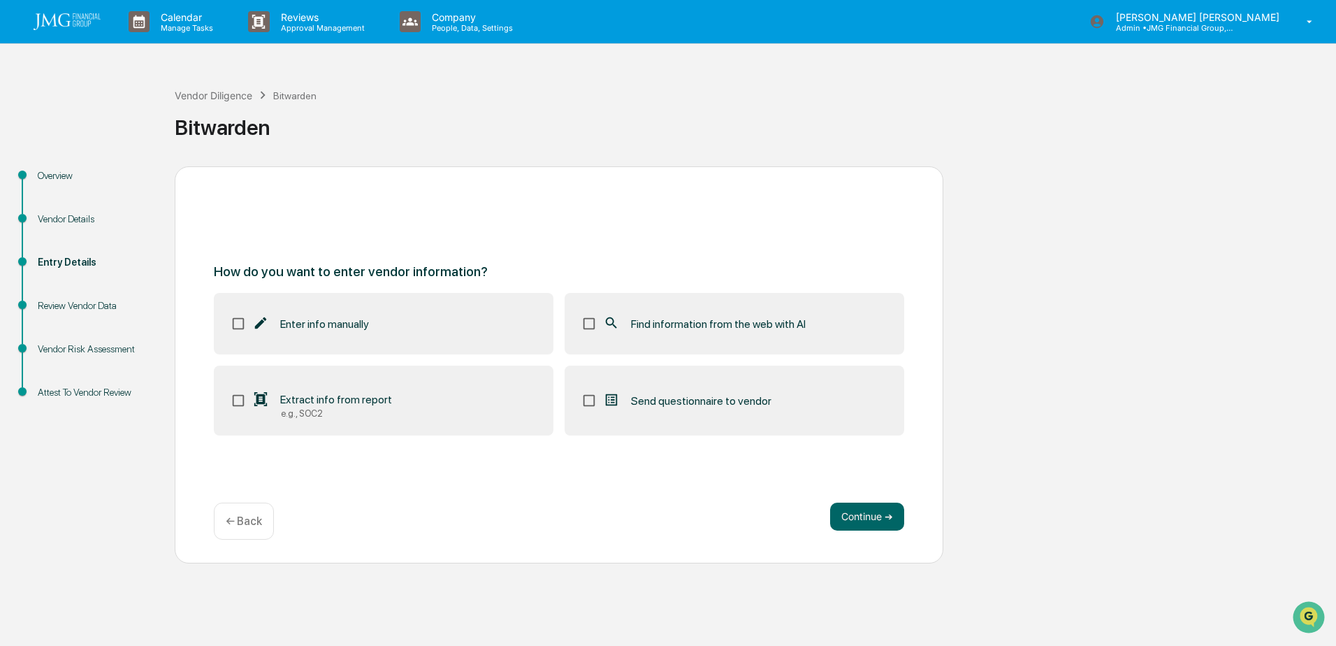
click at [113, 305] on div "Review Vendor Data" at bounding box center [95, 305] width 115 height 15
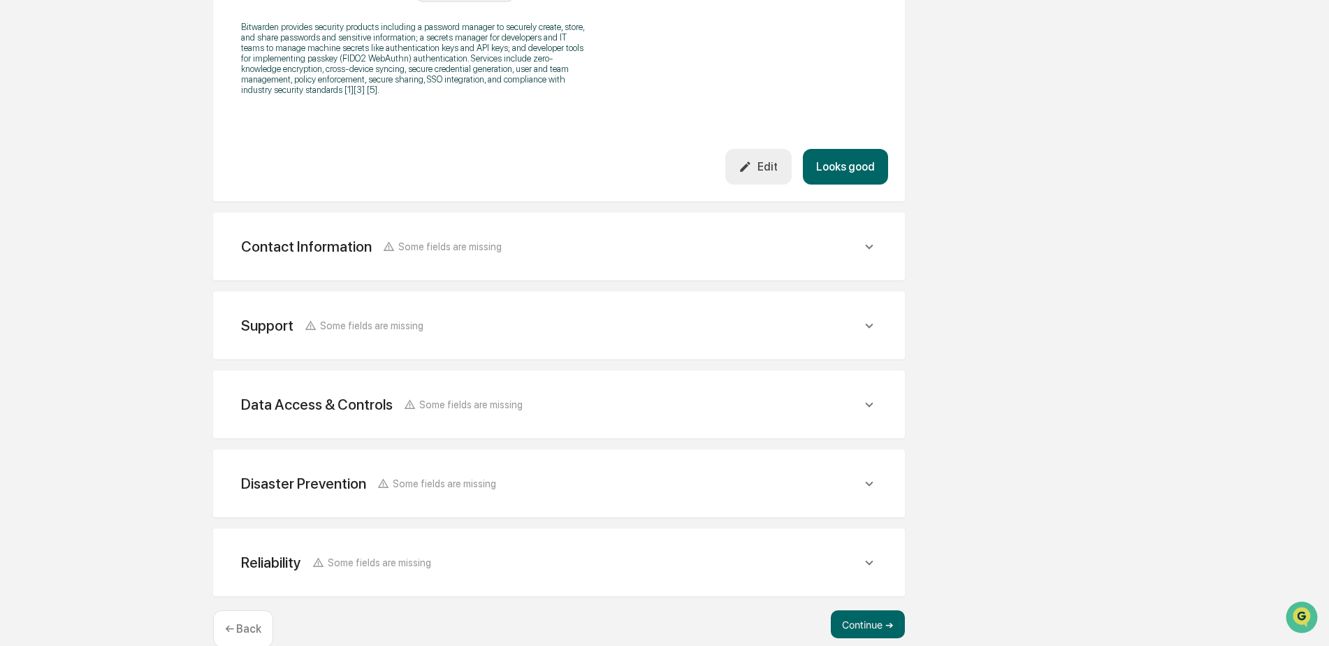
scroll to position [489, 0]
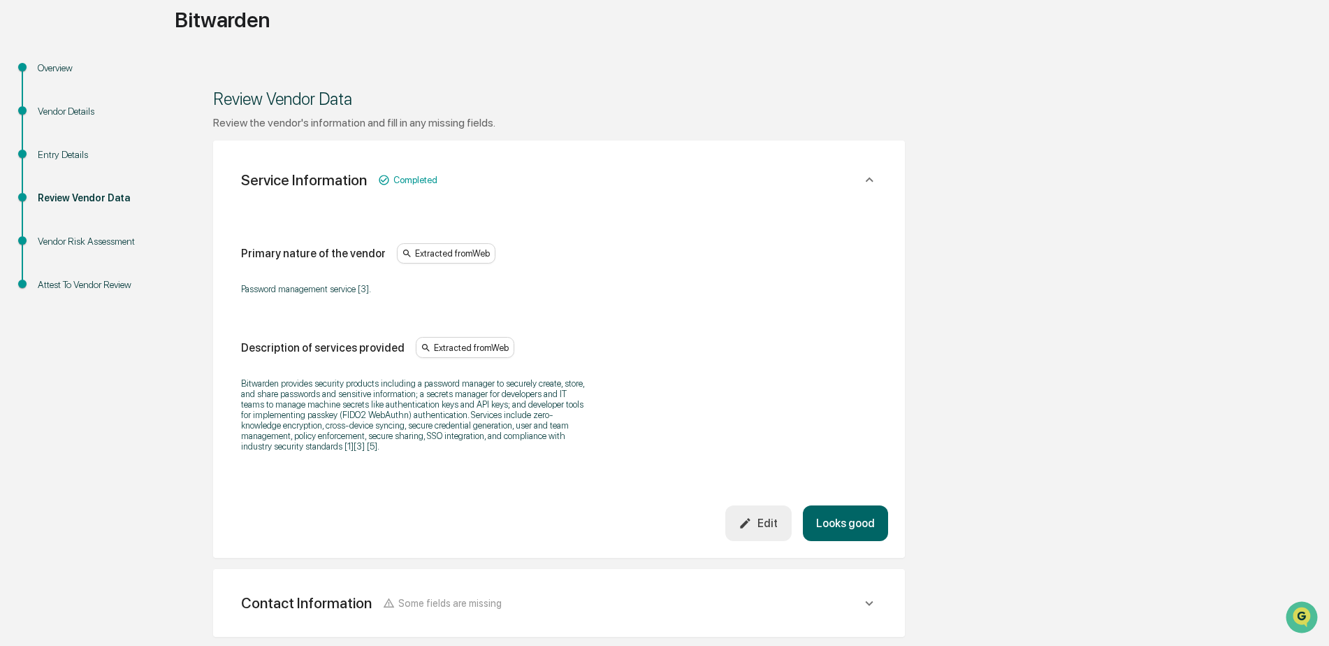
scroll to position [0, 0]
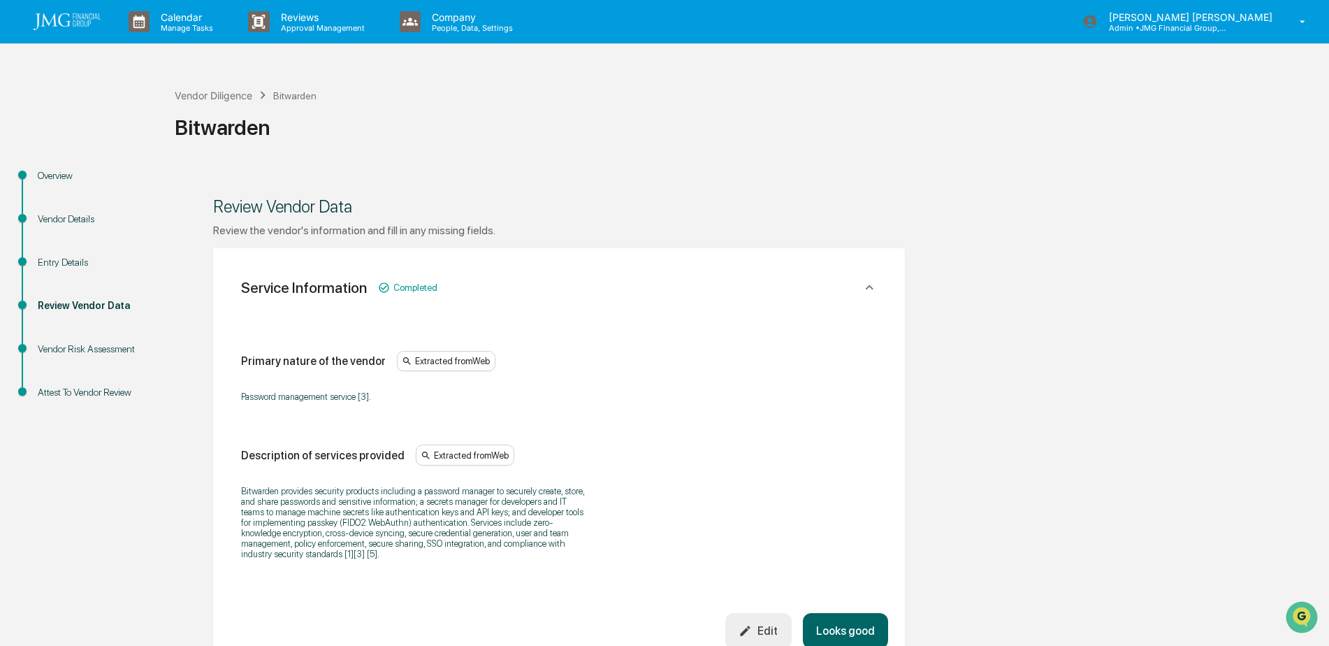
click at [64, 262] on div "Entry Details" at bounding box center [95, 262] width 115 height 15
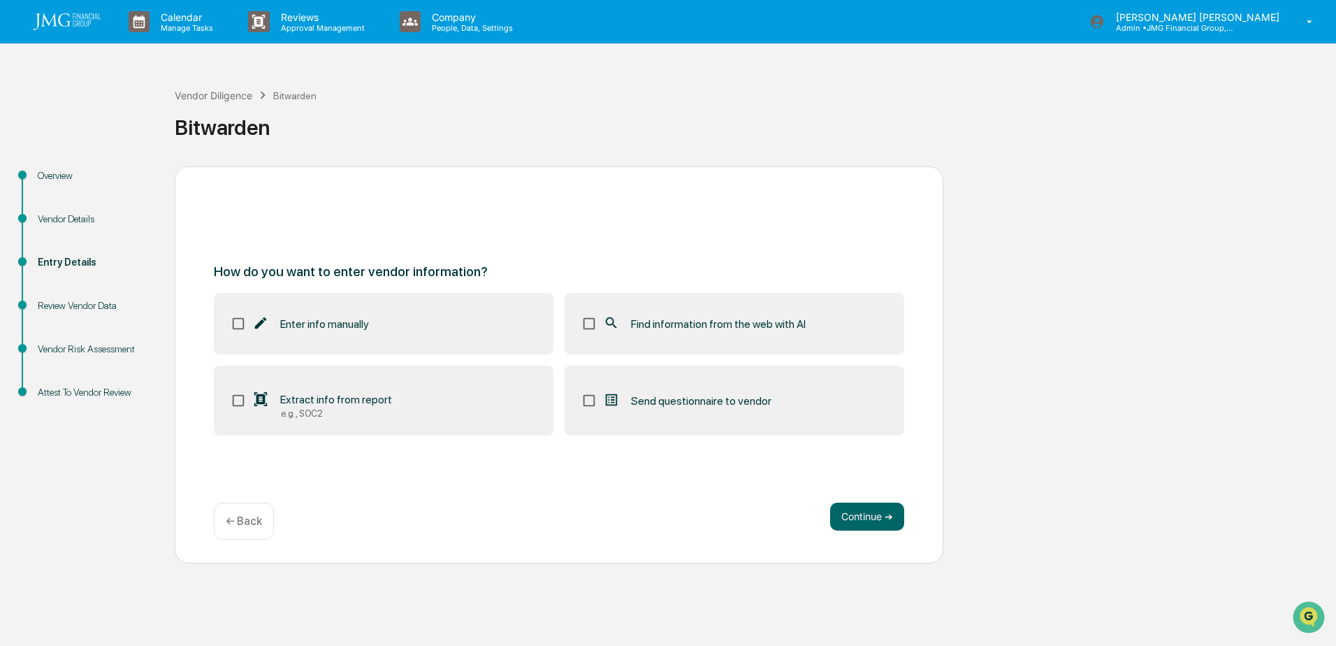
click at [67, 172] on div "Overview" at bounding box center [95, 175] width 115 height 15
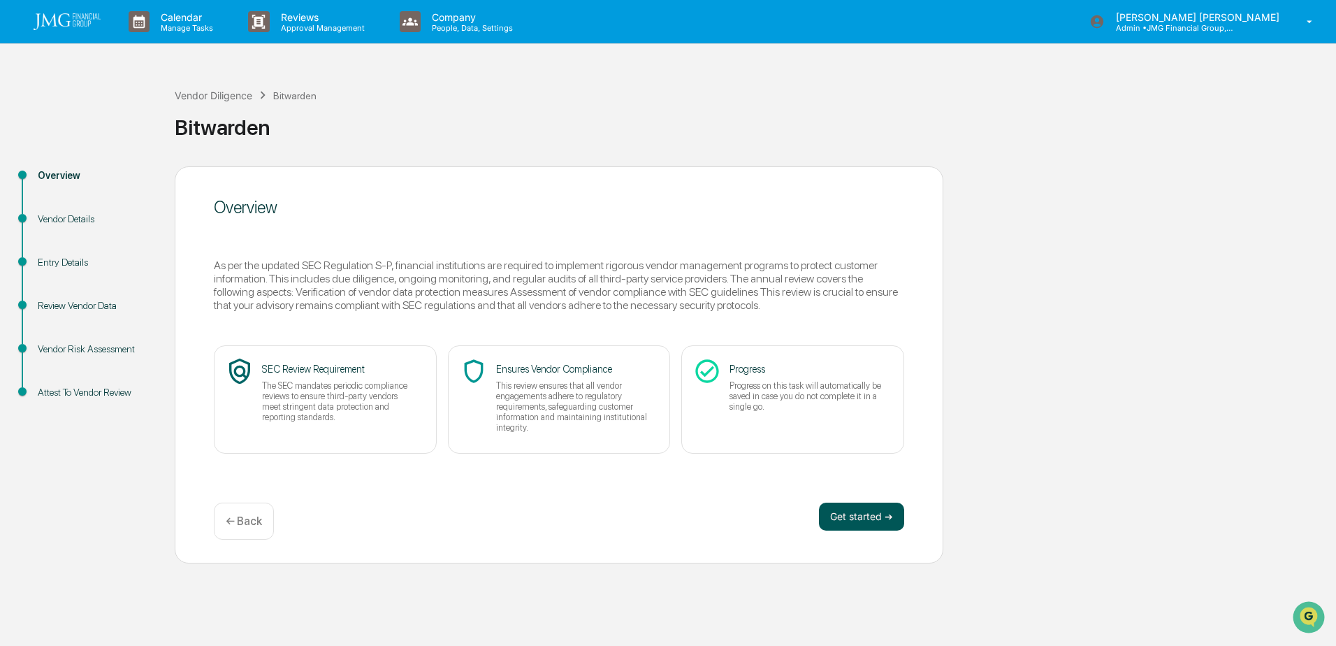
click at [862, 516] on button "Get started ➔" at bounding box center [861, 517] width 85 height 28
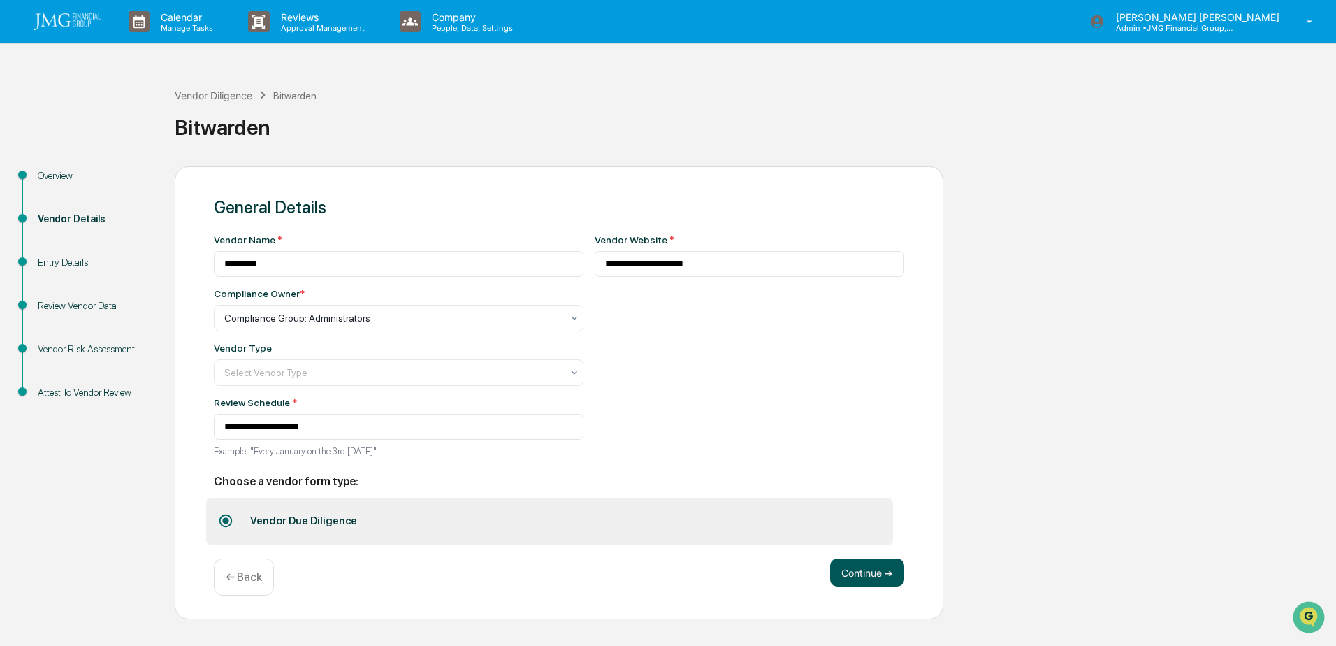
click at [881, 565] on button "Continue ➔" at bounding box center [867, 572] width 74 height 28
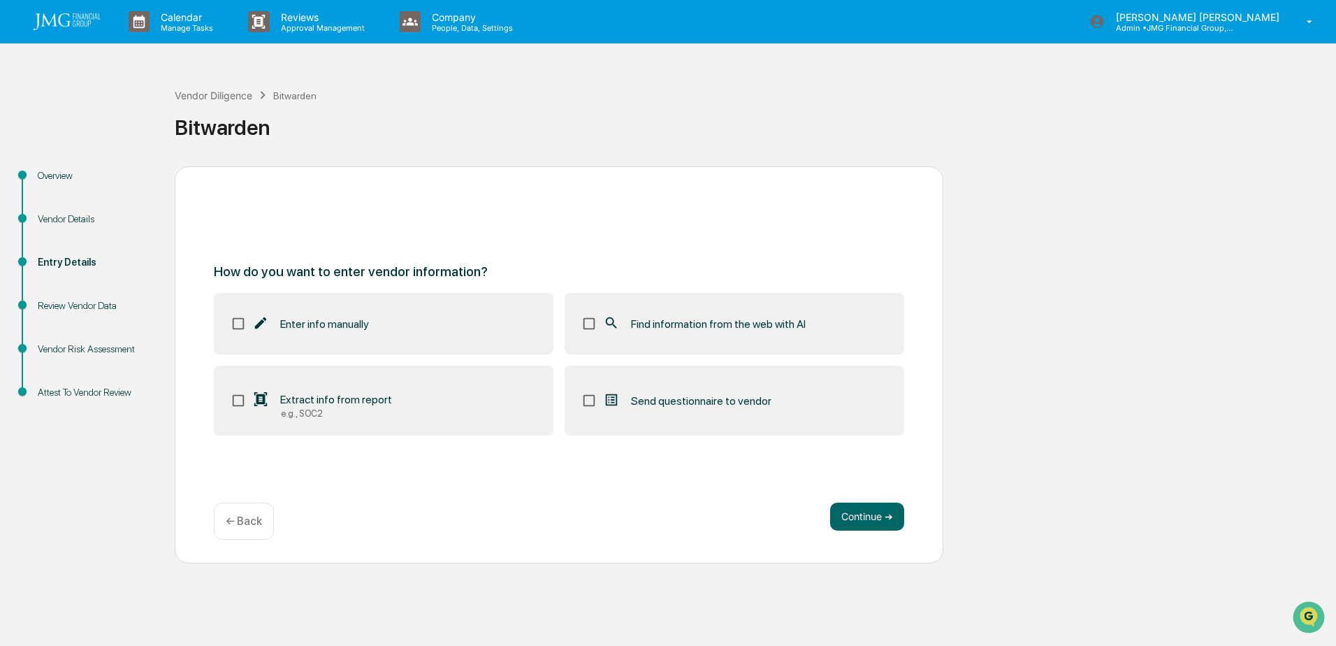
click at [653, 413] on label "Send questionnaire to vendor" at bounding box center [735, 401] width 340 height 70
click at [882, 514] on button "Continue ➔" at bounding box center [867, 517] width 74 height 28
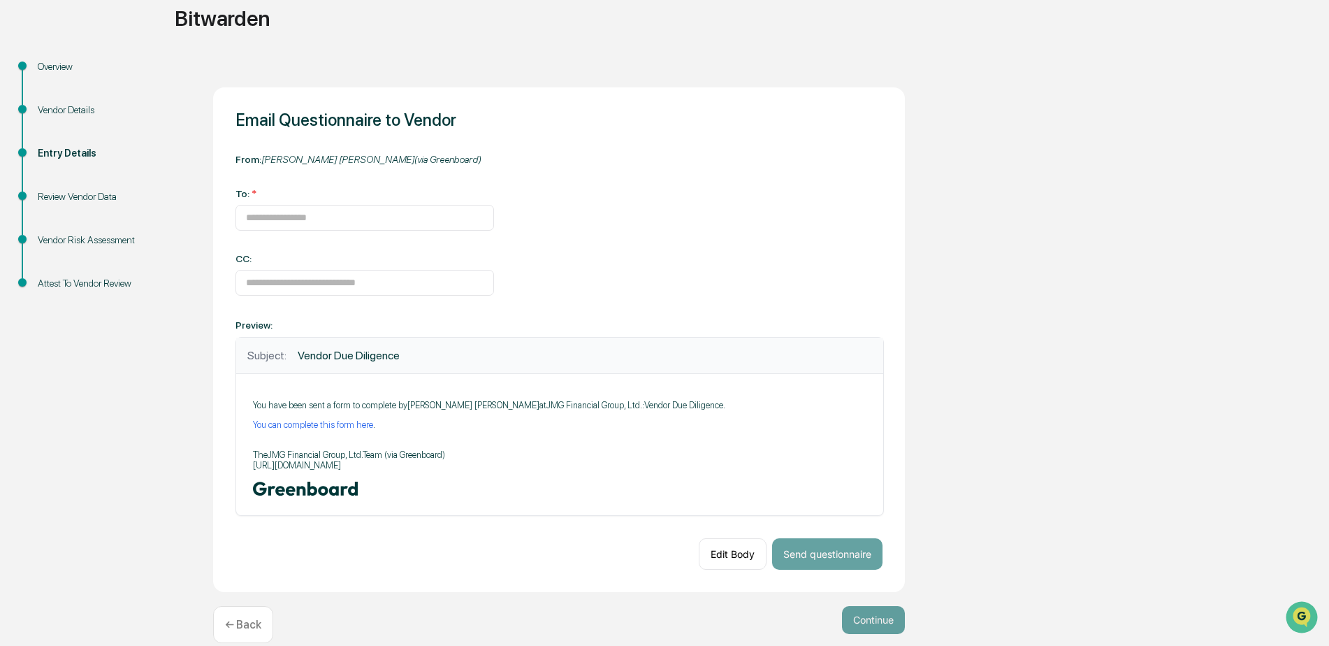
scroll to position [131, 0]
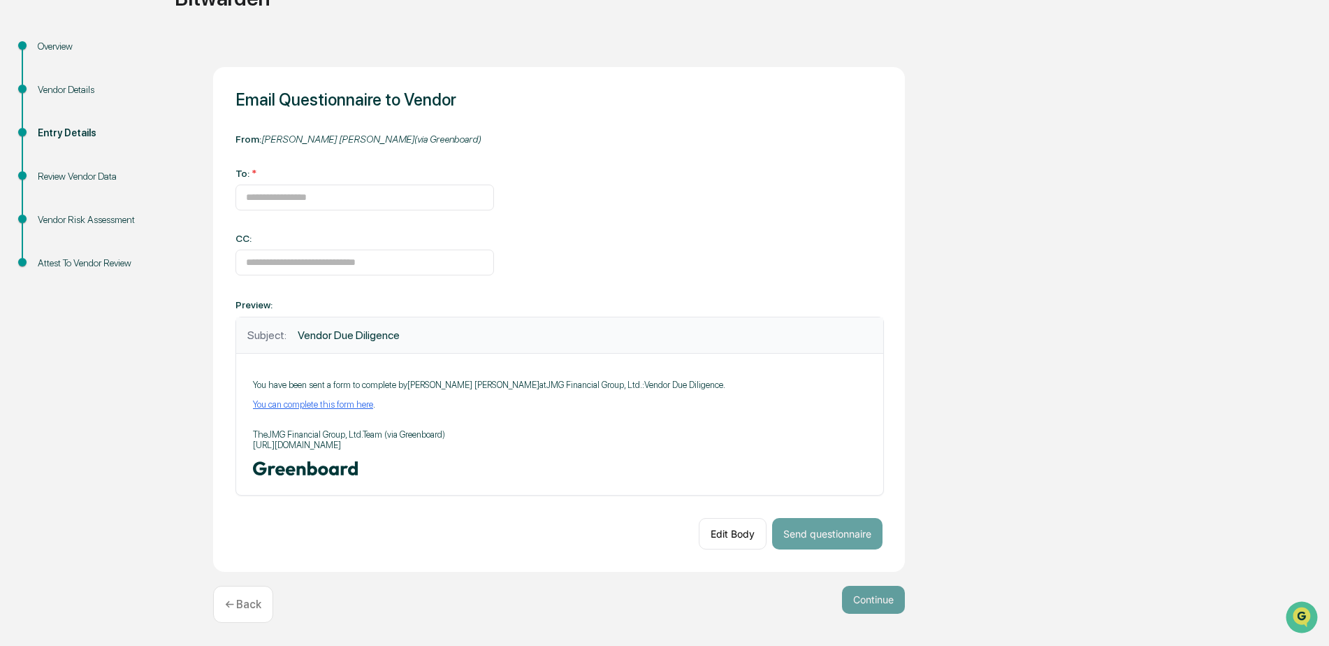
click at [333, 405] on link "You can complete this form here" at bounding box center [313, 404] width 120 height 10
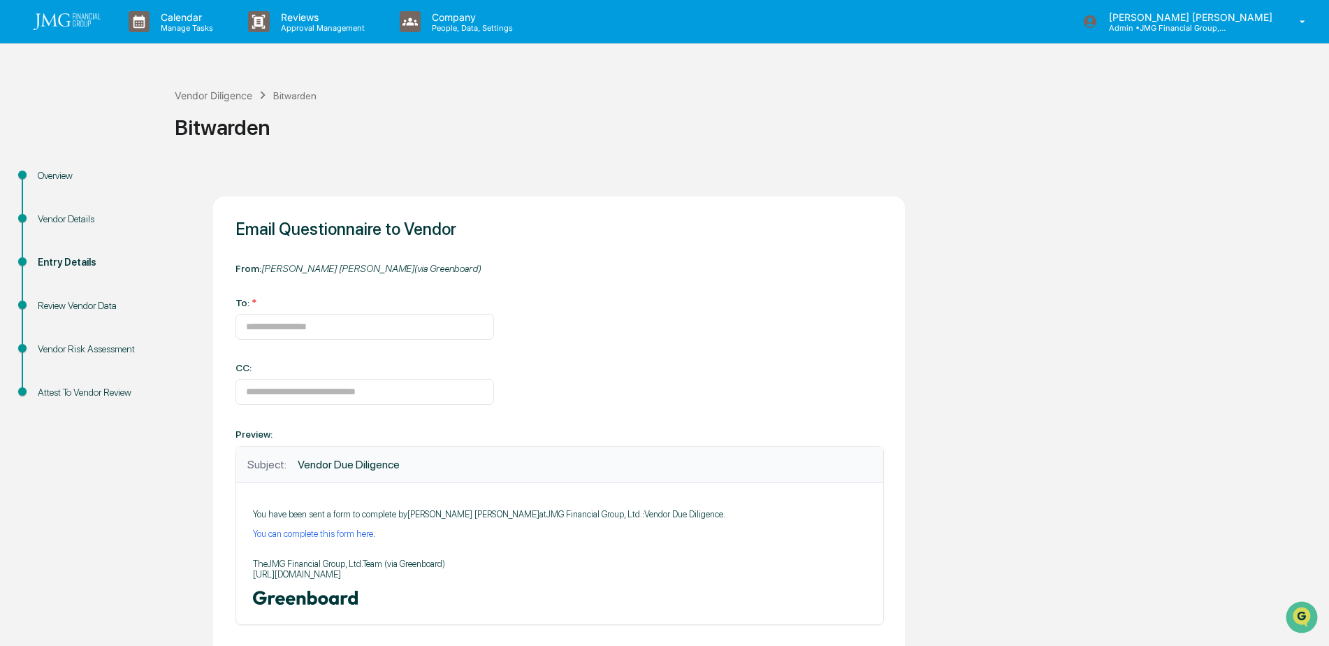
click at [59, 212] on div "Vendor Details" at bounding box center [95, 219] width 115 height 15
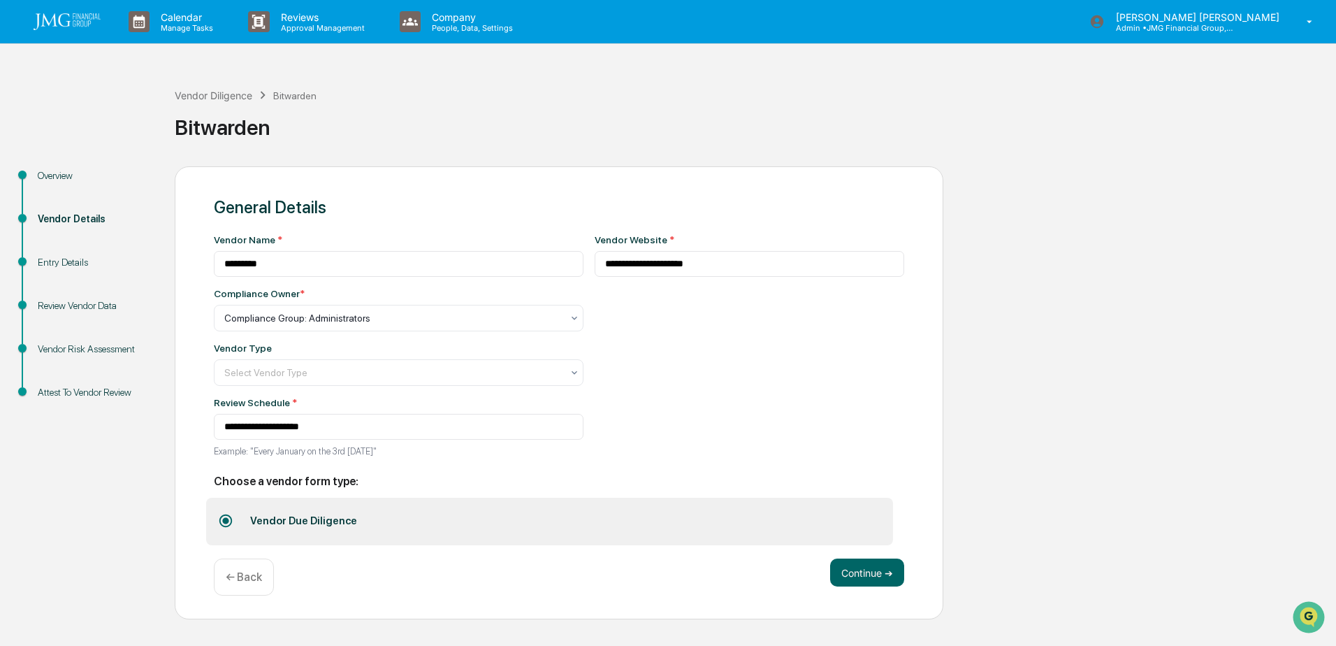
click at [110, 307] on div "Review Vendor Data" at bounding box center [95, 305] width 115 height 15
click at [68, 305] on div "Review Vendor Data" at bounding box center [95, 305] width 115 height 15
click at [879, 586] on button "Continue ➔" at bounding box center [867, 572] width 74 height 28
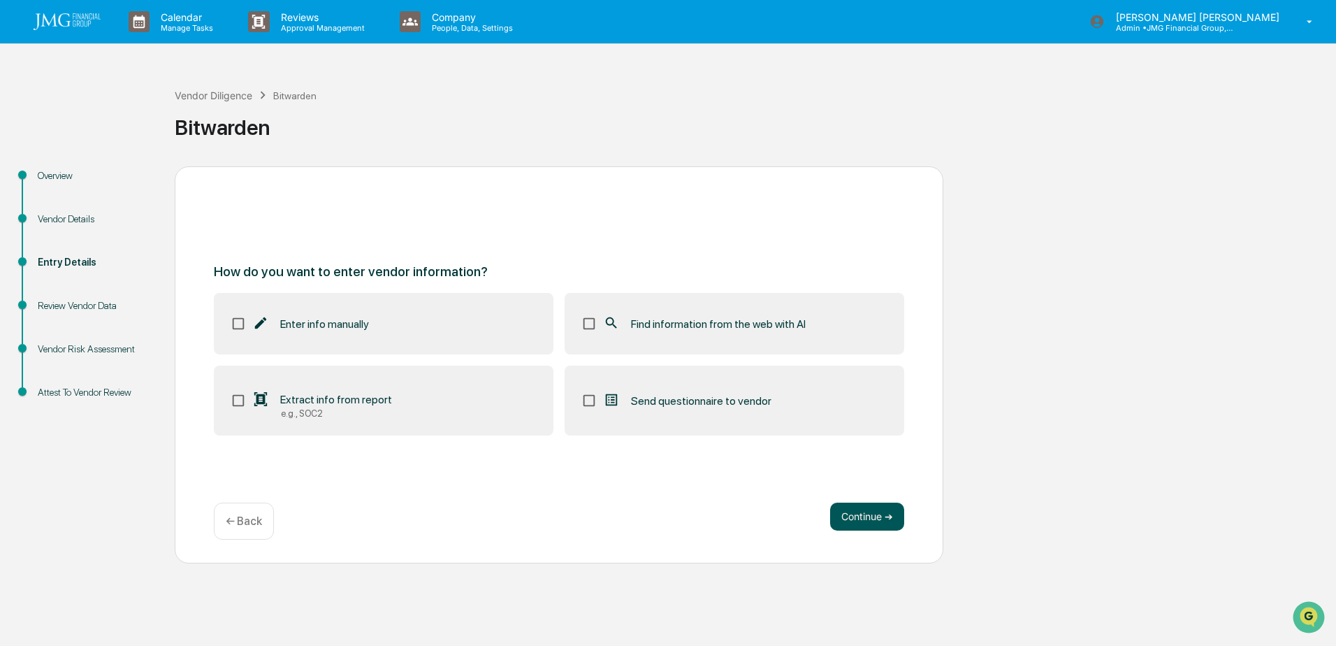
click at [875, 526] on button "Continue ➔" at bounding box center [867, 517] width 74 height 28
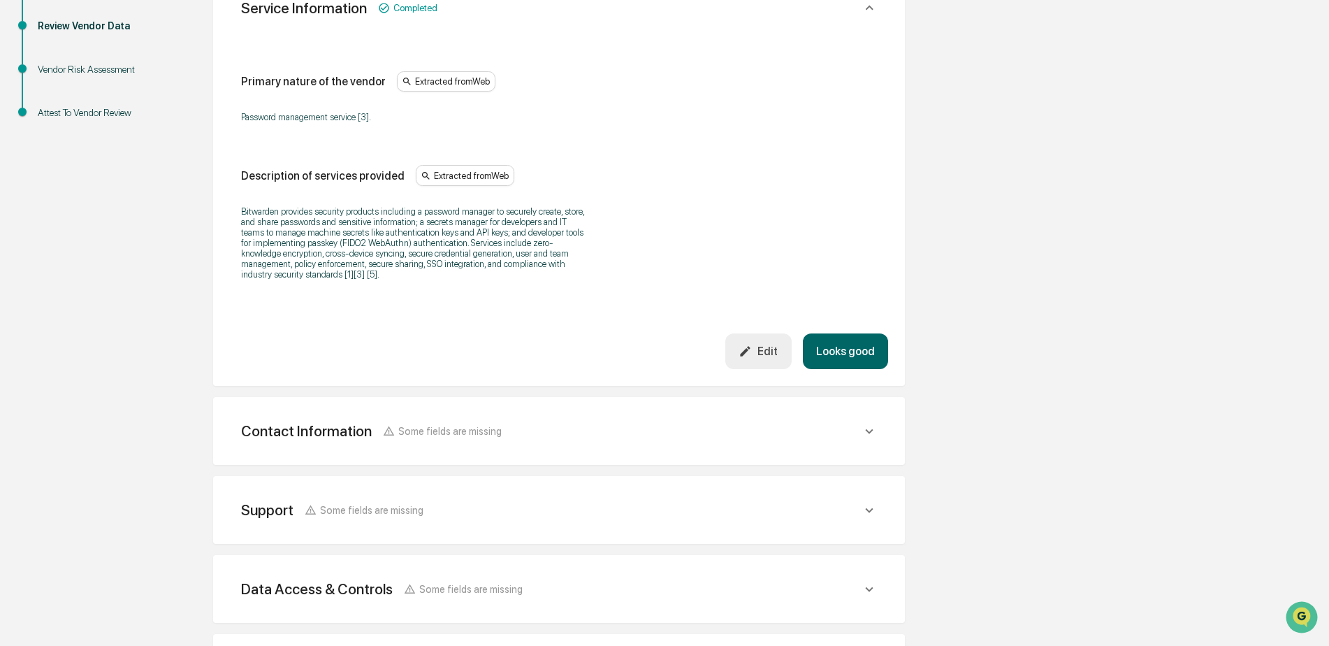
scroll to position [489, 0]
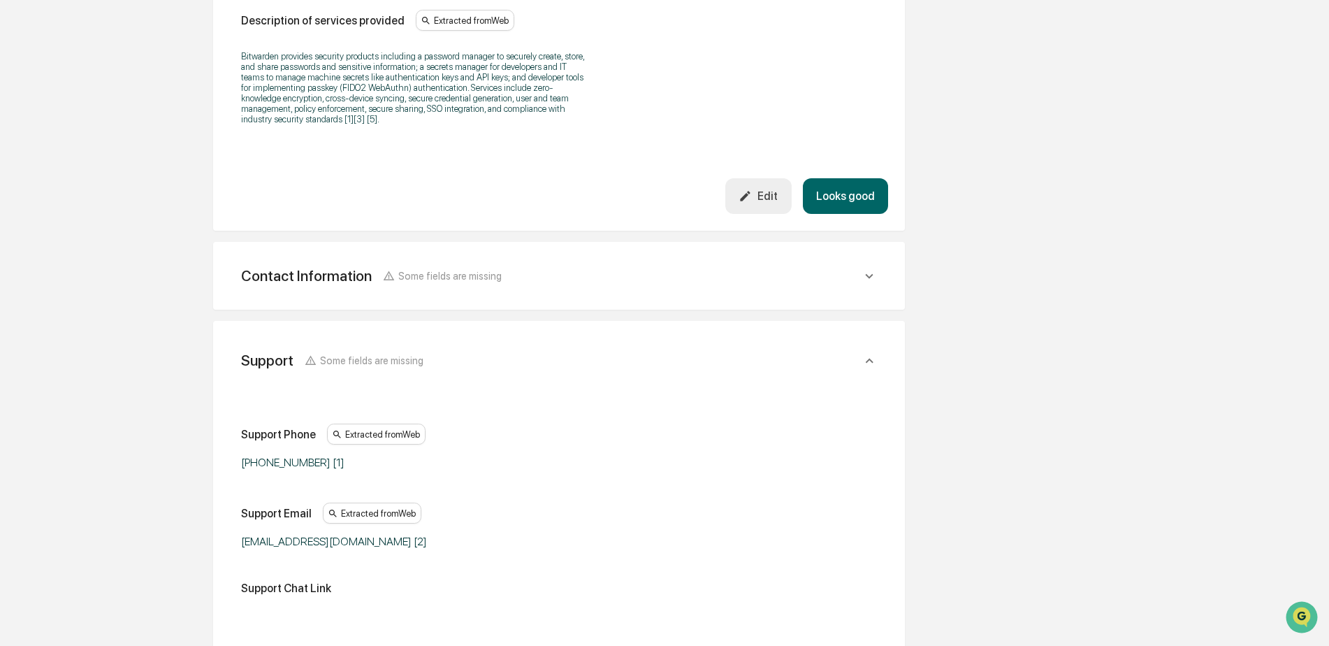
scroll to position [384, 0]
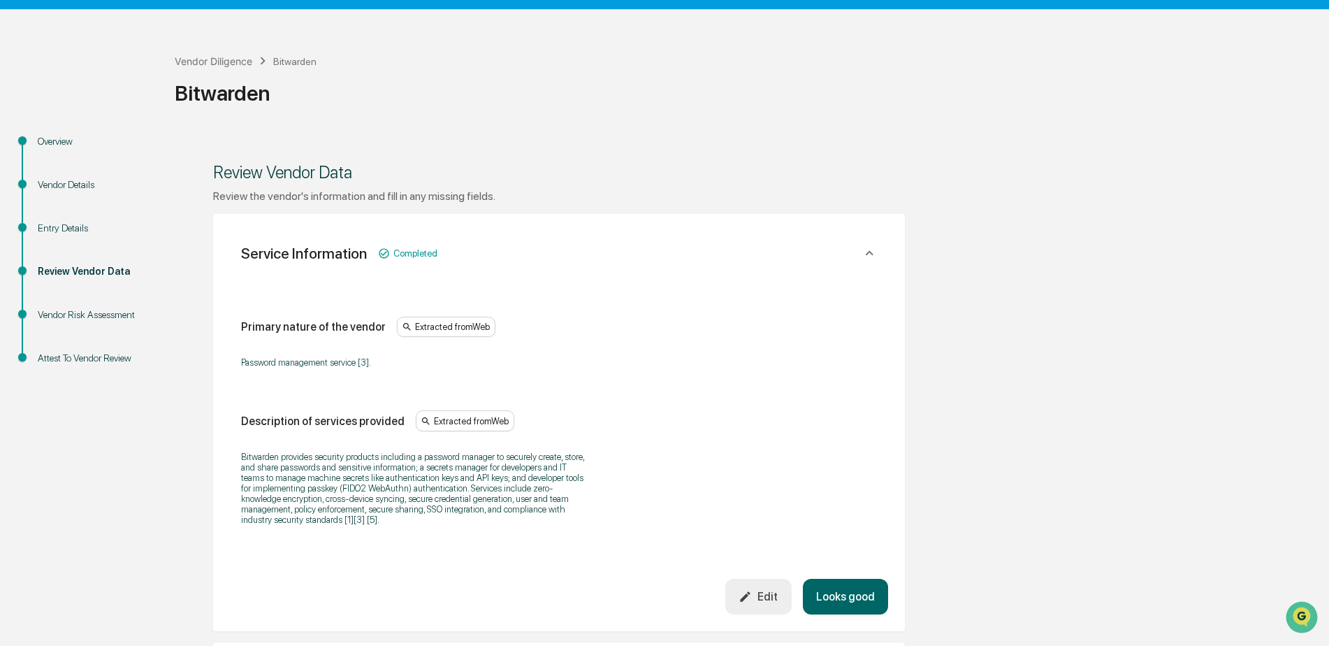
scroll to position [0, 0]
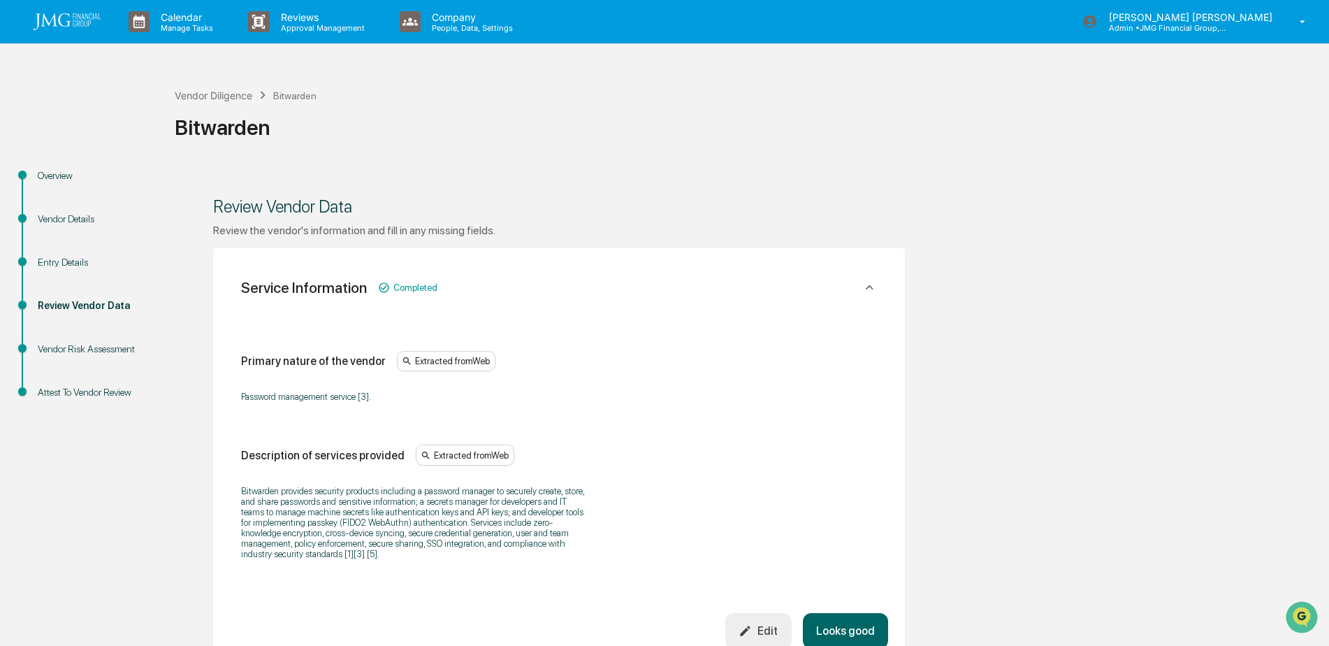
click at [70, 224] on div "Vendor Details" at bounding box center [95, 219] width 115 height 15
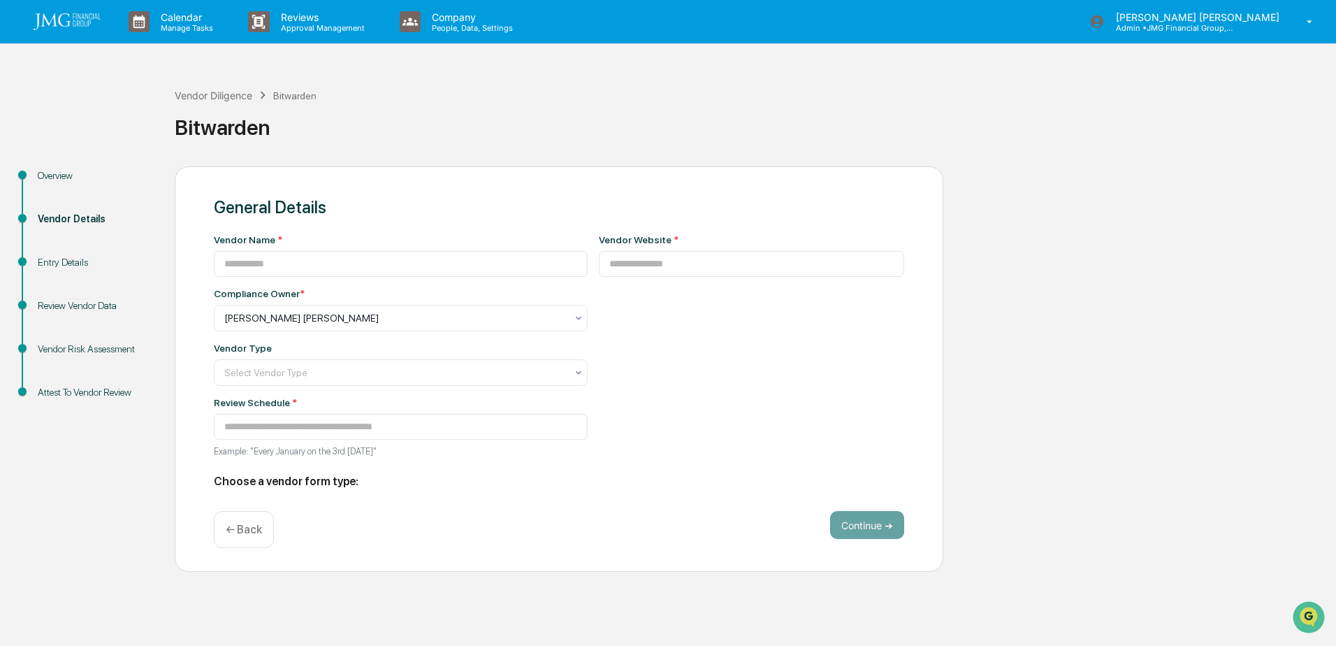
type input "*********"
type input "**********"
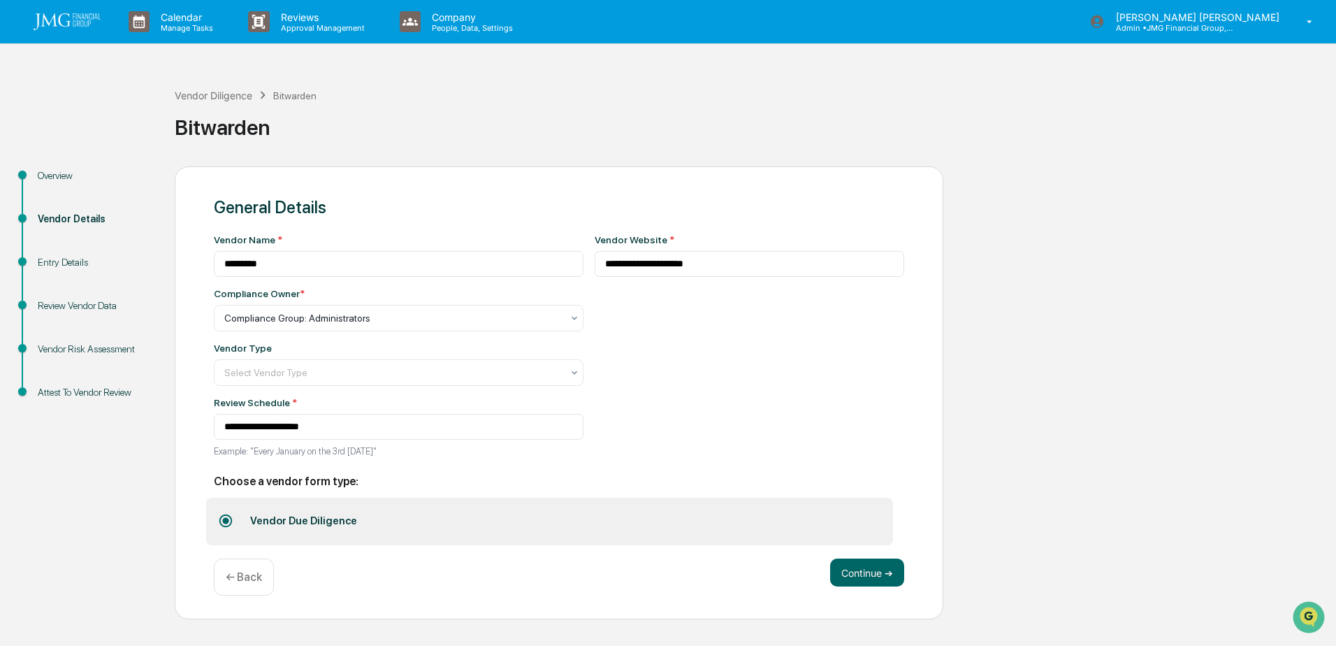
click at [73, 265] on div "Entry Details" at bounding box center [95, 262] width 115 height 15
click at [870, 574] on button "Continue ➔" at bounding box center [867, 572] width 74 height 28
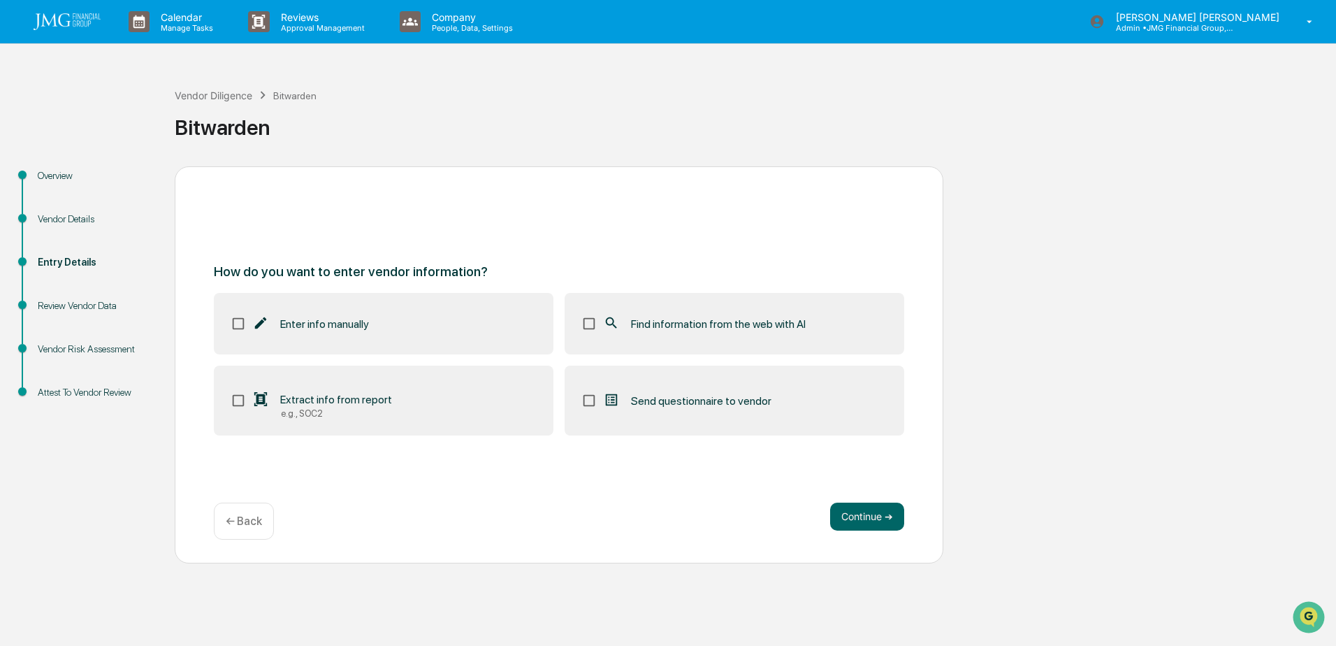
click at [71, 20] on img at bounding box center [67, 21] width 67 height 17
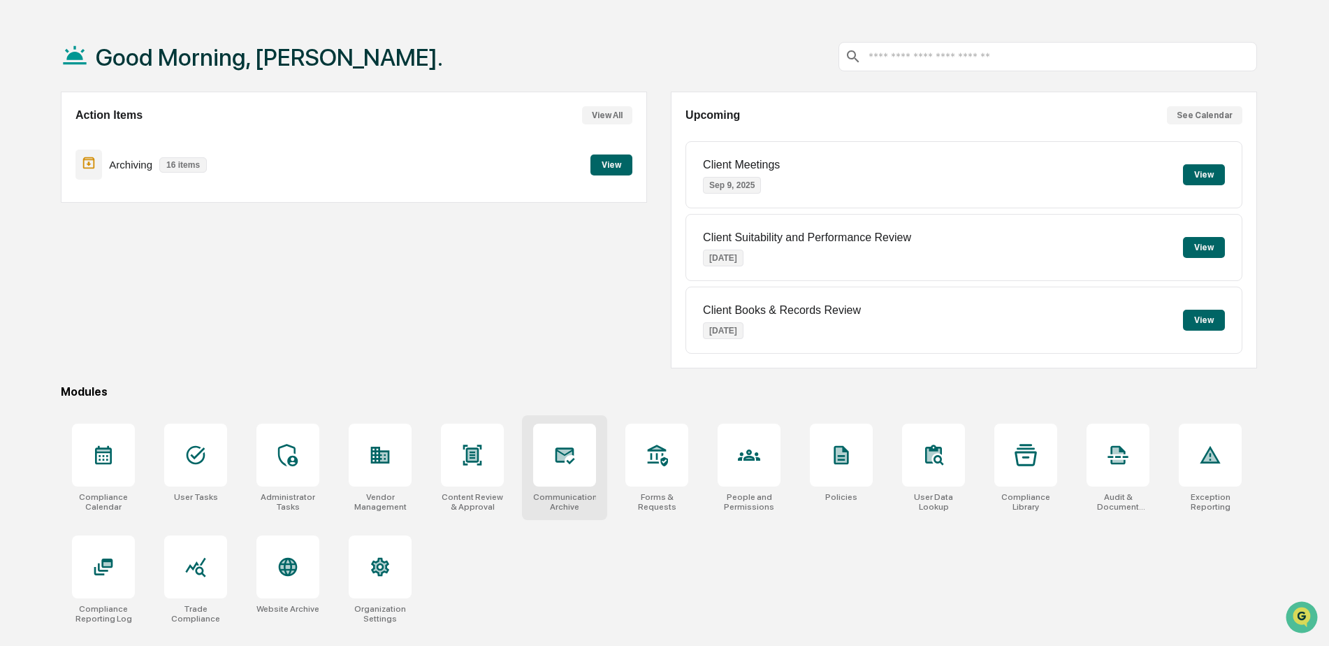
scroll to position [66, 0]
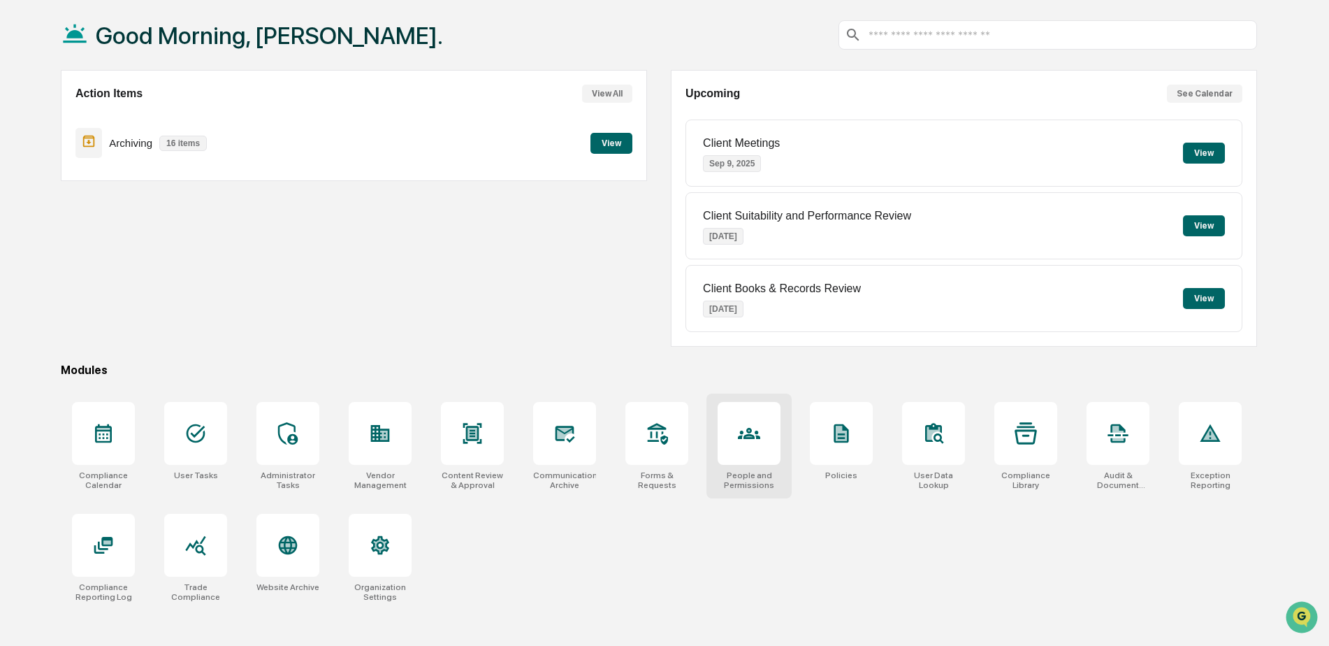
click at [743, 445] on div at bounding box center [749, 433] width 22 height 22
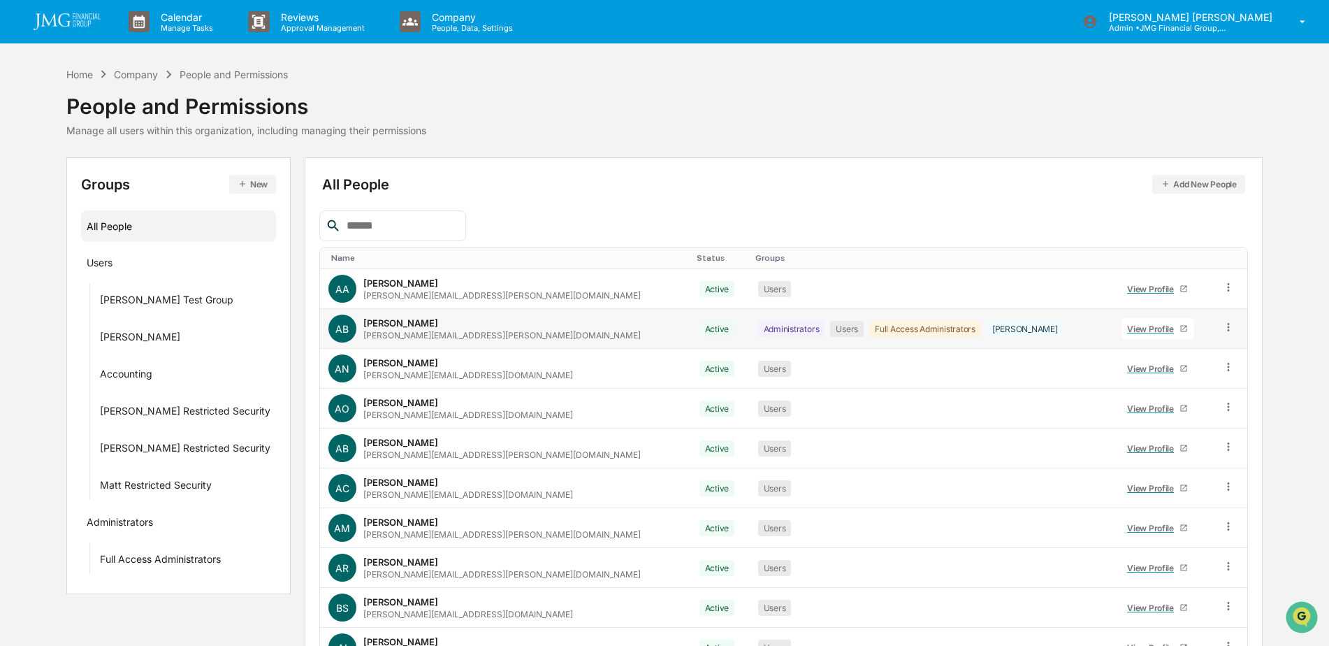
click at [1127, 331] on div "View Profile" at bounding box center [1153, 329] width 52 height 10
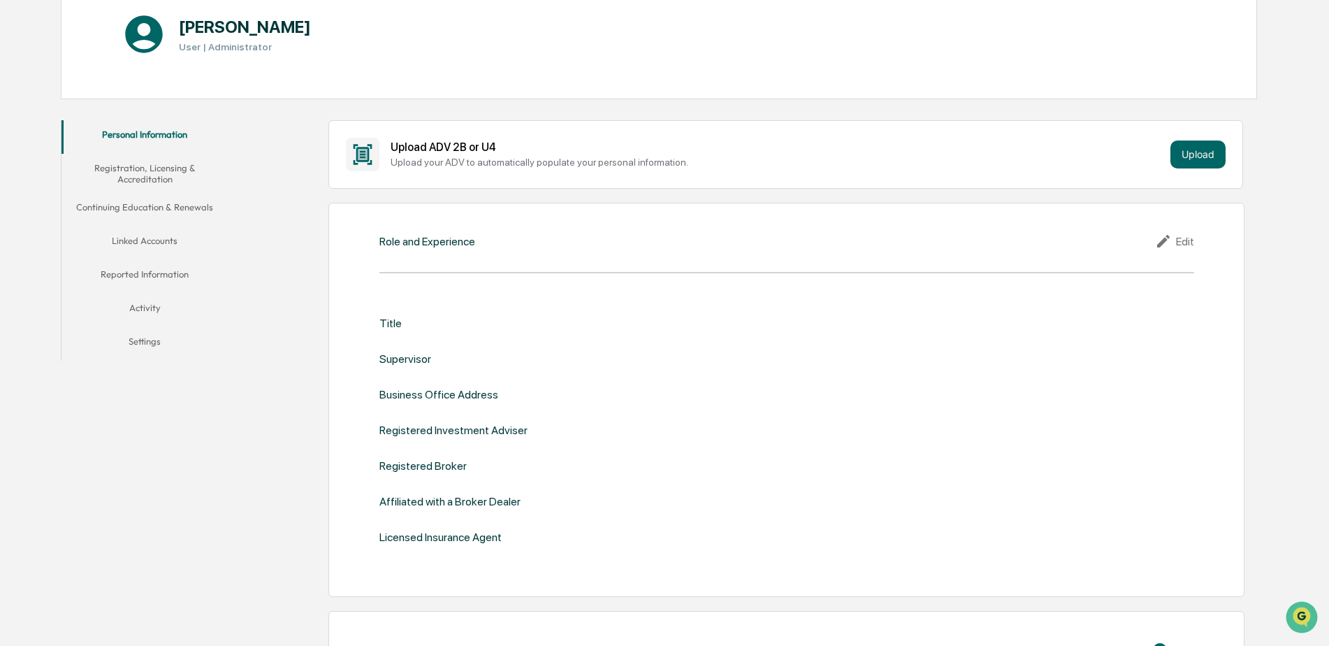
scroll to position [210, 0]
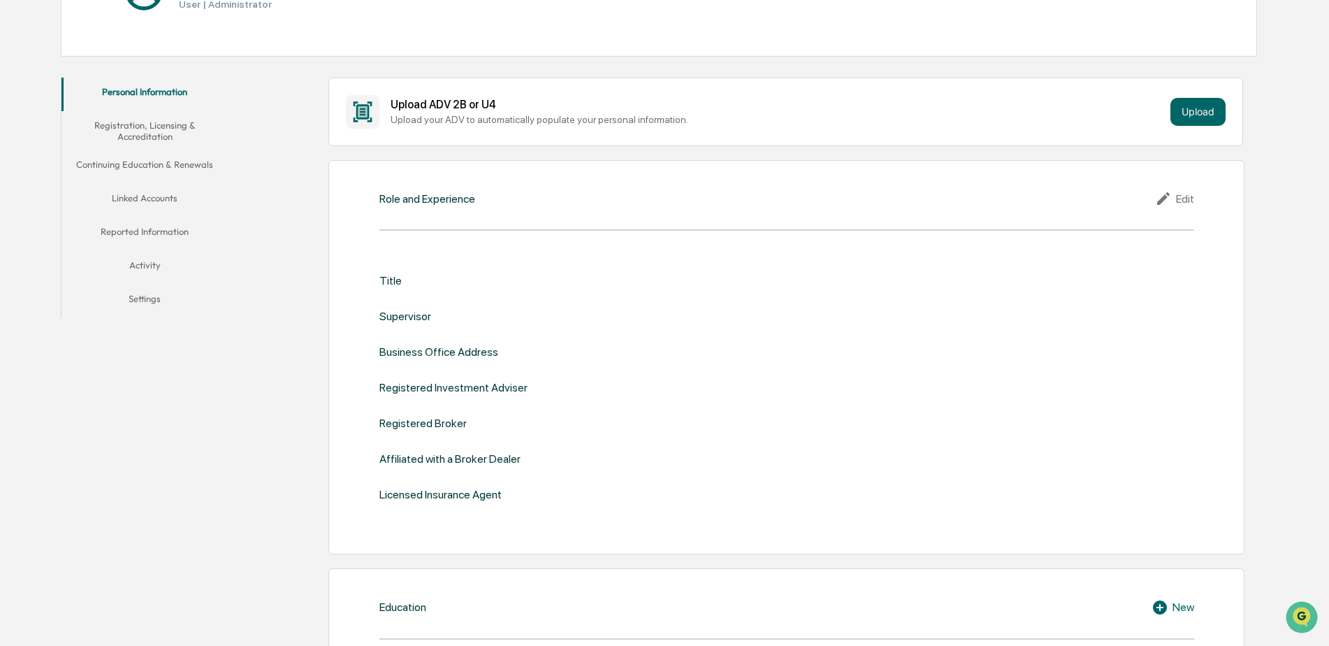
click at [169, 197] on button "Linked Accounts" at bounding box center [145, 201] width 167 height 34
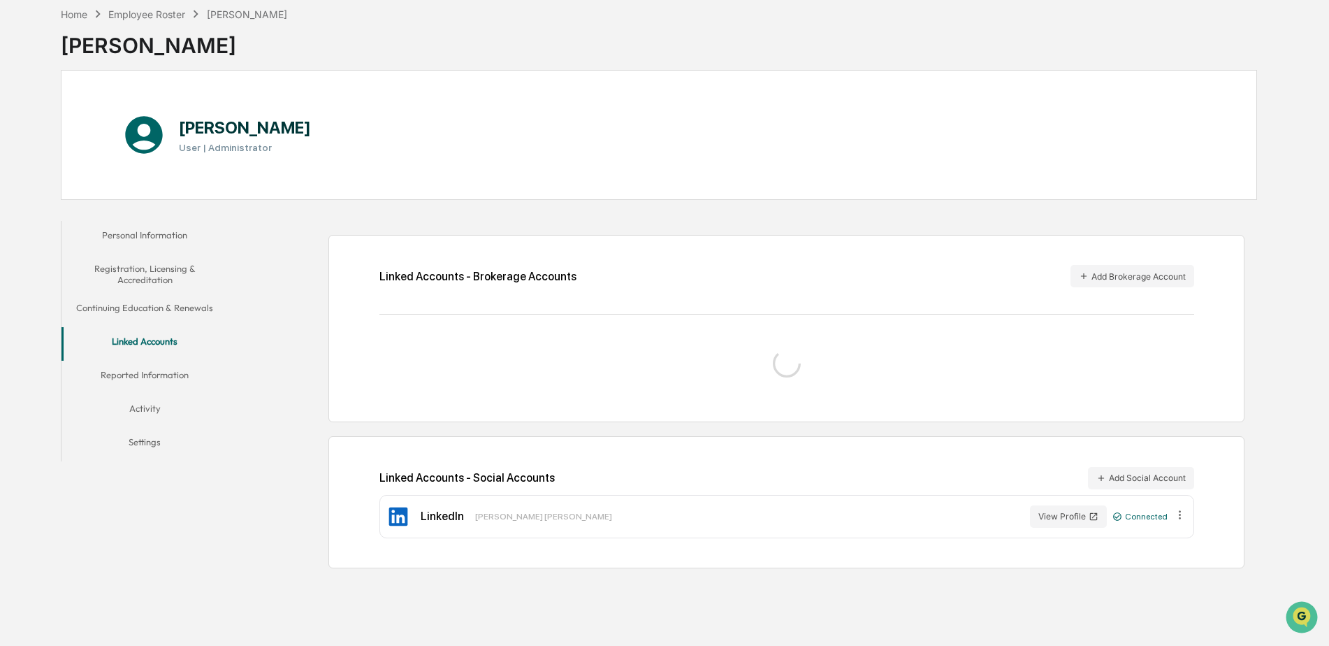
scroll to position [169, 0]
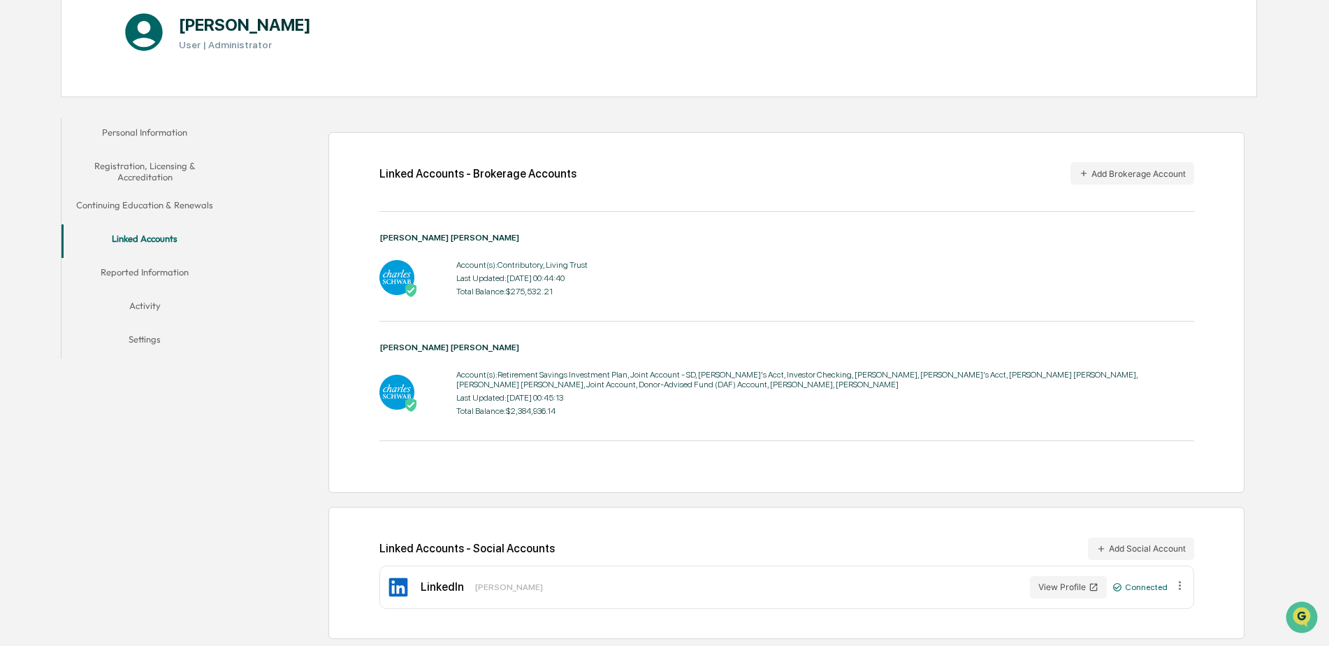
click at [184, 275] on button "Reported Information" at bounding box center [145, 275] width 167 height 34
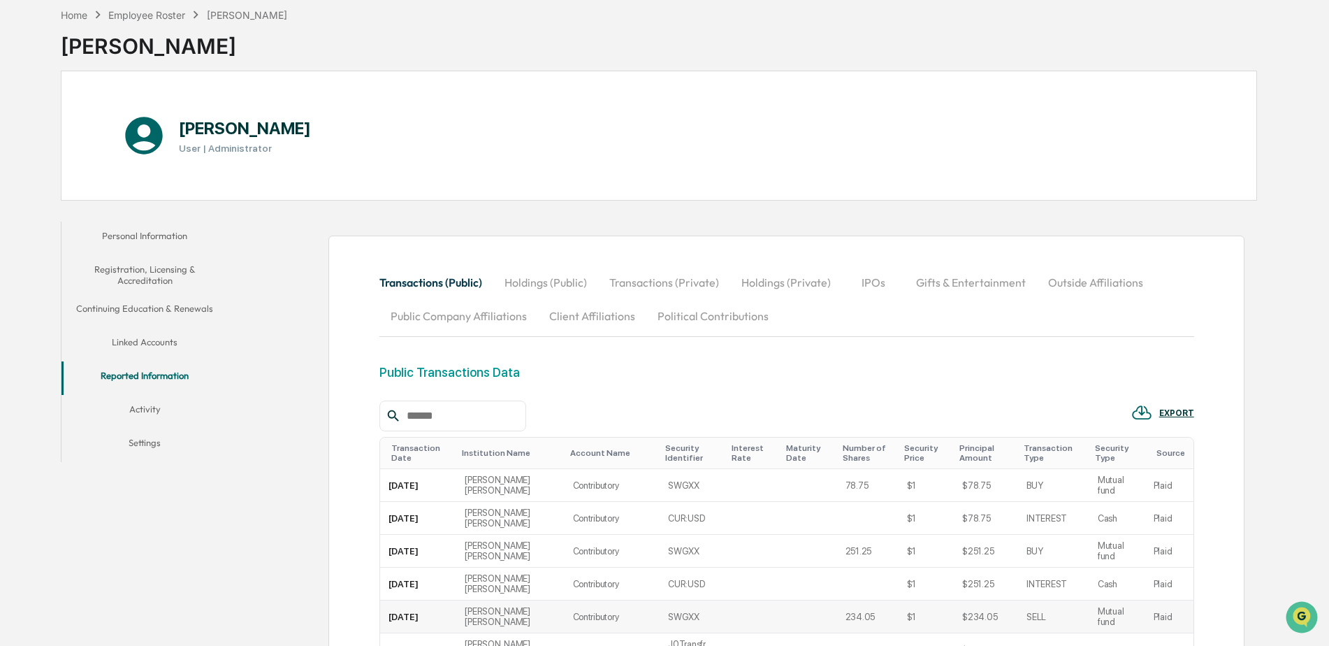
scroll to position [35, 0]
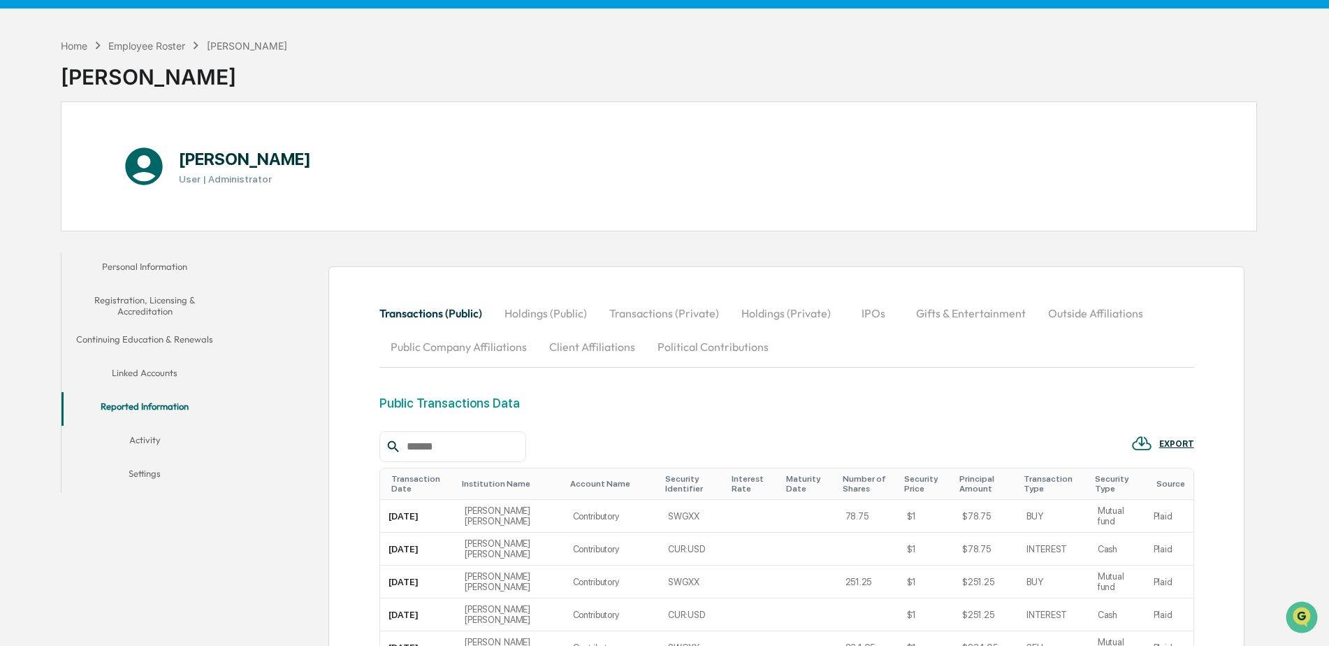
click at [562, 316] on button "Holdings (Public)" at bounding box center [545, 313] width 105 height 34
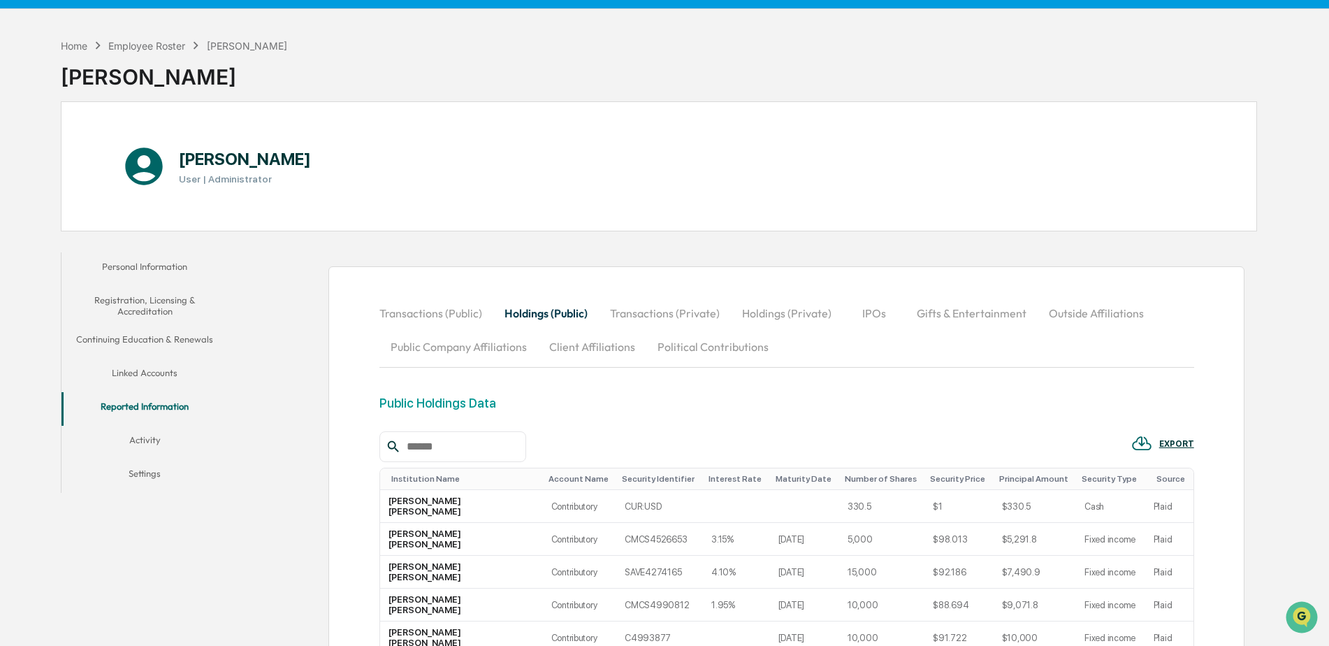
click at [653, 321] on button "Transactions (Private)" at bounding box center [665, 313] width 132 height 34
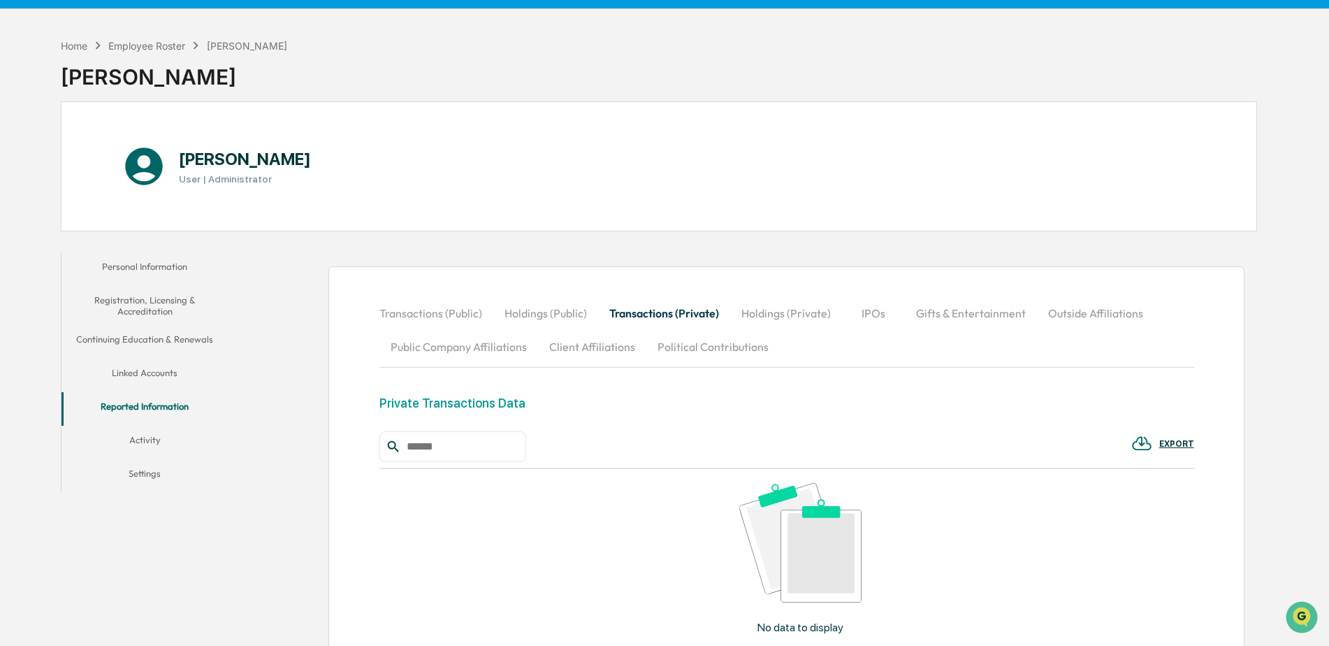
click at [463, 320] on button "Transactions (Public)" at bounding box center [437, 313] width 114 height 34
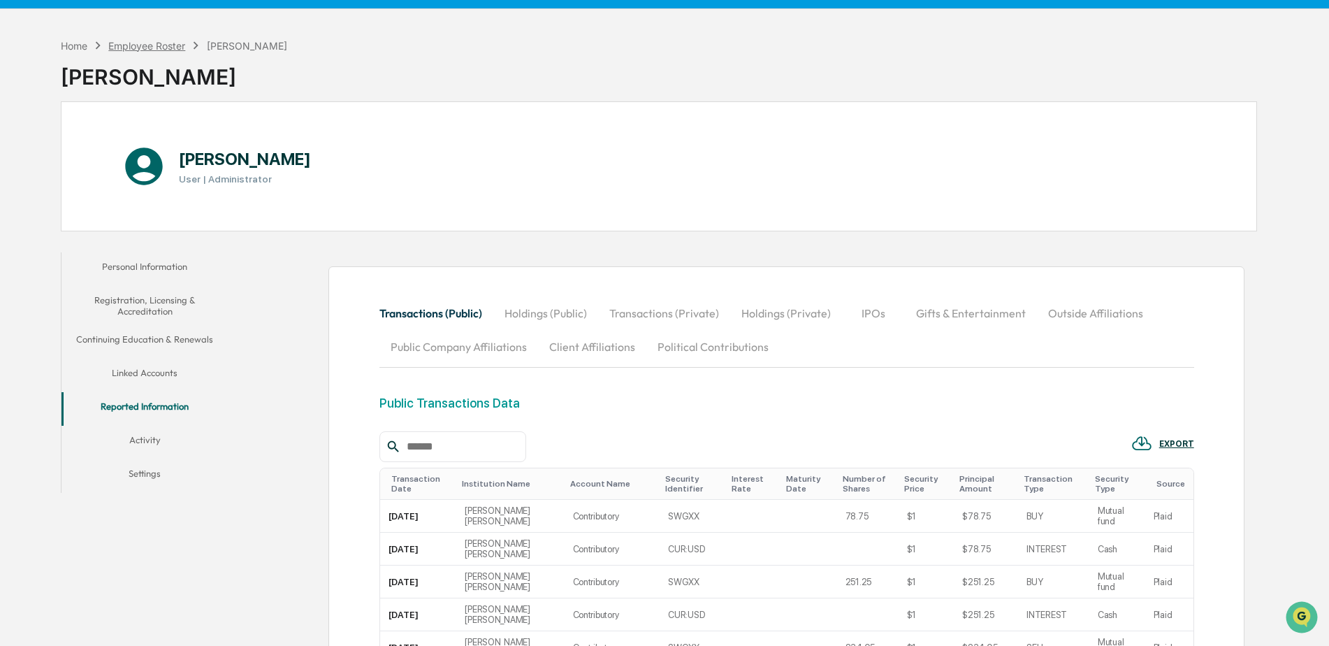
click at [169, 48] on div "Employee Roster" at bounding box center [146, 46] width 77 height 12
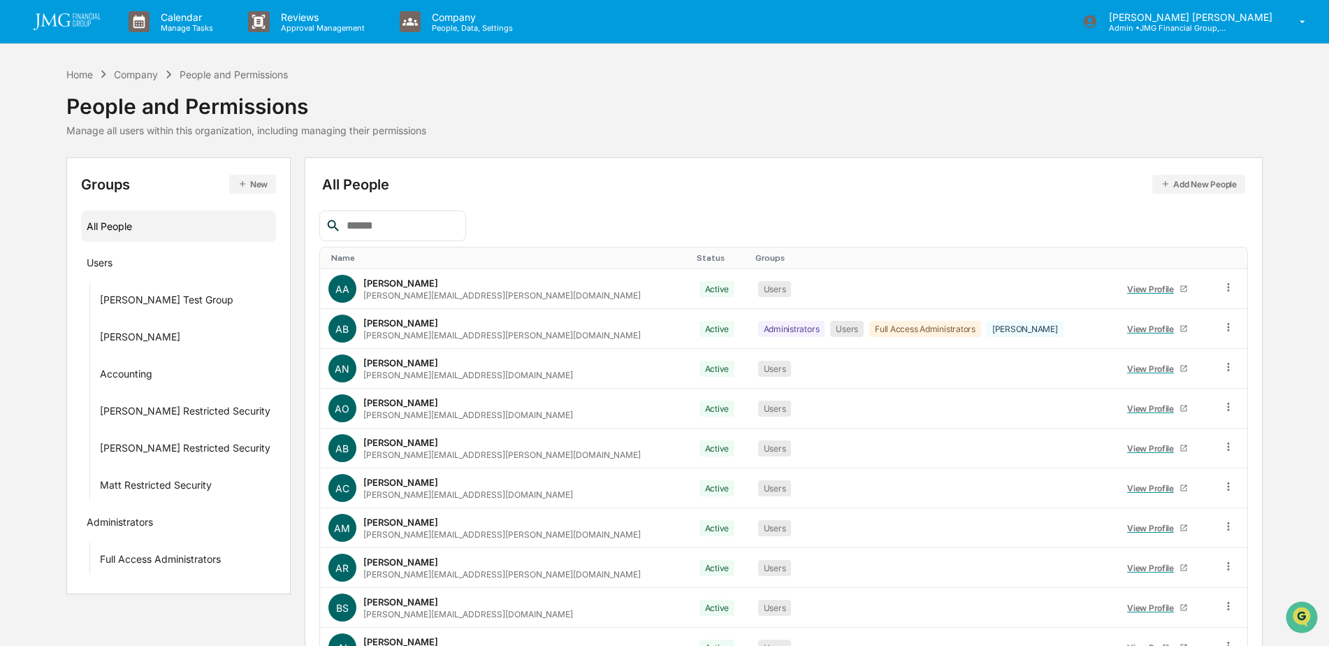
click at [412, 232] on input "text" at bounding box center [400, 226] width 119 height 18
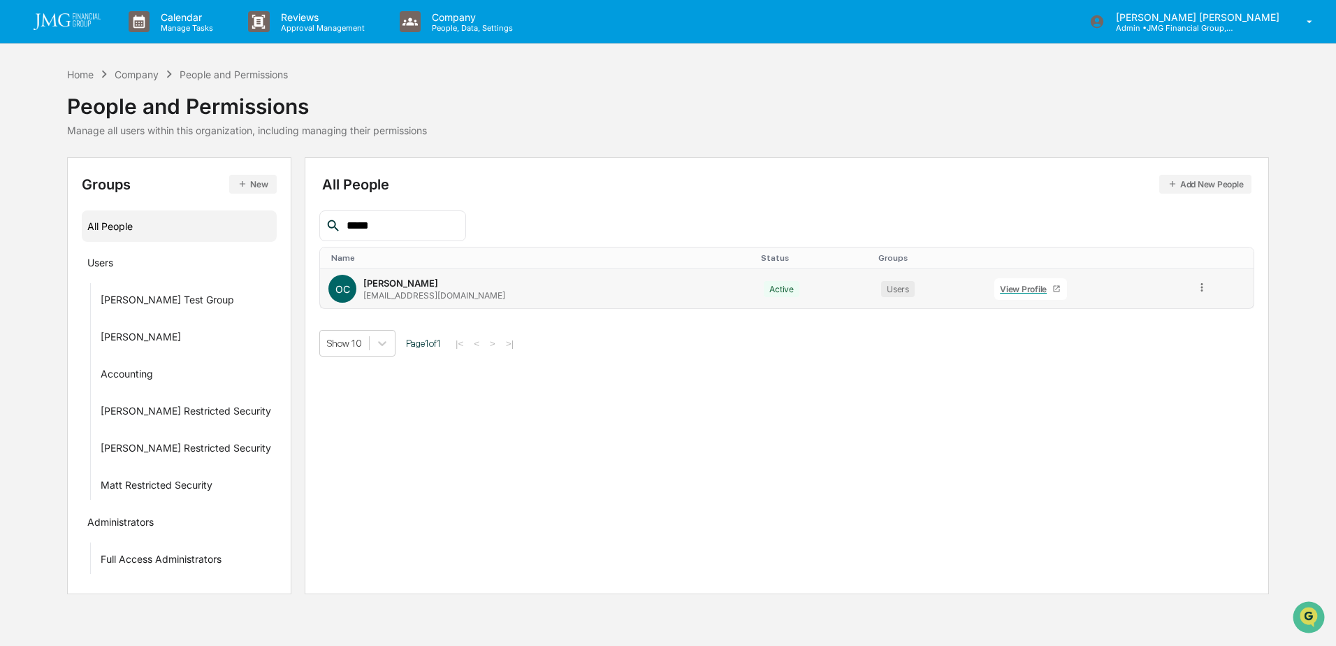
type input "*****"
click at [1000, 284] on div "View Profile" at bounding box center [1026, 289] width 52 height 10
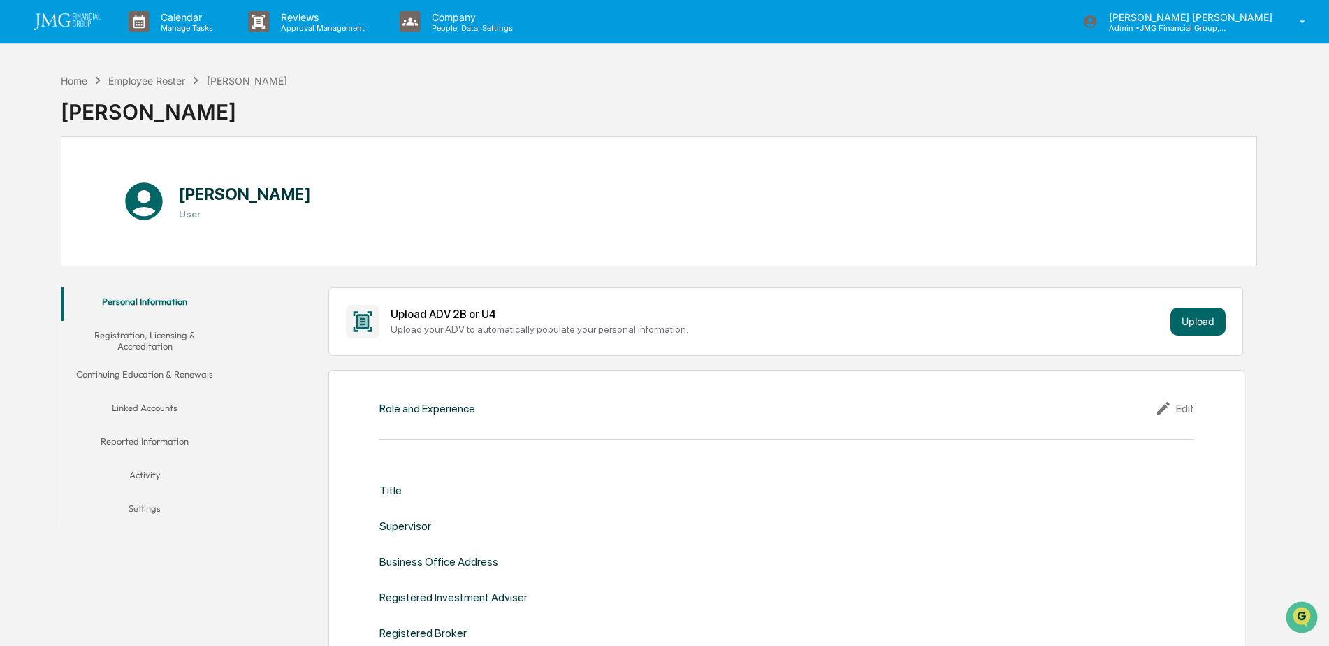
click at [151, 405] on button "Linked Accounts" at bounding box center [145, 410] width 167 height 34
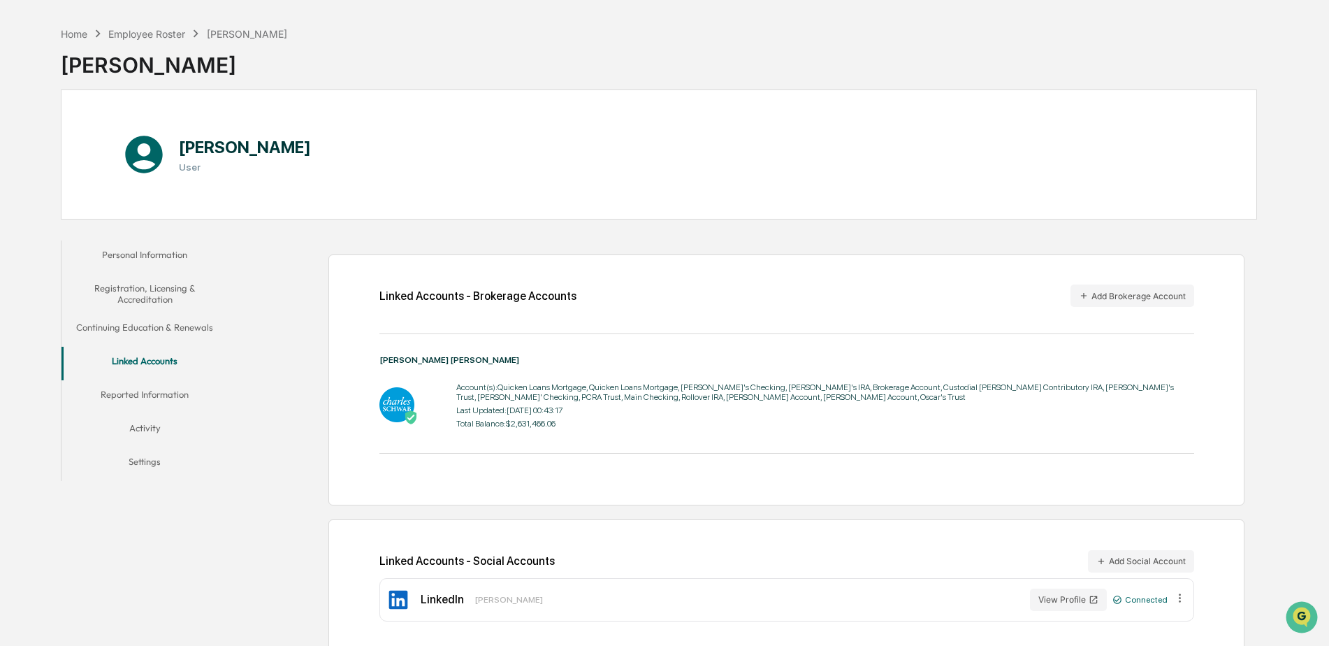
scroll to position [66, 0]
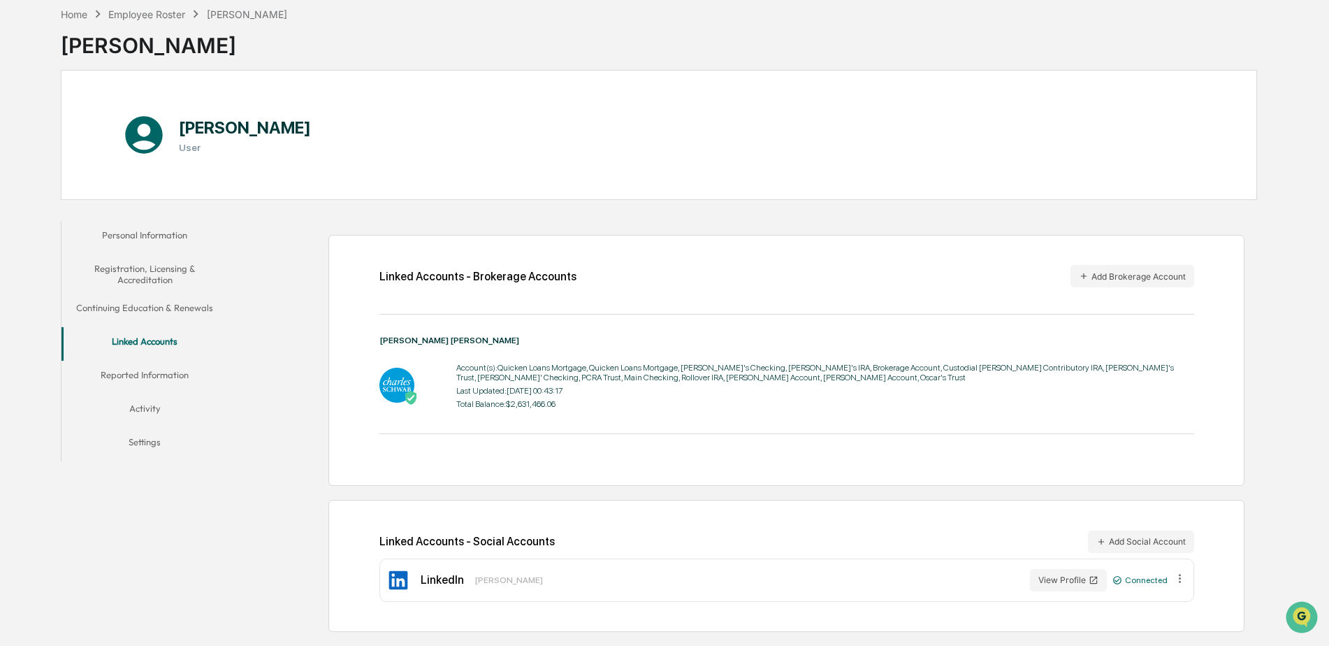
click at [179, 375] on button "Reported Information" at bounding box center [145, 378] width 167 height 34
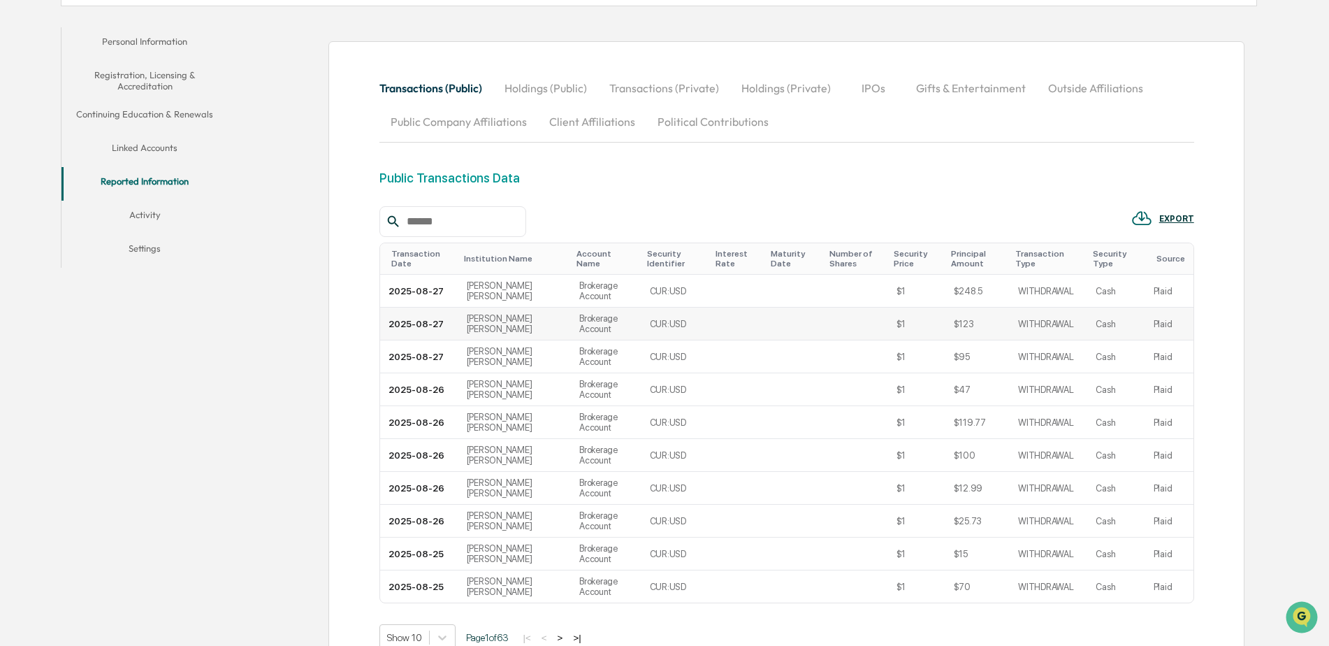
scroll to position [276, 0]
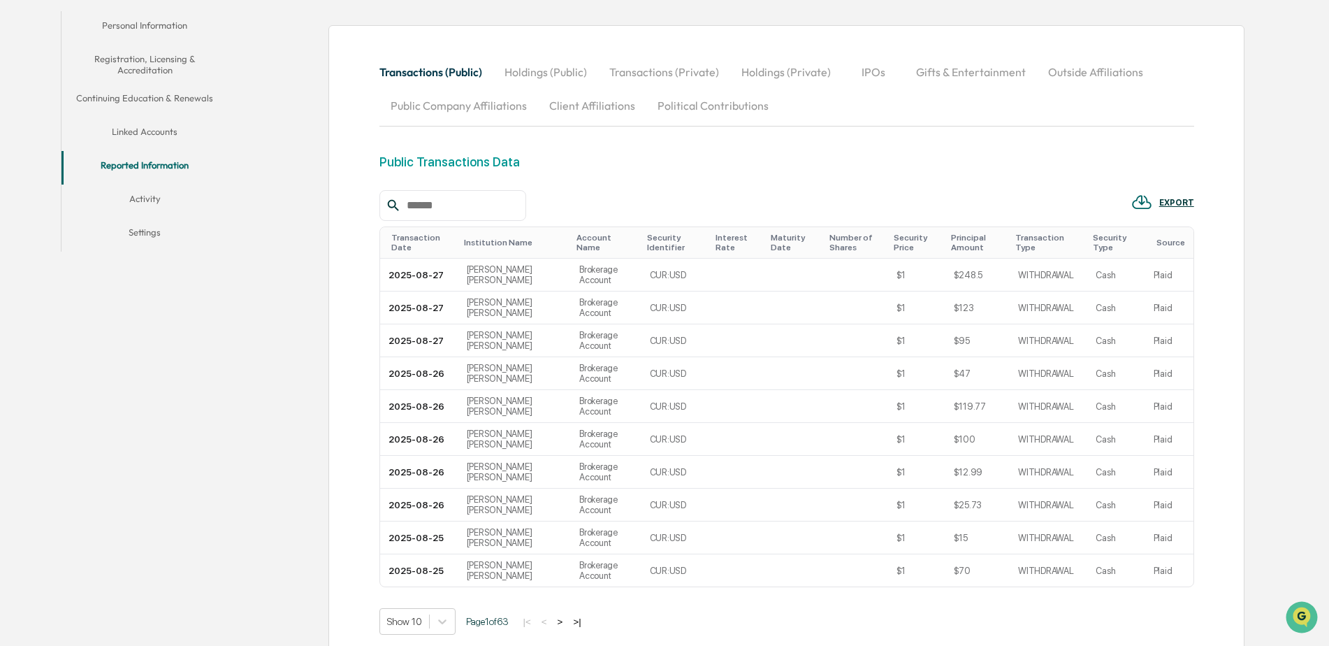
click at [563, 620] on button ">" at bounding box center [561, 622] width 14 height 12
click at [563, 620] on button ">" at bounding box center [562, 622] width 14 height 12
click at [563, 620] on button ">" at bounding box center [563, 622] width 14 height 12
click at [563, 620] on button ">" at bounding box center [562, 622] width 14 height 12
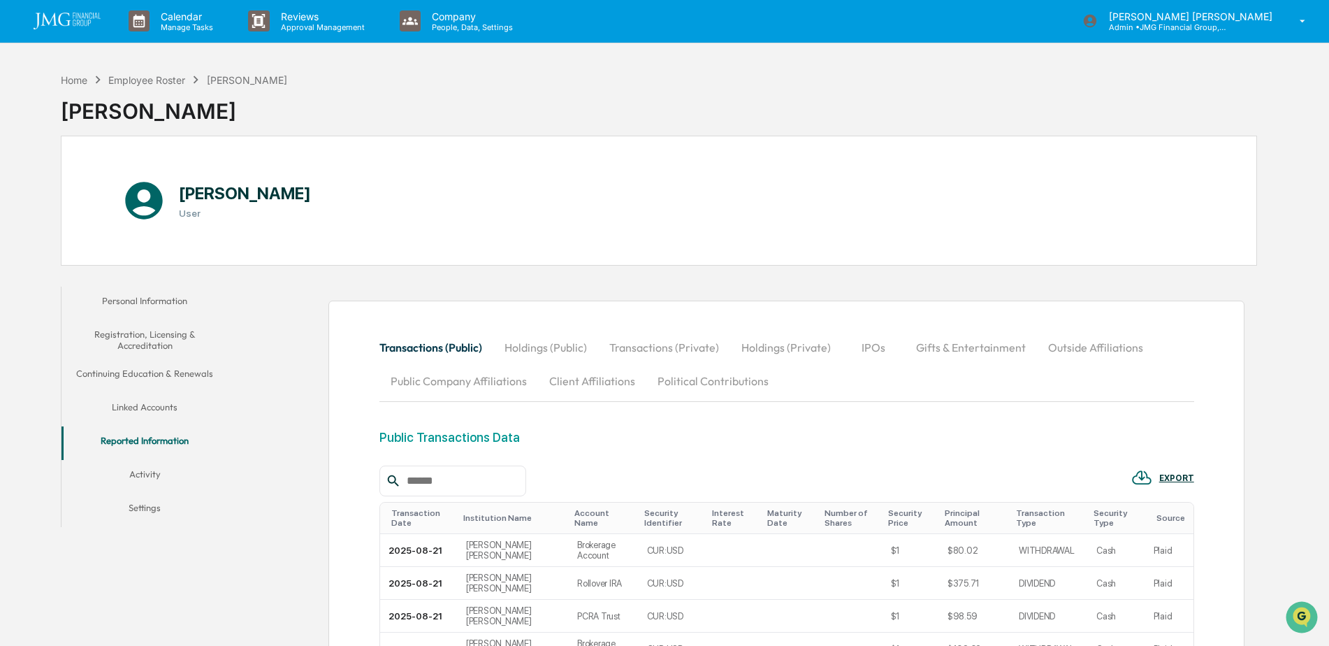
scroll to position [0, 0]
click at [153, 80] on div "Employee Roster" at bounding box center [146, 81] width 77 height 12
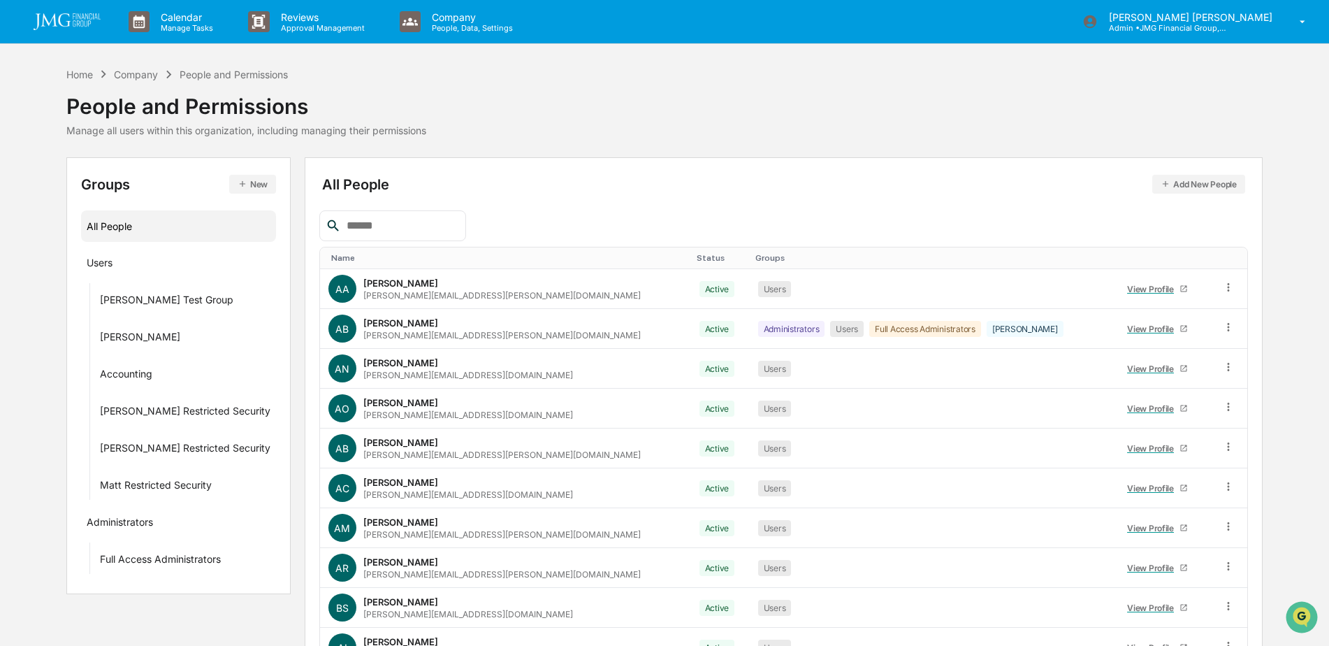
click at [65, 20] on img at bounding box center [67, 21] width 67 height 17
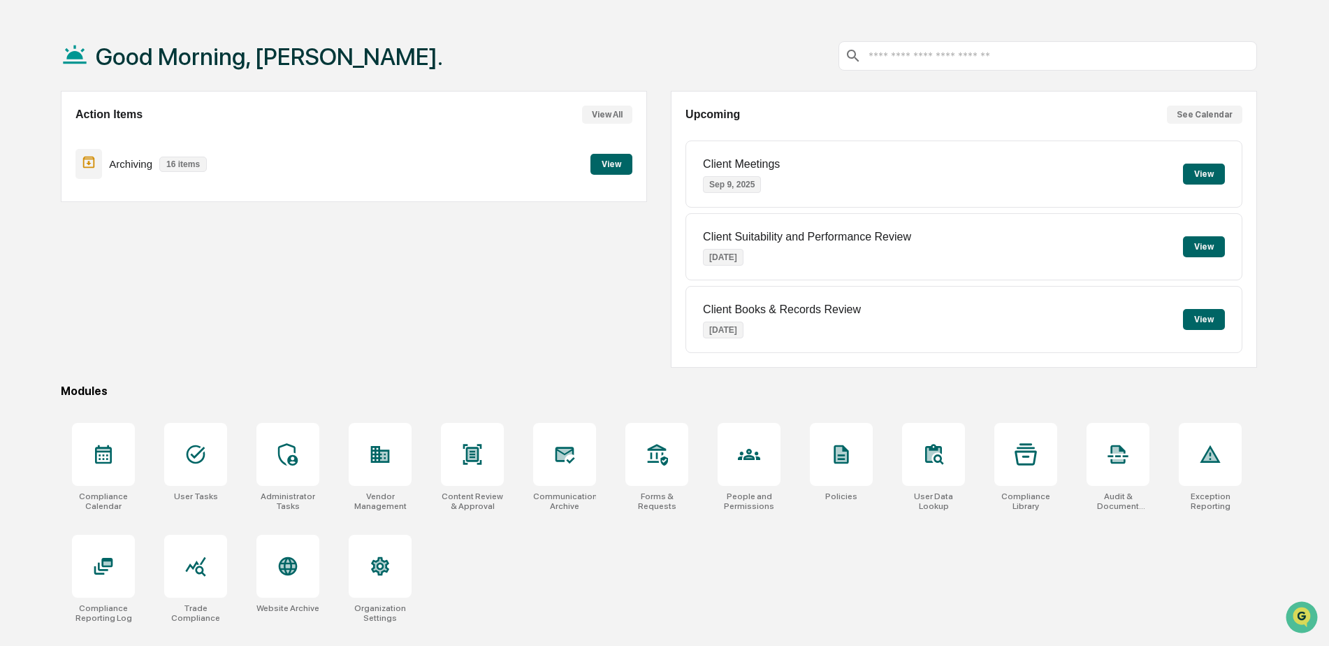
scroll to position [66, 0]
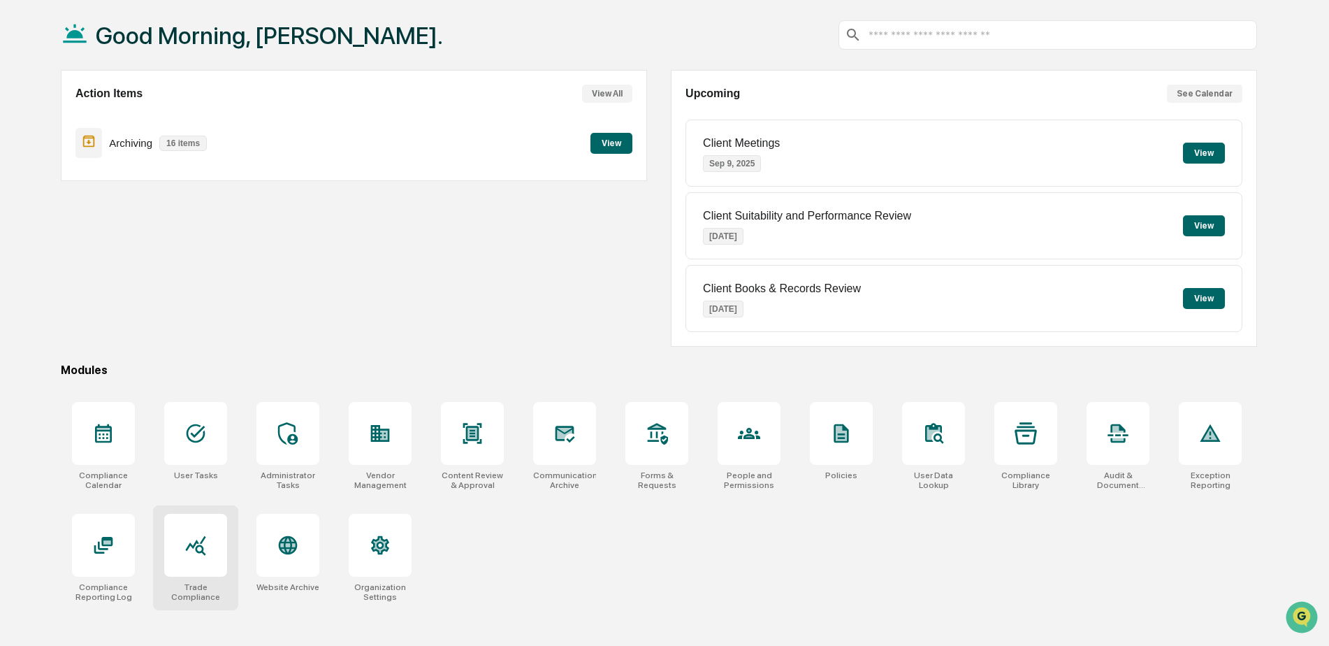
click at [208, 544] on div at bounding box center [195, 545] width 63 height 63
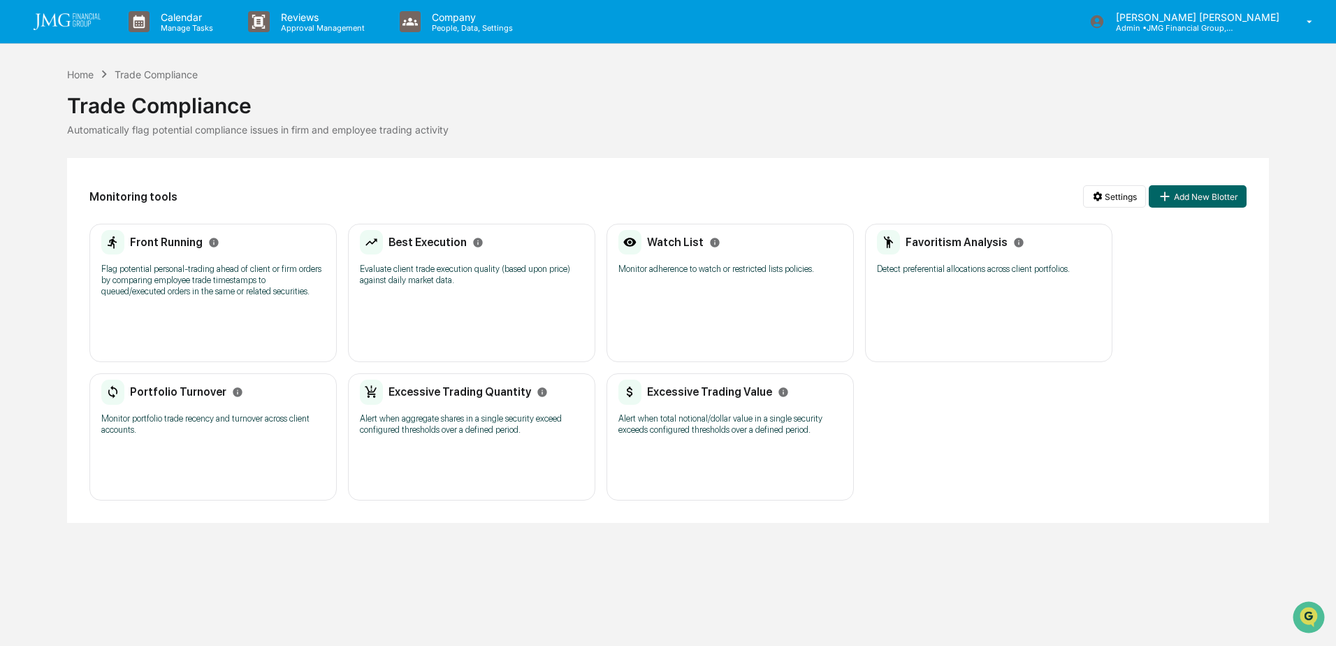
click at [658, 241] on h2 "Watch List" at bounding box center [675, 242] width 57 height 13
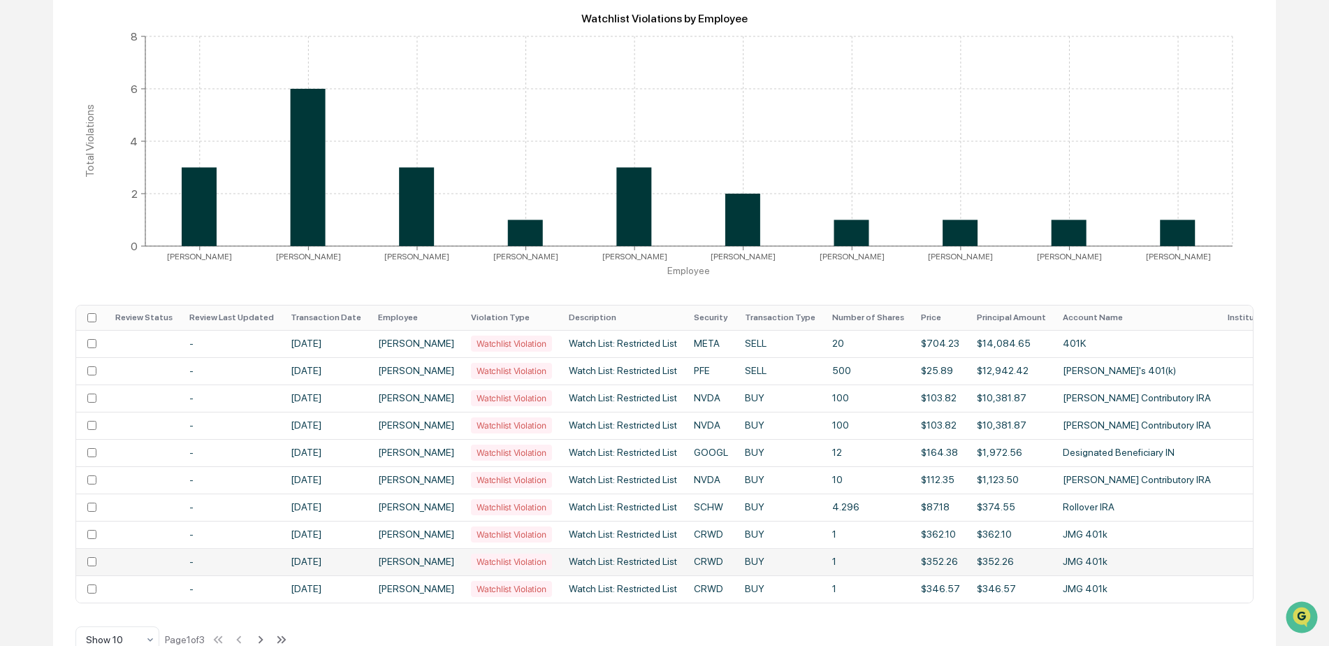
scroll to position [280, 0]
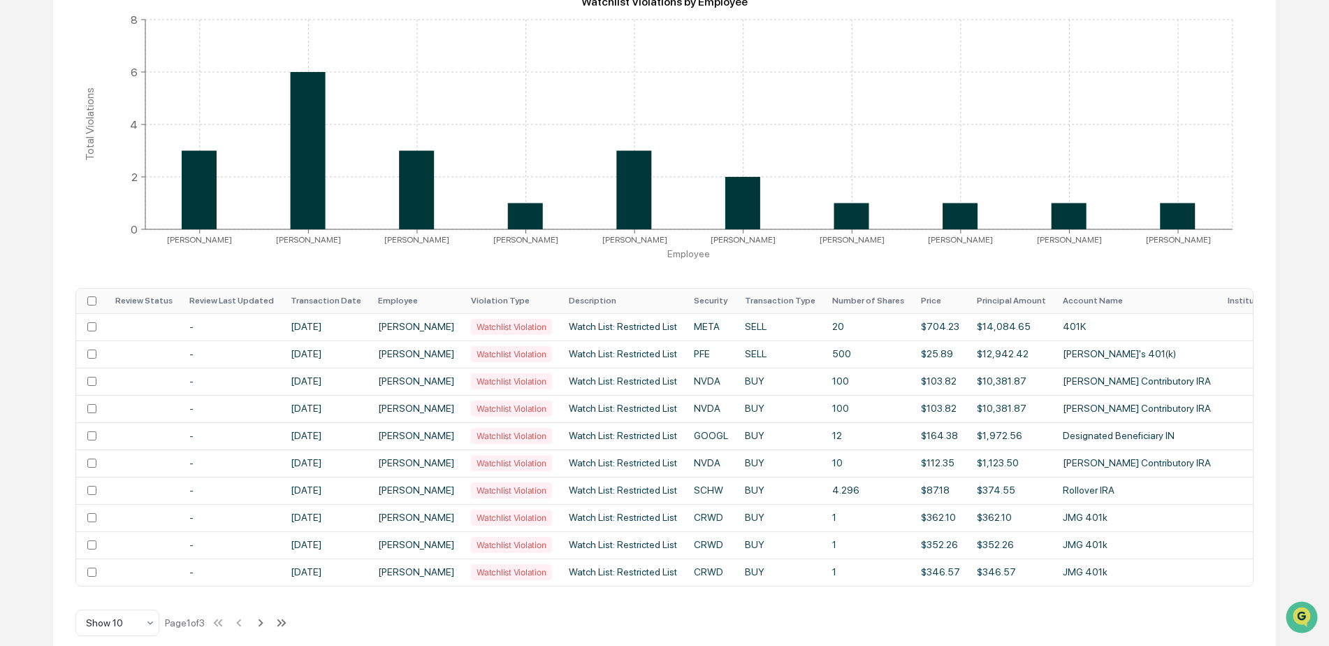
click at [344, 299] on th "Transaction Date" at bounding box center [325, 301] width 87 height 24
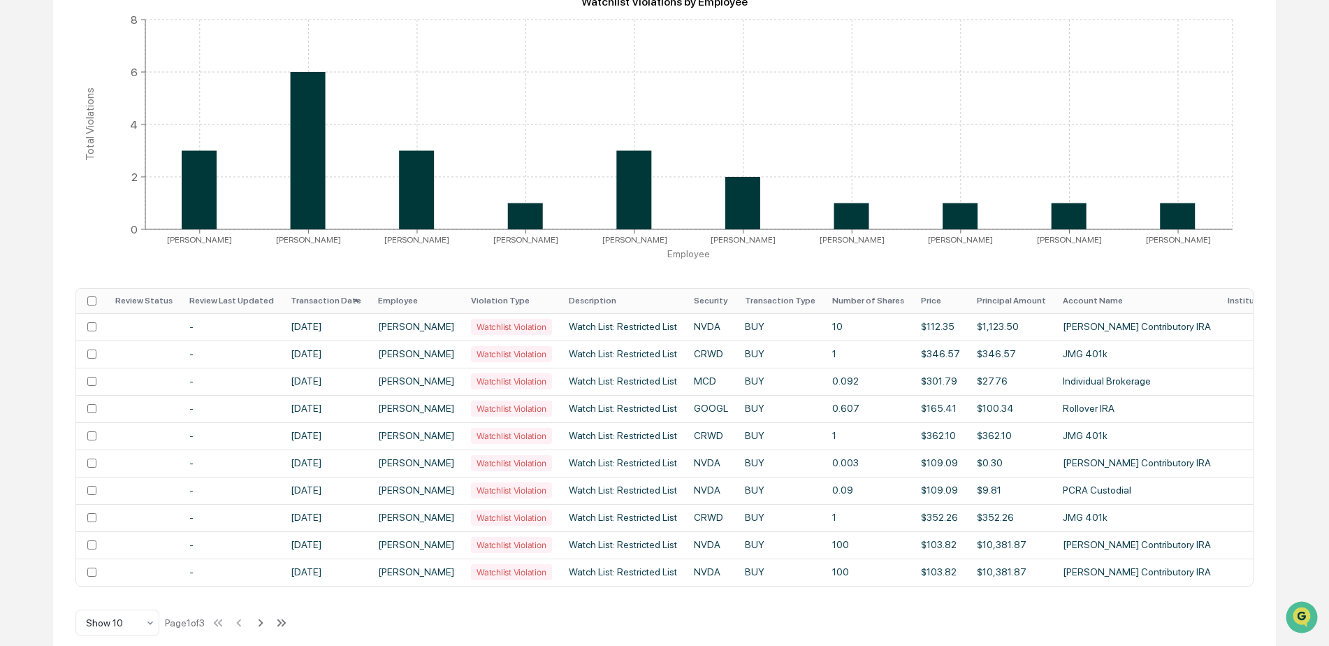
click at [344, 300] on th "Transaction Date" at bounding box center [325, 301] width 87 height 24
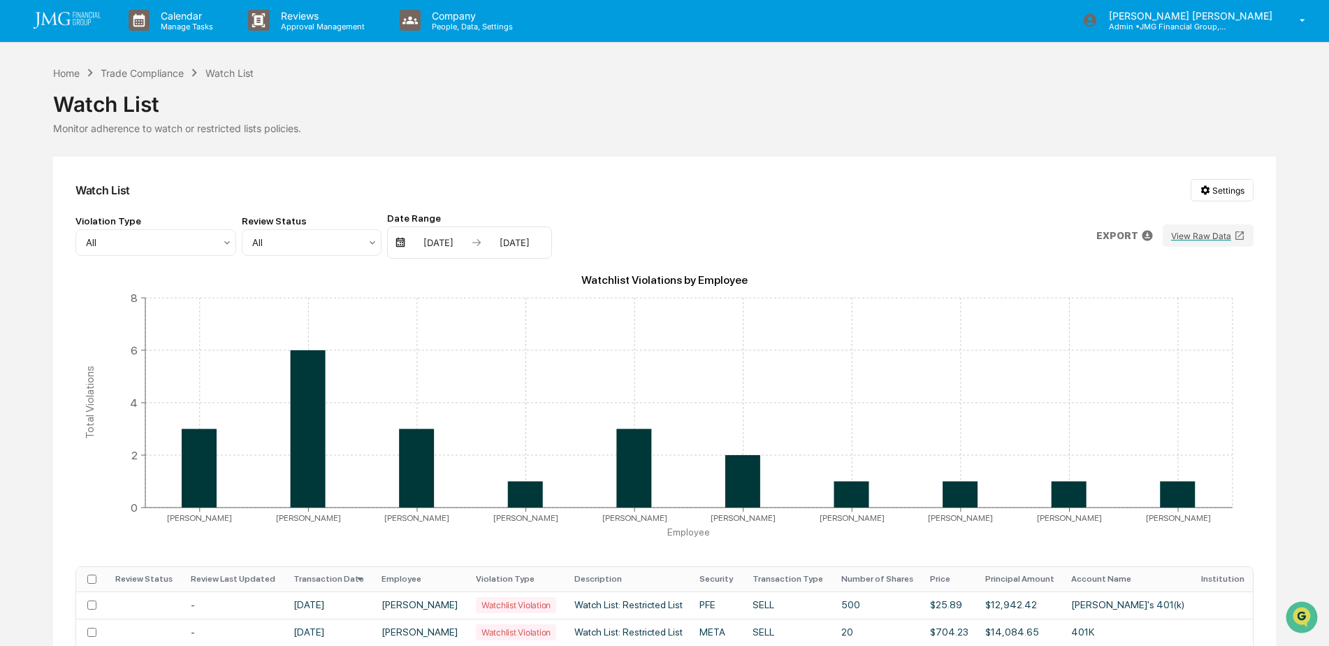
scroll to position [0, 0]
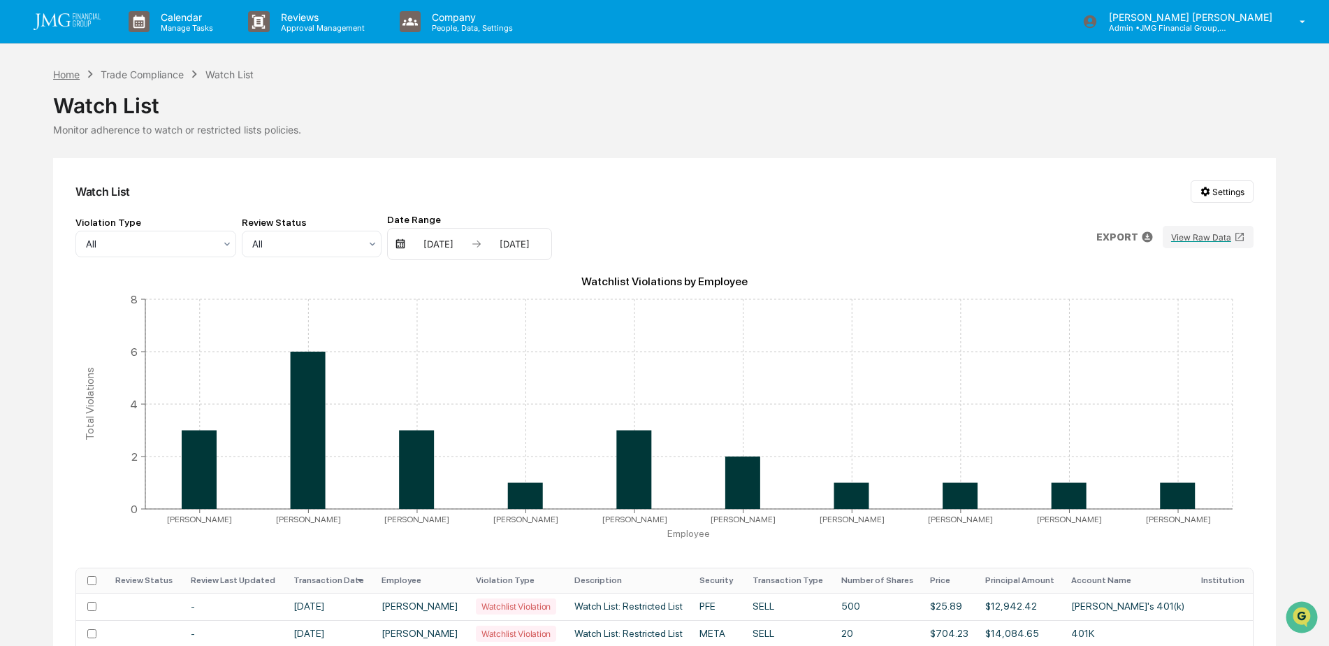
click at [69, 73] on div "Home" at bounding box center [66, 74] width 27 height 12
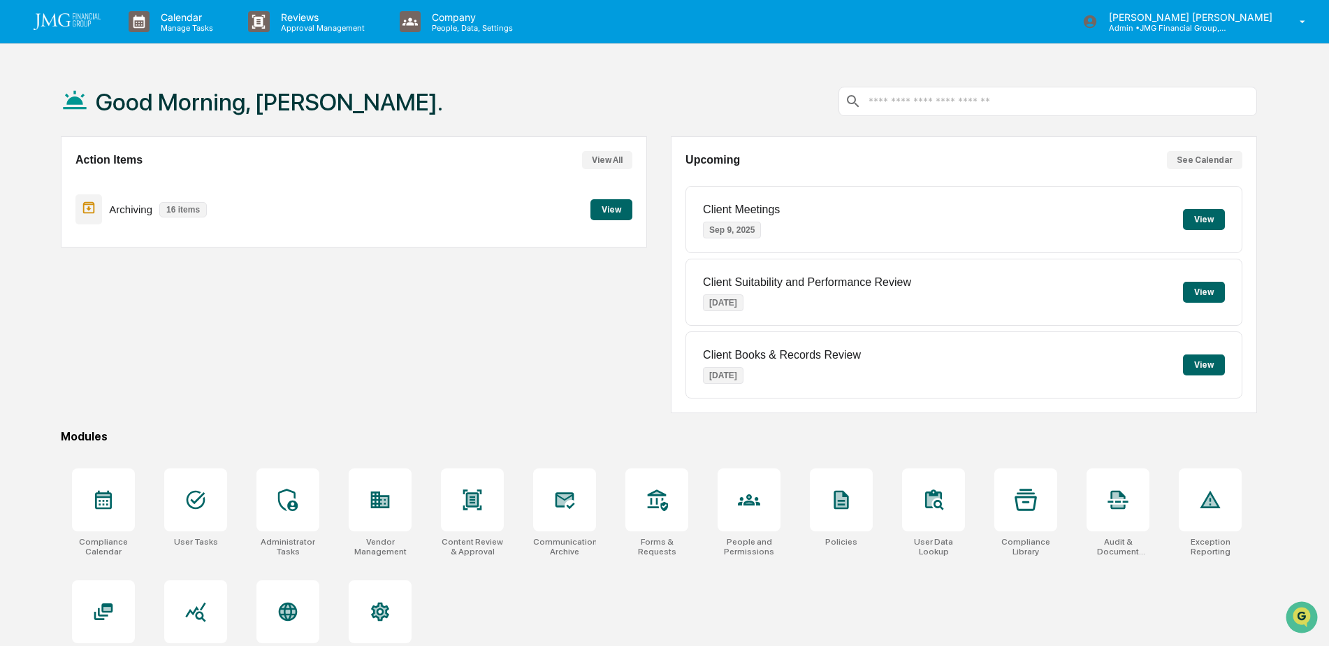
click at [660, 104] on div "Good Morning, [PERSON_NAME]." at bounding box center [659, 101] width 1197 height 70
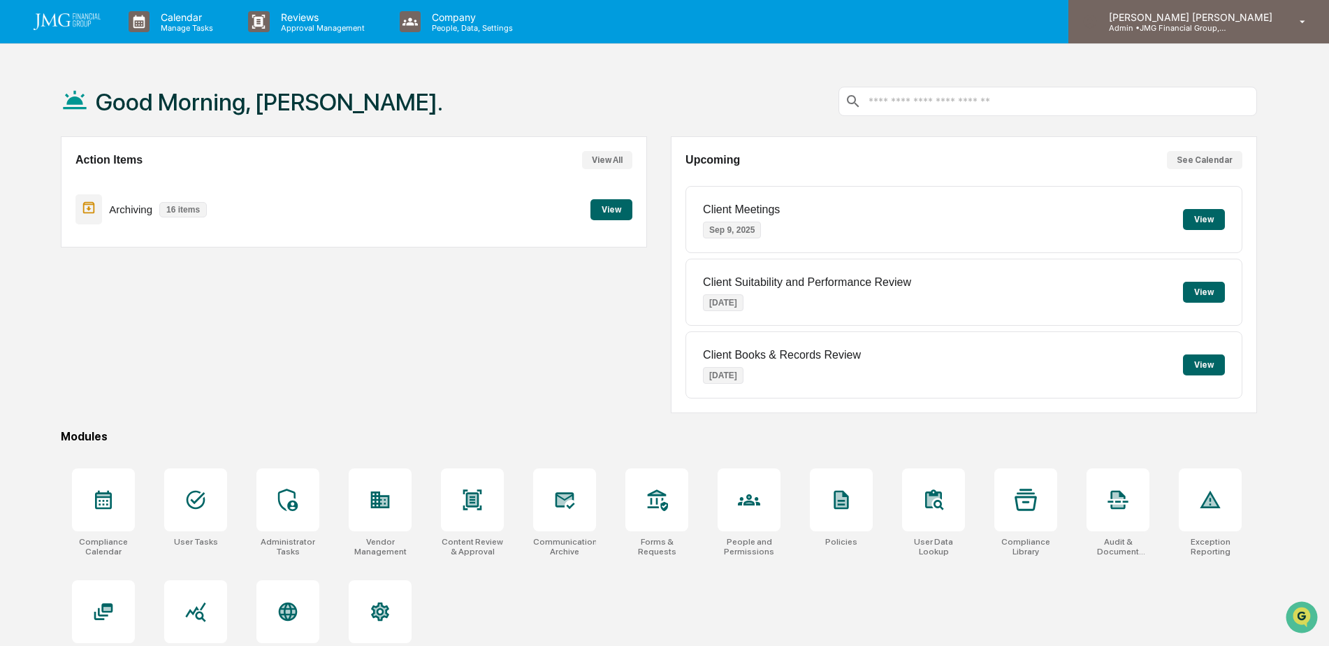
click at [1295, 32] on div "[PERSON_NAME] [PERSON_NAME] Admin • JMG Financial Group, Ltd." at bounding box center [1199, 21] width 261 height 43
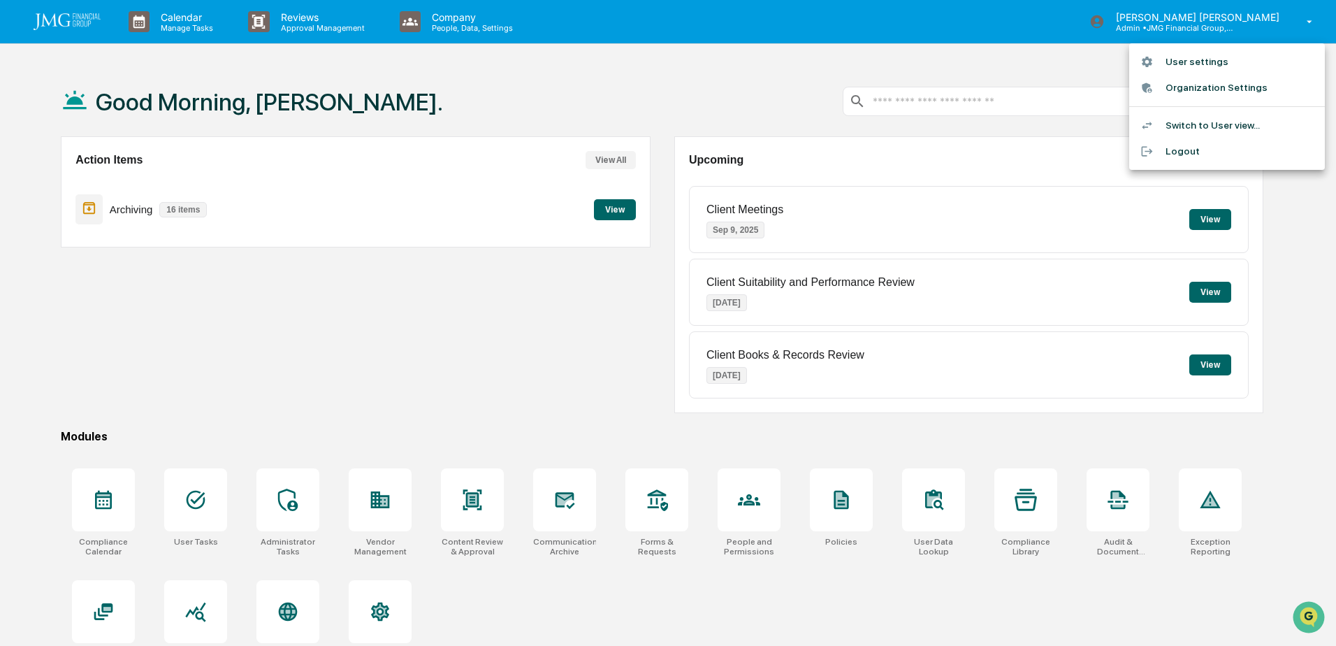
click at [470, 317] on div at bounding box center [668, 323] width 1336 height 646
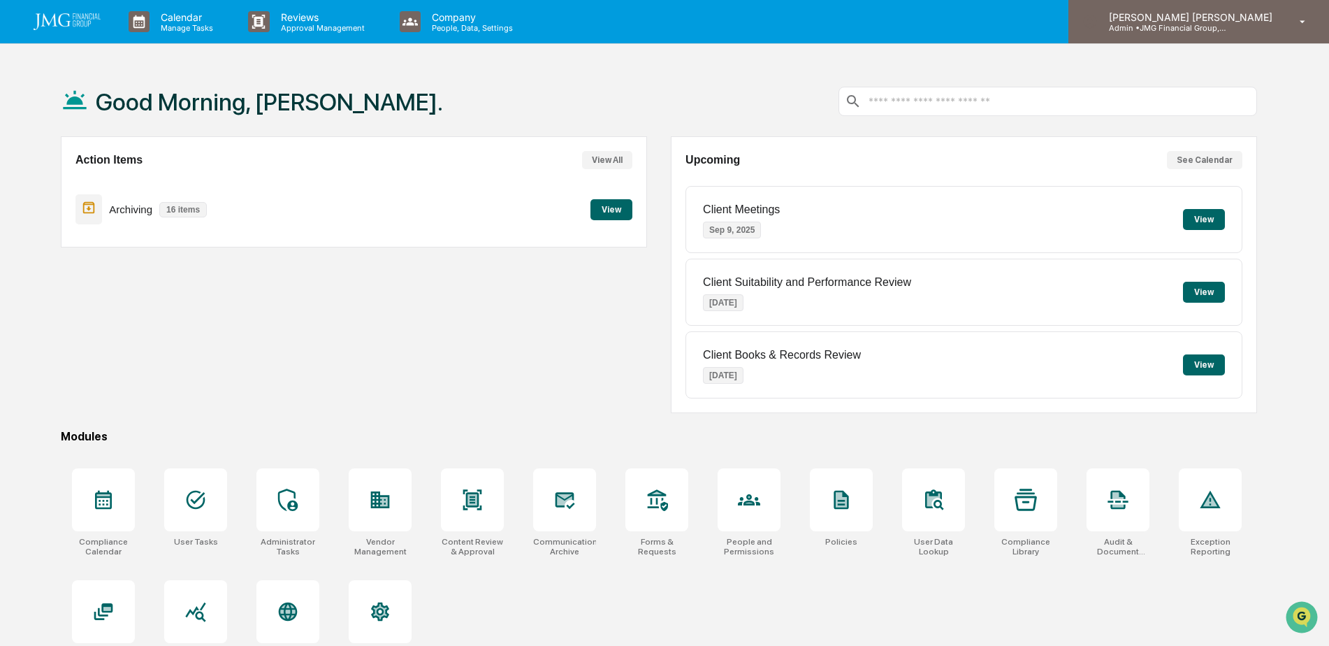
click at [1270, 35] on div "[PERSON_NAME] [PERSON_NAME] Admin • JMG Financial Group, Ltd." at bounding box center [1199, 21] width 261 height 43
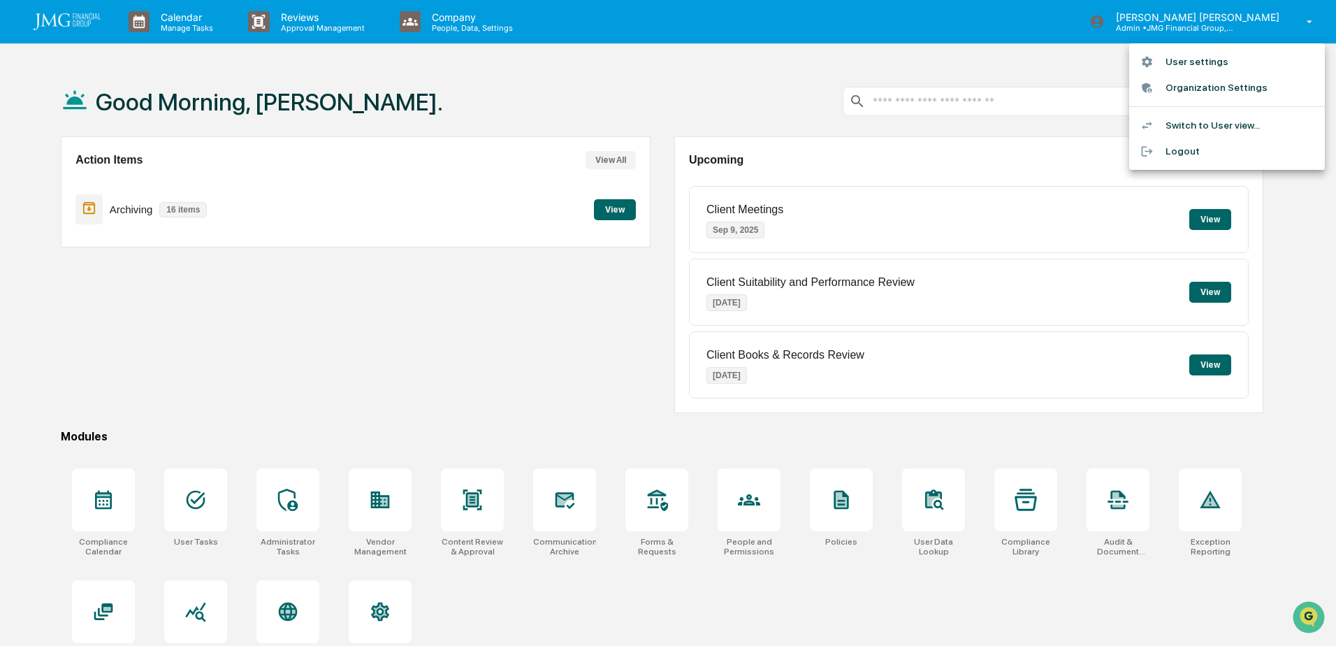
click at [1193, 149] on li "Logout" at bounding box center [1227, 151] width 196 height 26
